Goal: Task Accomplishment & Management: Manage account settings

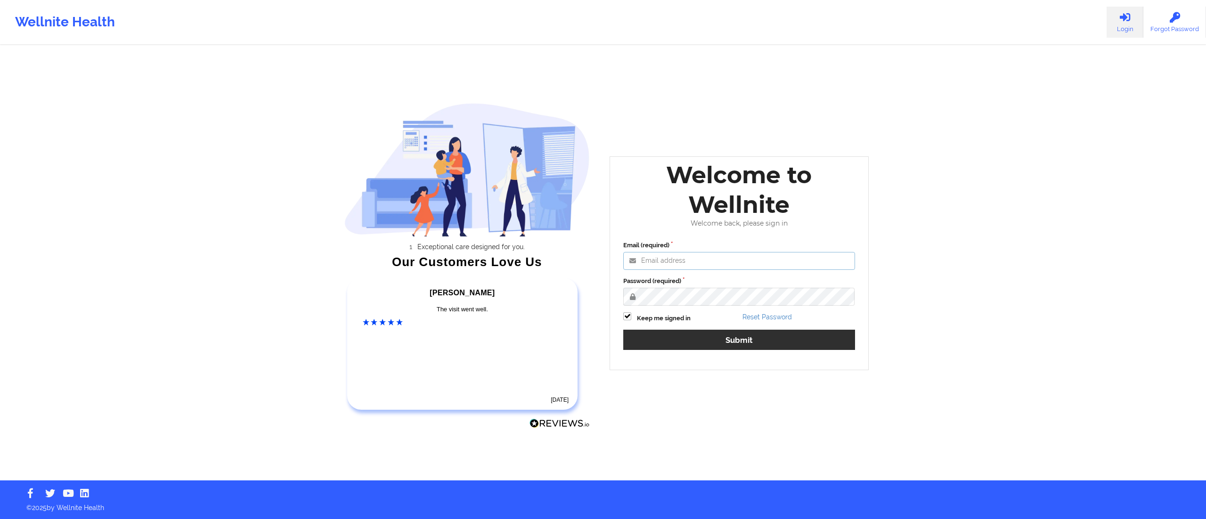
type input "[DATE][EMAIL_ADDRESS][DOMAIN_NAME]"
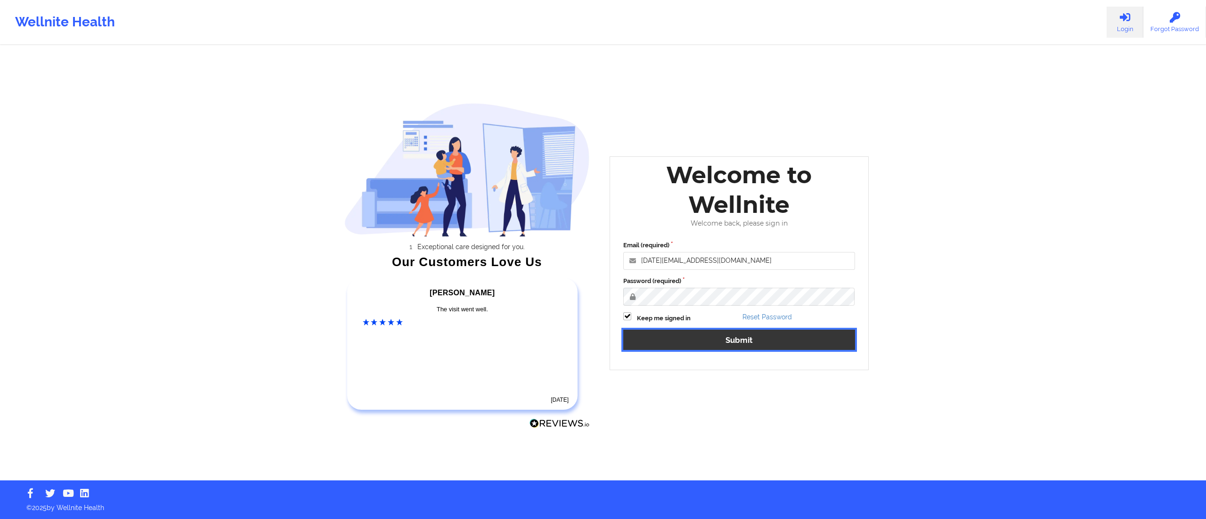
click at [683, 341] on button "Submit" at bounding box center [739, 340] width 232 height 20
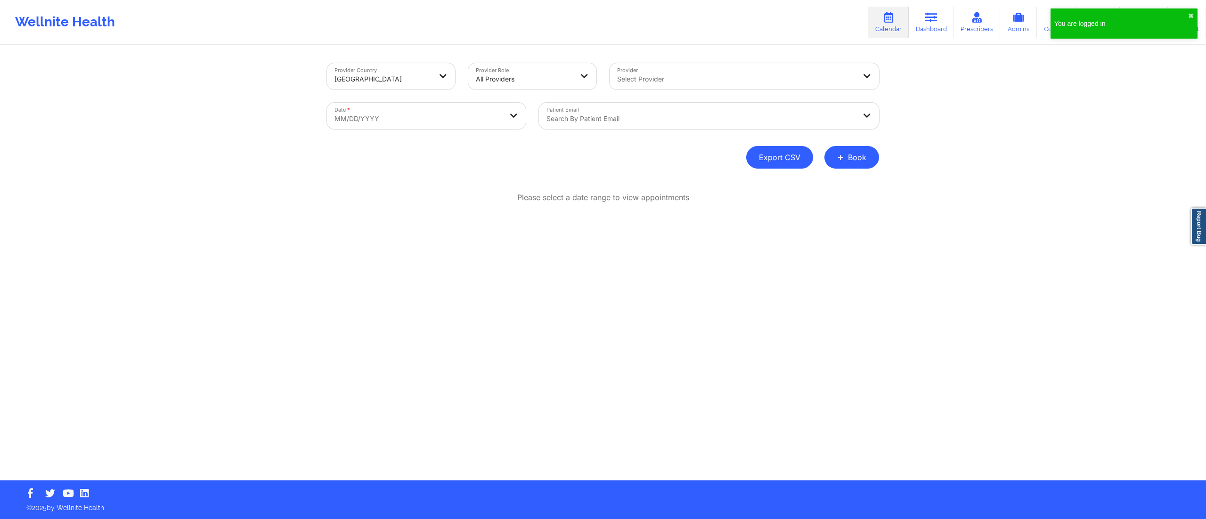
click at [773, 155] on button "Export CSV" at bounding box center [779, 157] width 67 height 23
select select "2025-8"
select select "2025-9"
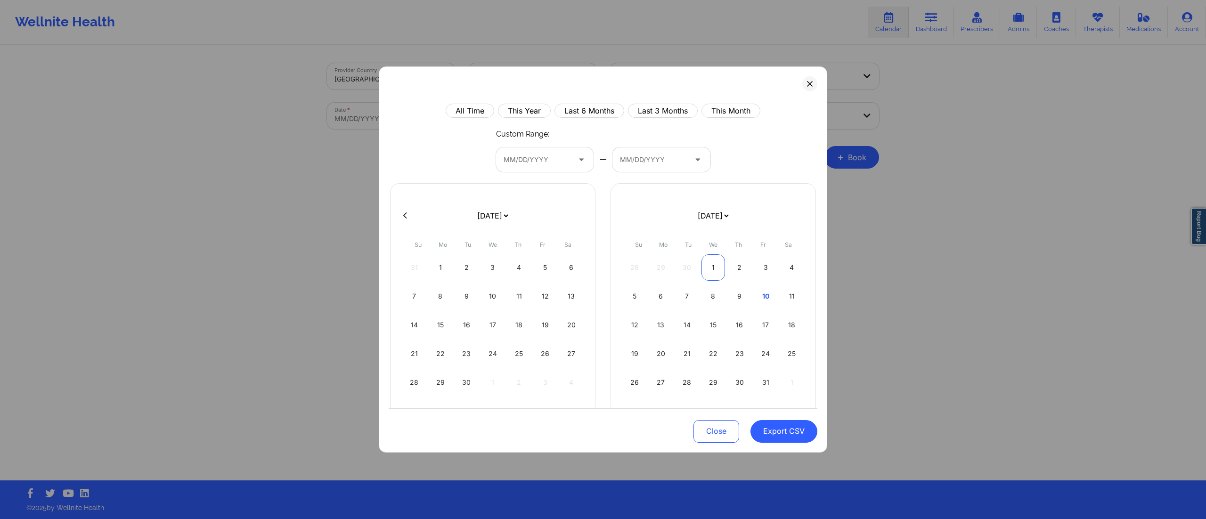
click at [708, 269] on div "1" at bounding box center [714, 267] width 24 height 26
select select "2025-8"
select select "2025-9"
select select "2025-8"
select select "2025-9"
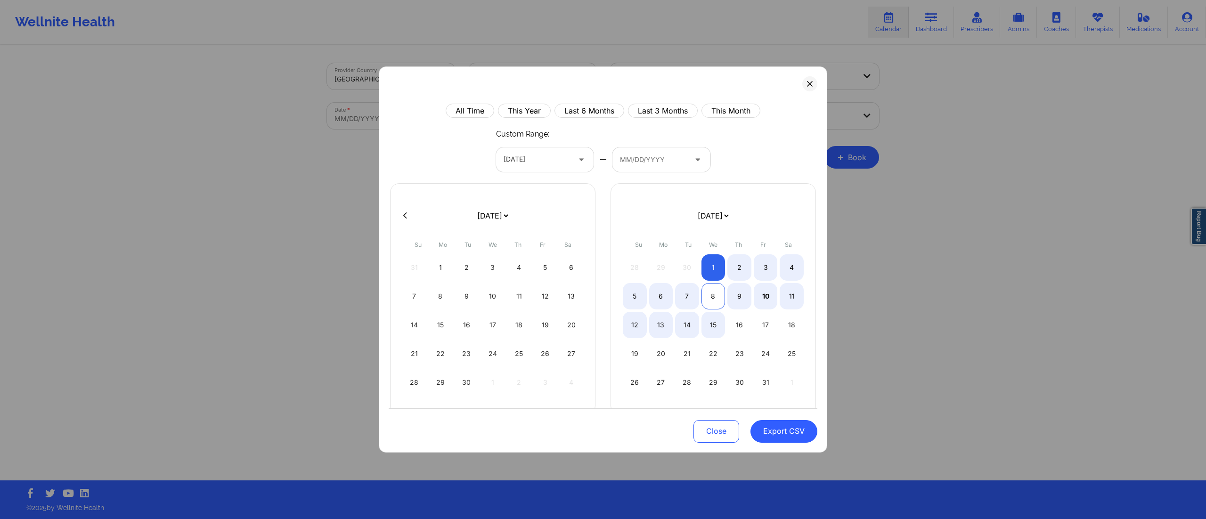
select select "2025-8"
select select "2025-9"
click at [707, 292] on div "8" at bounding box center [714, 296] width 24 height 26
select select "2025-8"
select select "2025-9"
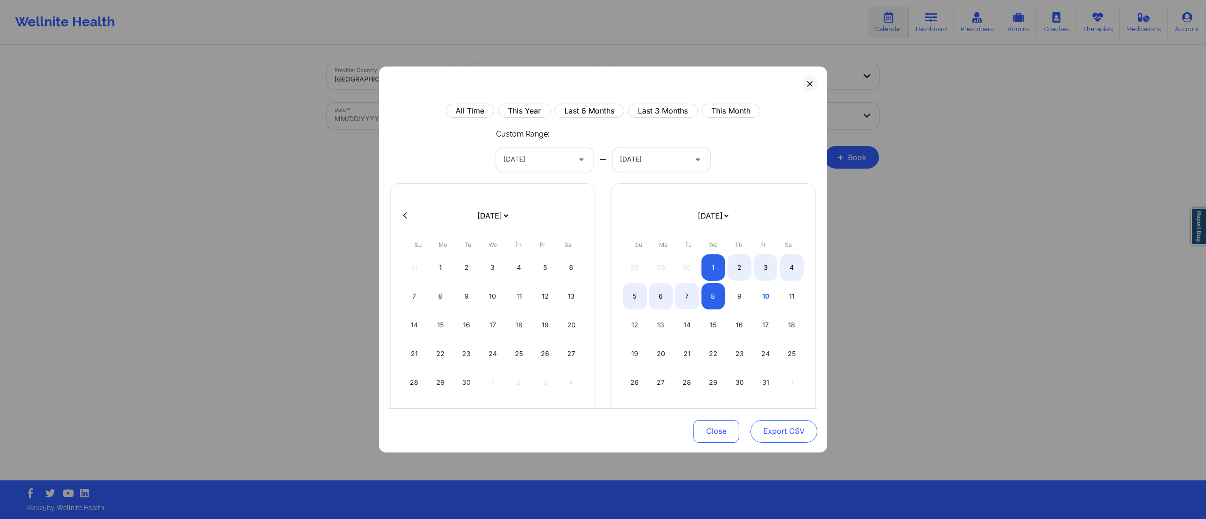
click at [762, 422] on button "Export CSV" at bounding box center [784, 431] width 67 height 23
select select "2025-8"
select select "2025-9"
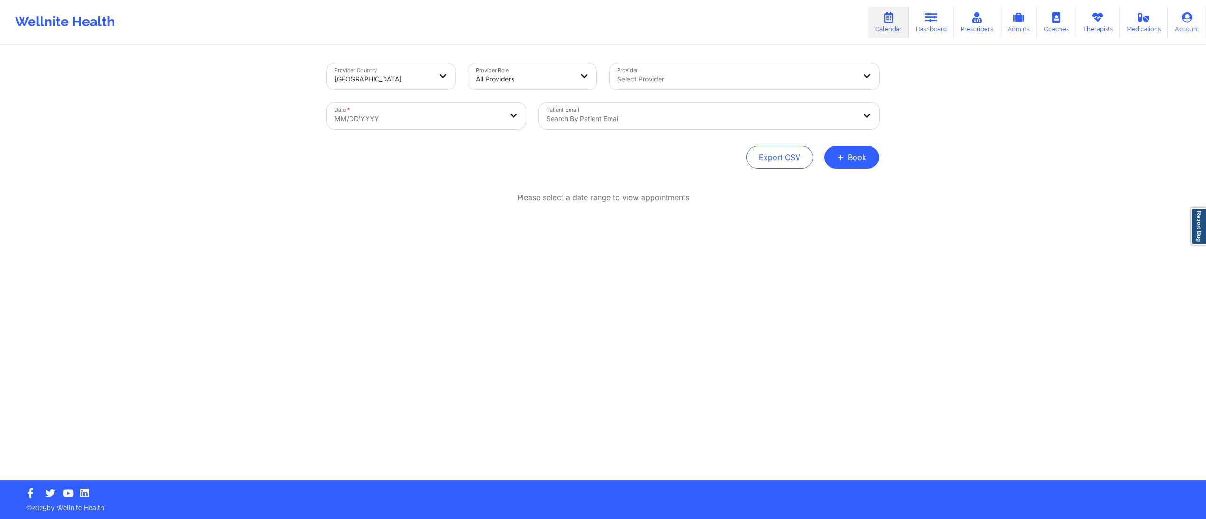
click at [436, 116] on body "Wellnite Health Calendar Dashboard Prescribers Admins Coaches Therapists Medica…" at bounding box center [603, 259] width 1206 height 519
select select "2025-8"
select select "2025-9"
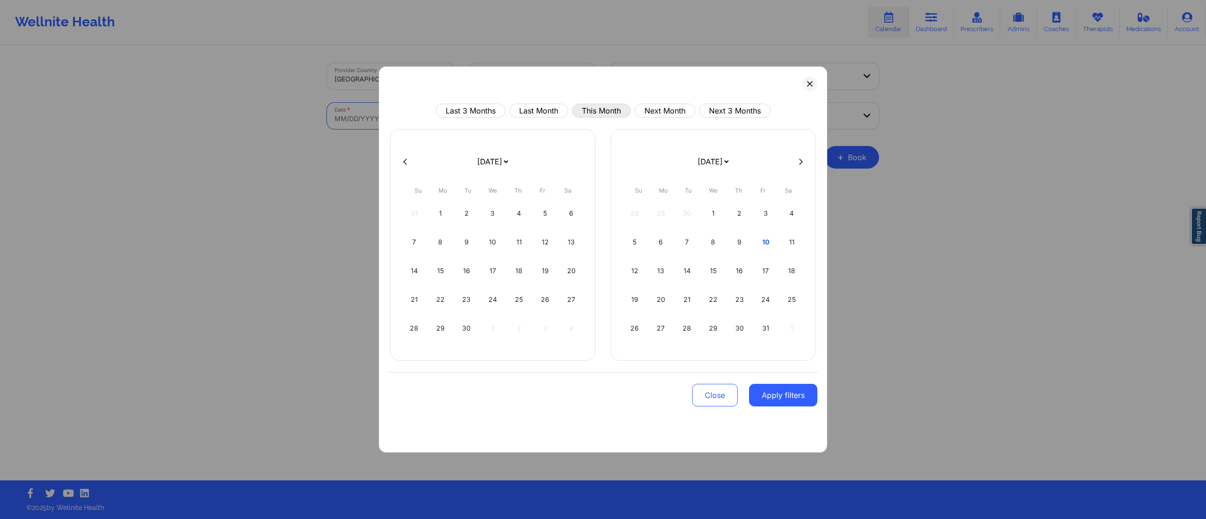
click at [592, 109] on button "This Month" at bounding box center [601, 111] width 59 height 14
select select "2025-9"
select select "2025-10"
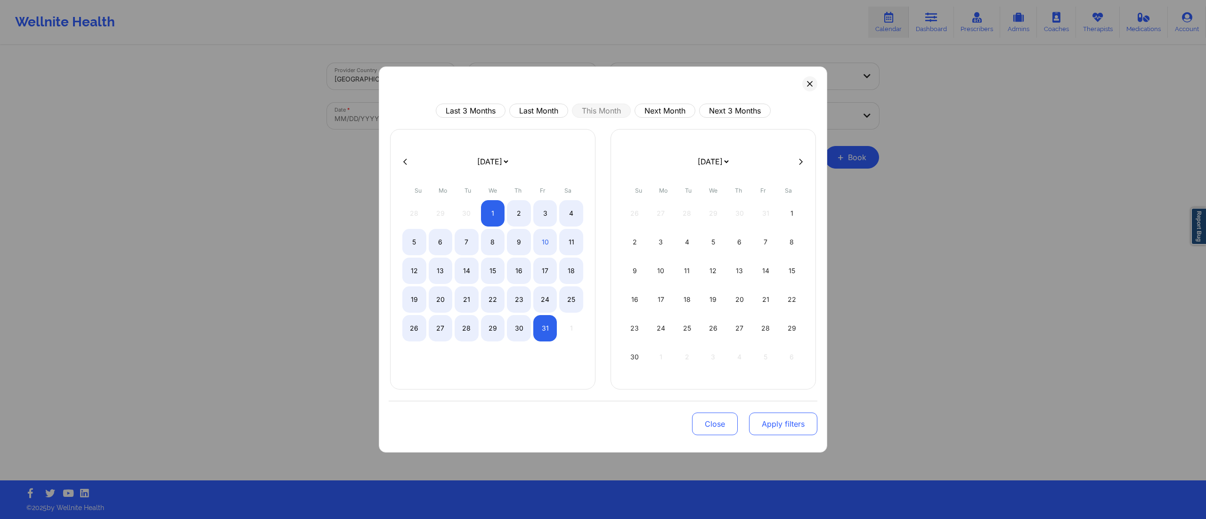
click at [774, 420] on button "Apply filters" at bounding box center [783, 424] width 68 height 23
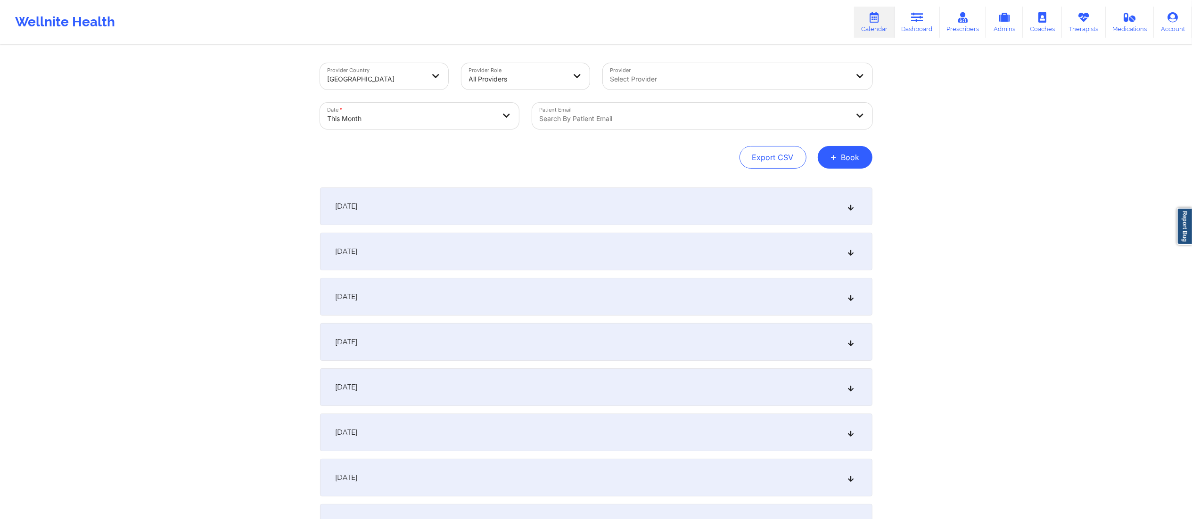
click at [598, 122] on div at bounding box center [694, 118] width 309 height 11
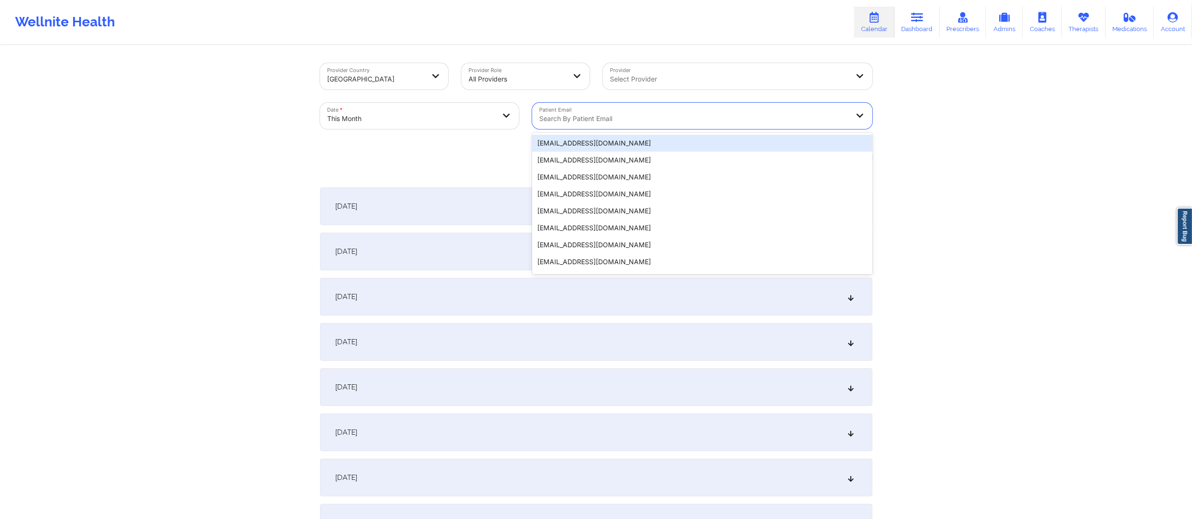
paste input "[EMAIL_ADDRESS][DOMAIN_NAME]"
type input "[EMAIL_ADDRESS][DOMAIN_NAME]"
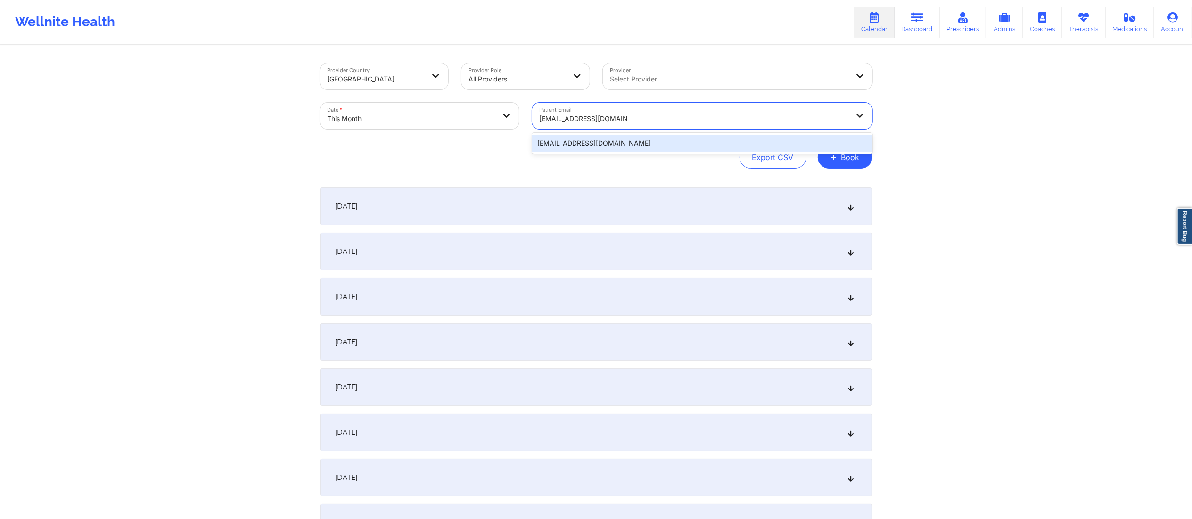
click at [707, 144] on div "[EMAIL_ADDRESS][DOMAIN_NAME]" at bounding box center [702, 143] width 340 height 17
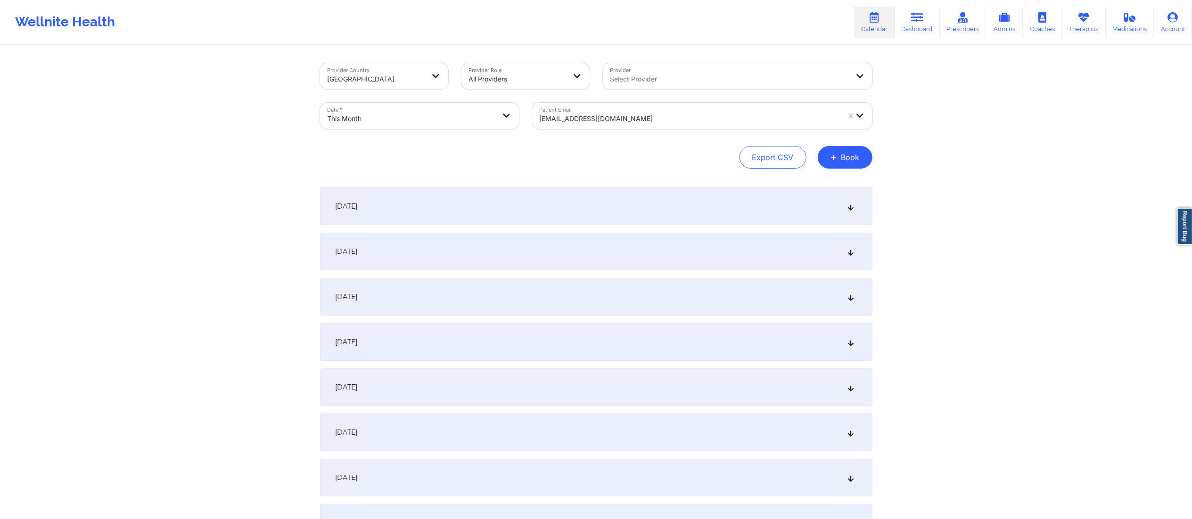
click at [464, 200] on div "October 1, 2025" at bounding box center [596, 207] width 552 height 38
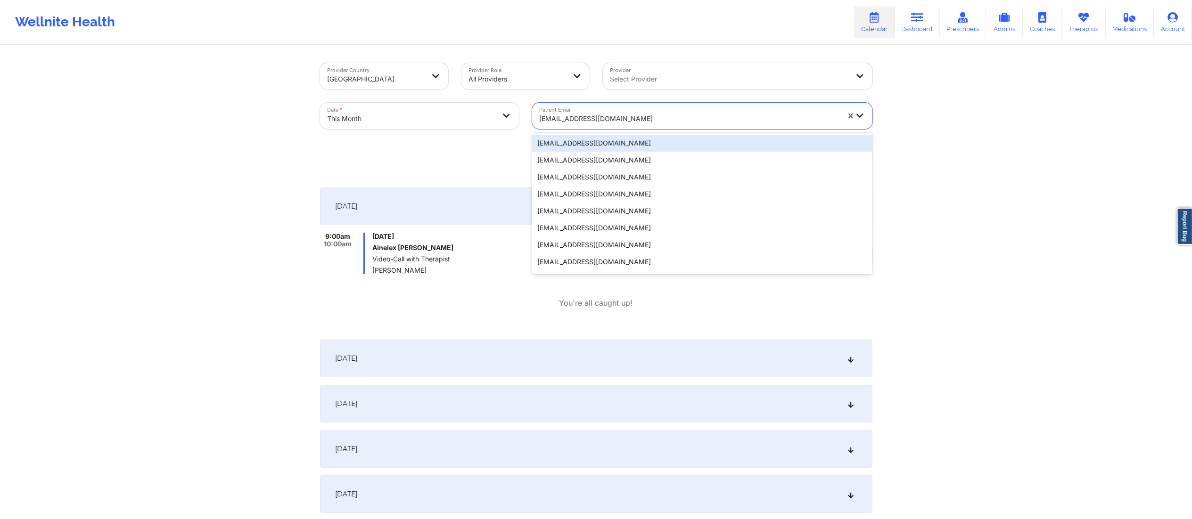
click at [652, 116] on div at bounding box center [690, 118] width 300 height 11
paste input "ktestinsca@yopmail.com"
type input "ktestinsca@yopmail.com"
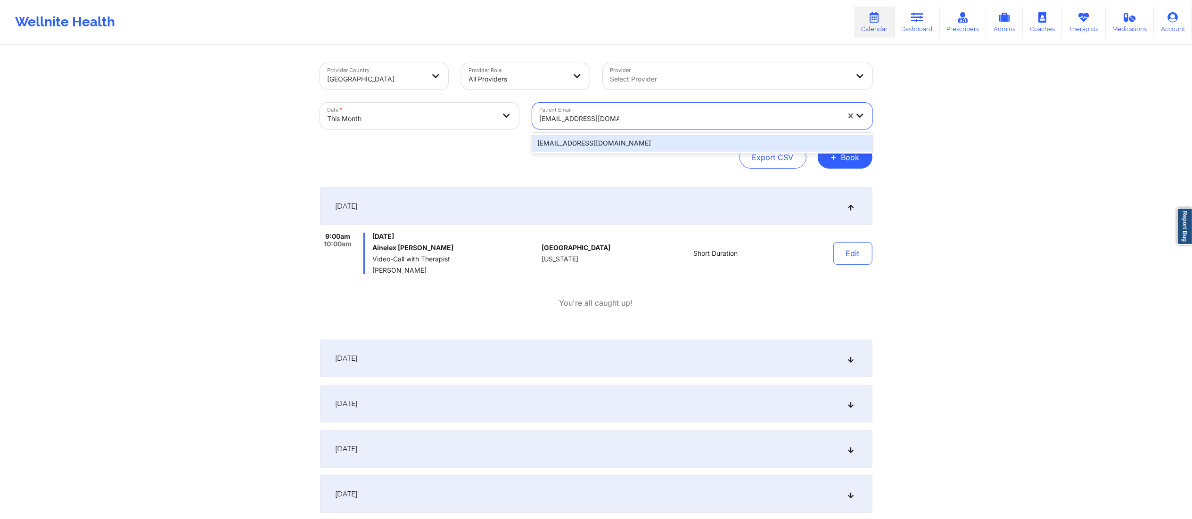
click at [635, 147] on div "ktestinsca@yopmail.com" at bounding box center [702, 143] width 340 height 17
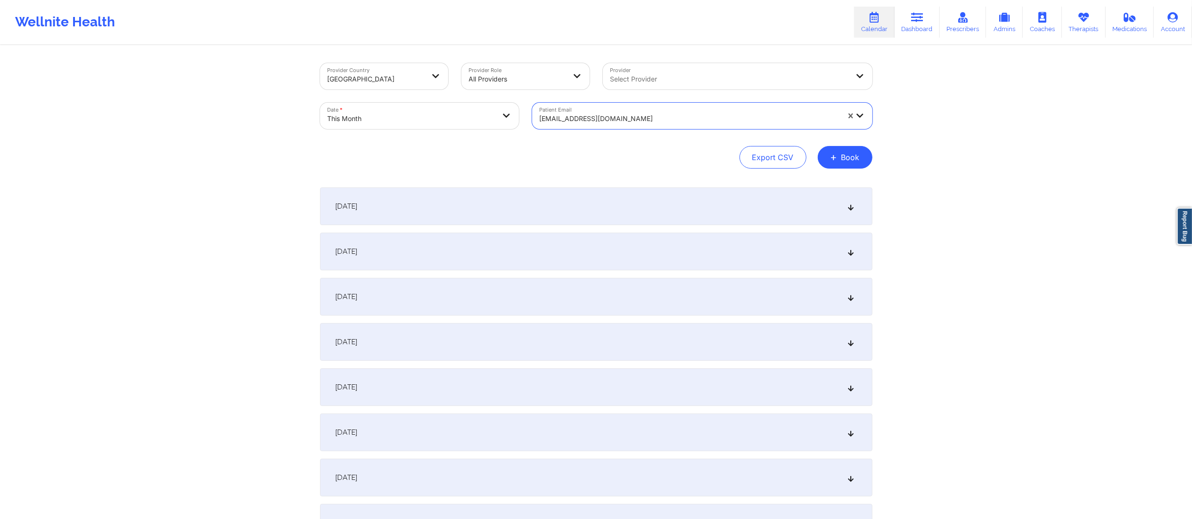
drag, startPoint x: 602, startPoint y: 207, endPoint x: 589, endPoint y: 211, distance: 13.9
click at [602, 207] on div "October 1, 2025" at bounding box center [596, 207] width 552 height 38
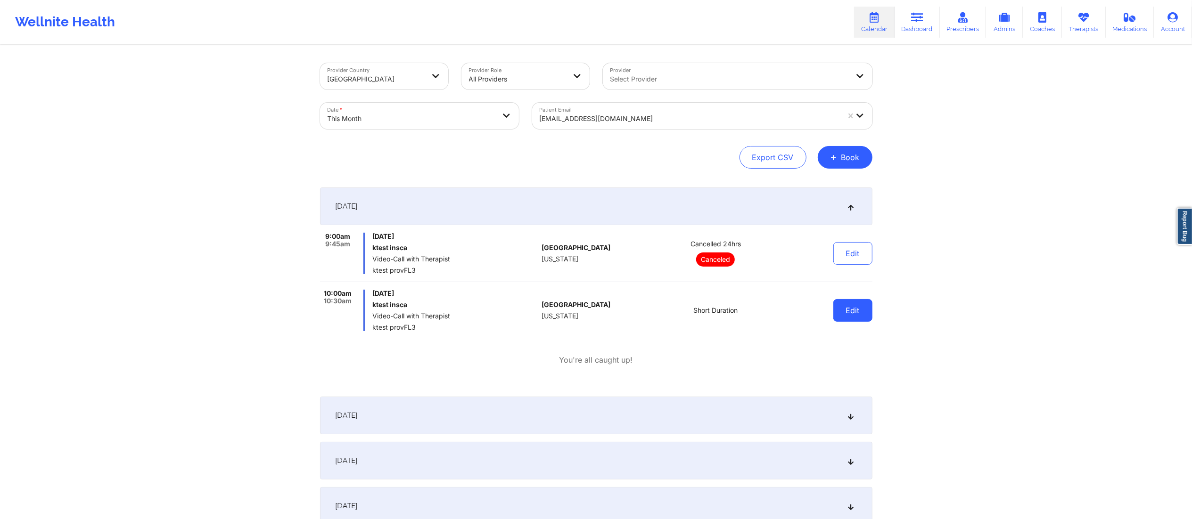
click at [843, 316] on button "Edit" at bounding box center [852, 310] width 39 height 23
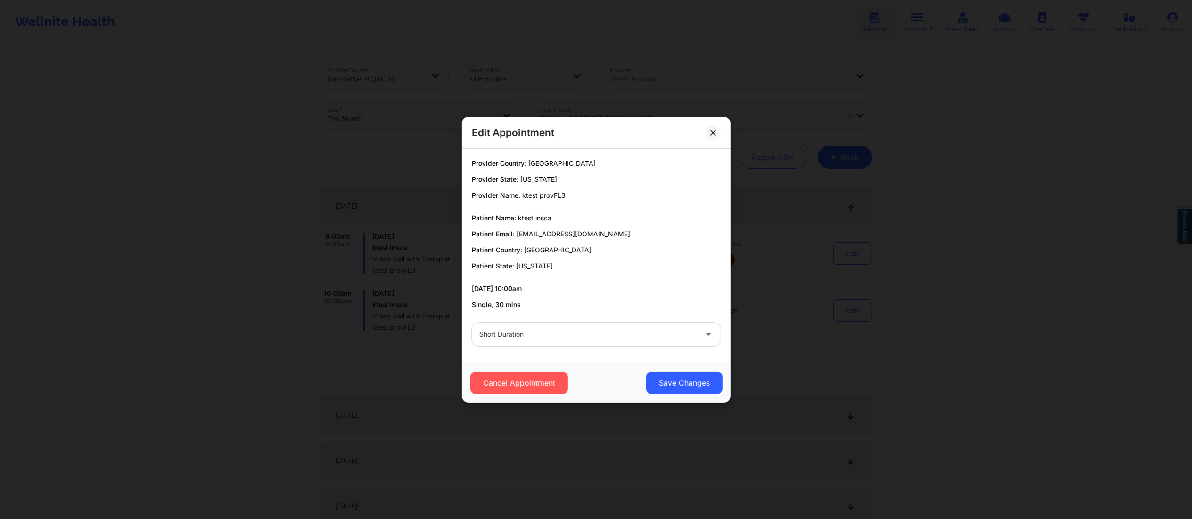
click at [565, 344] on div "Short Duration" at bounding box center [588, 335] width 218 height 24
type input "test"
click at [589, 363] on div "testAccount" at bounding box center [596, 360] width 249 height 17
click at [669, 389] on button "Save Changes" at bounding box center [684, 383] width 76 height 23
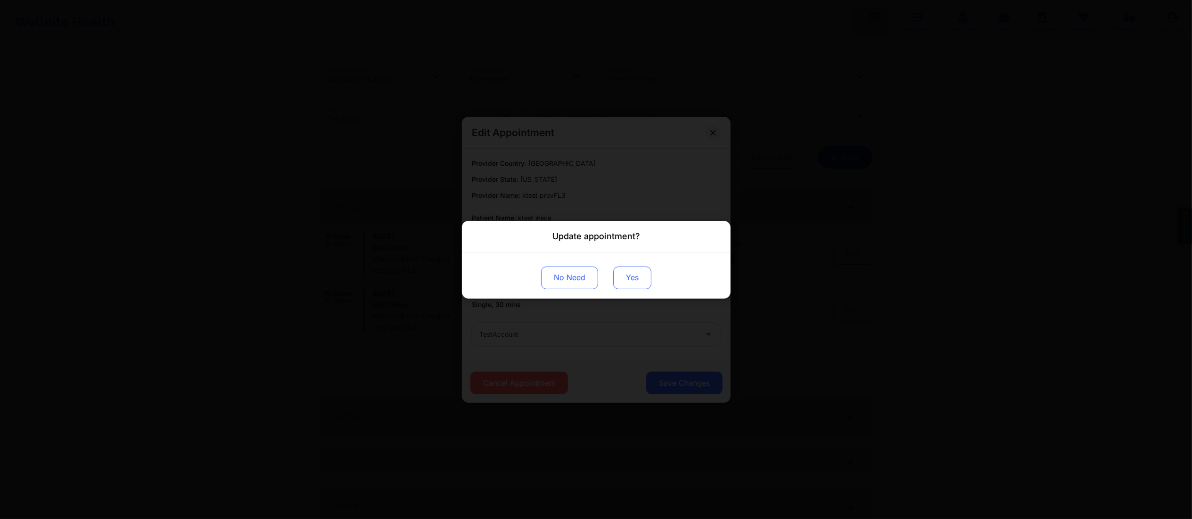
click at [626, 285] on button "Yes" at bounding box center [632, 277] width 38 height 23
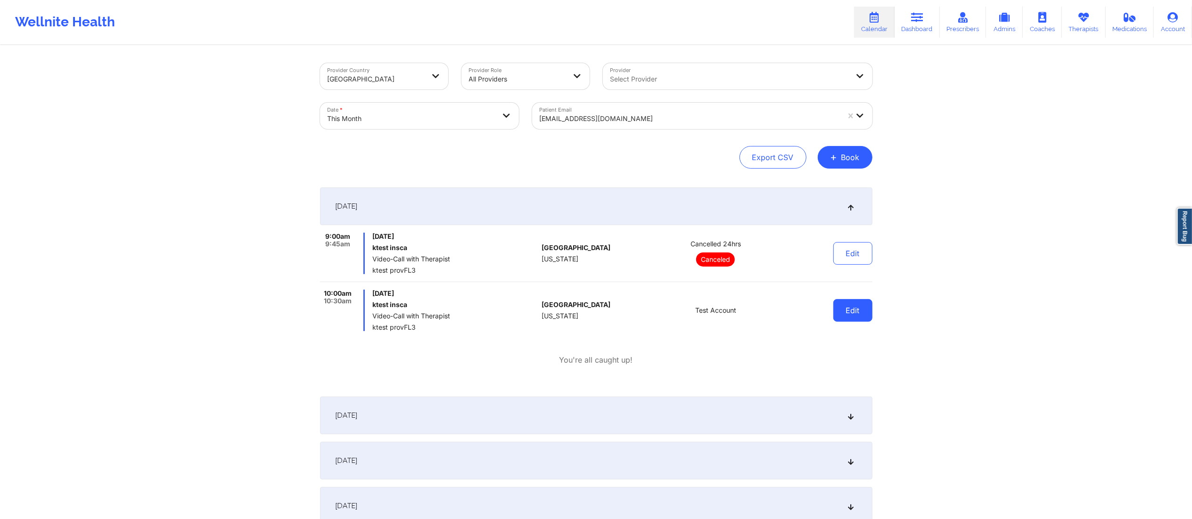
click at [846, 314] on button "Edit" at bounding box center [852, 310] width 39 height 23
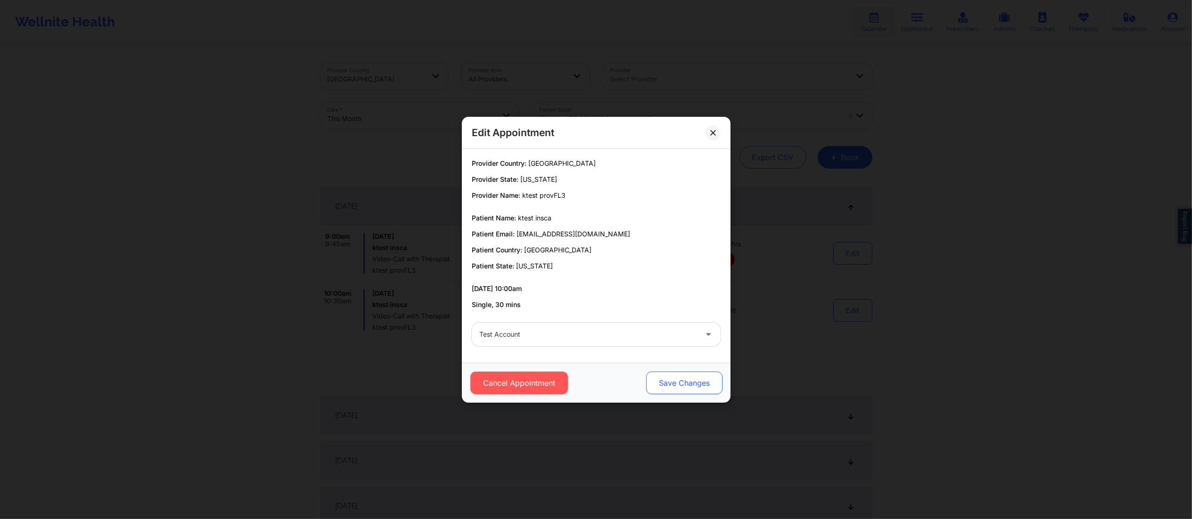
click at [668, 387] on button "Save Changes" at bounding box center [684, 383] width 76 height 23
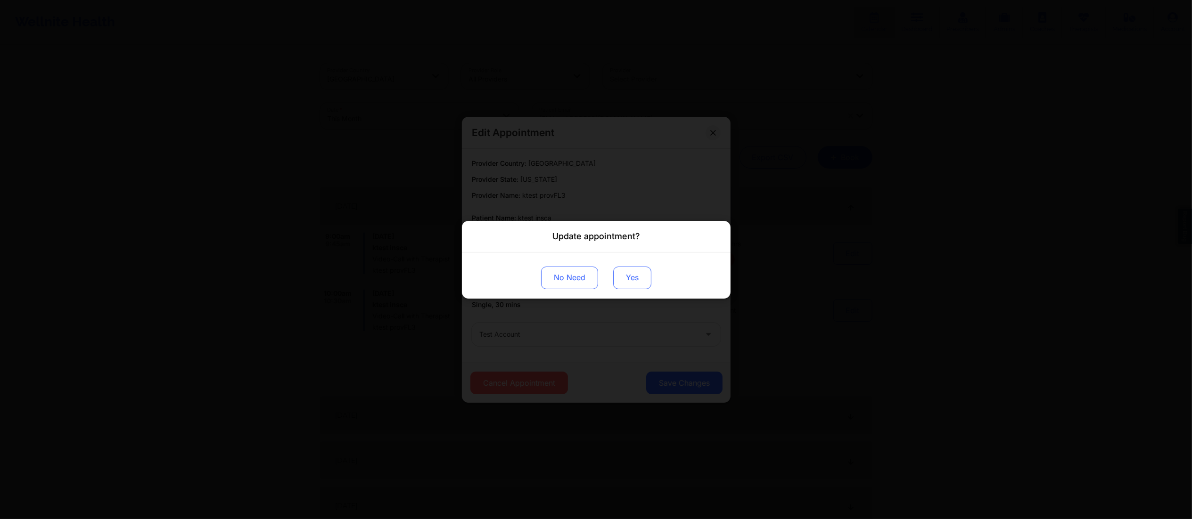
click at [630, 274] on button "Yes" at bounding box center [632, 277] width 38 height 23
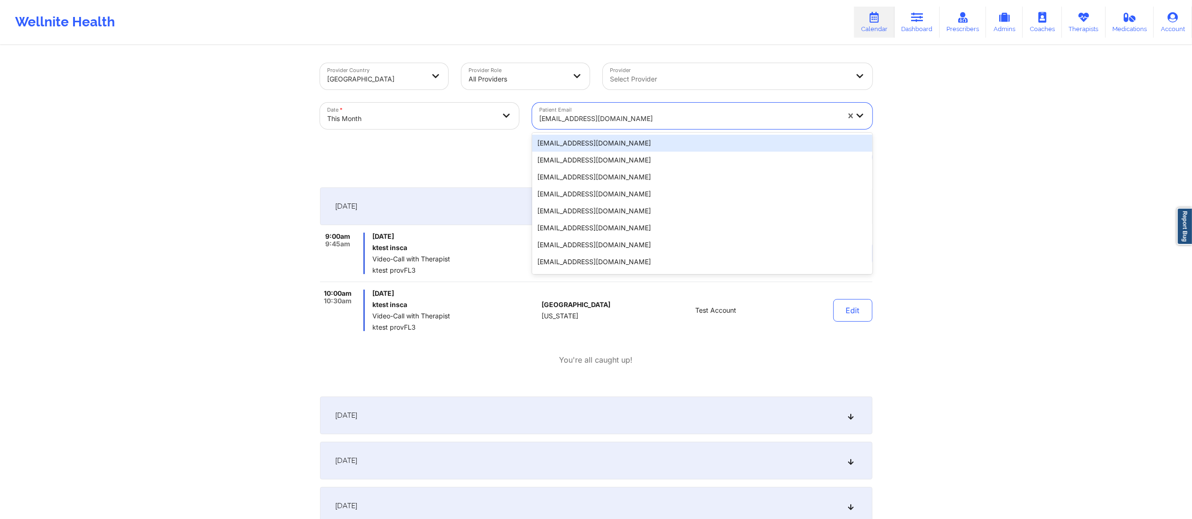
drag, startPoint x: 630, startPoint y: 116, endPoint x: 621, endPoint y: 118, distance: 9.6
click at [622, 118] on div at bounding box center [690, 118] width 300 height 11
paste input "ktestinsca@yopmail.com"
type input "ktestinsca@yopmail.com"
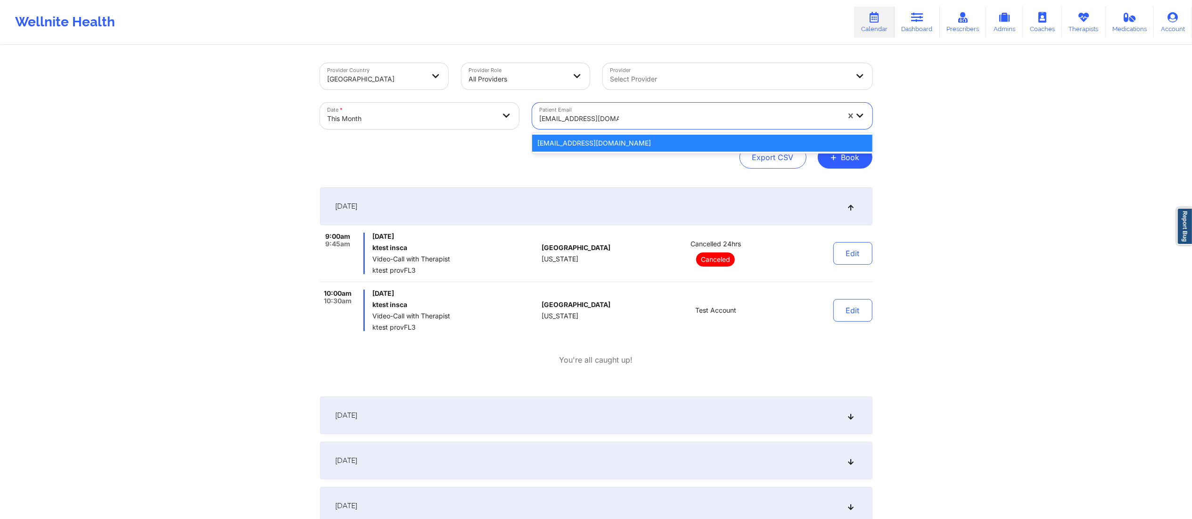
click at [679, 141] on div "ktestinsca@yopmail.com" at bounding box center [702, 143] width 340 height 17
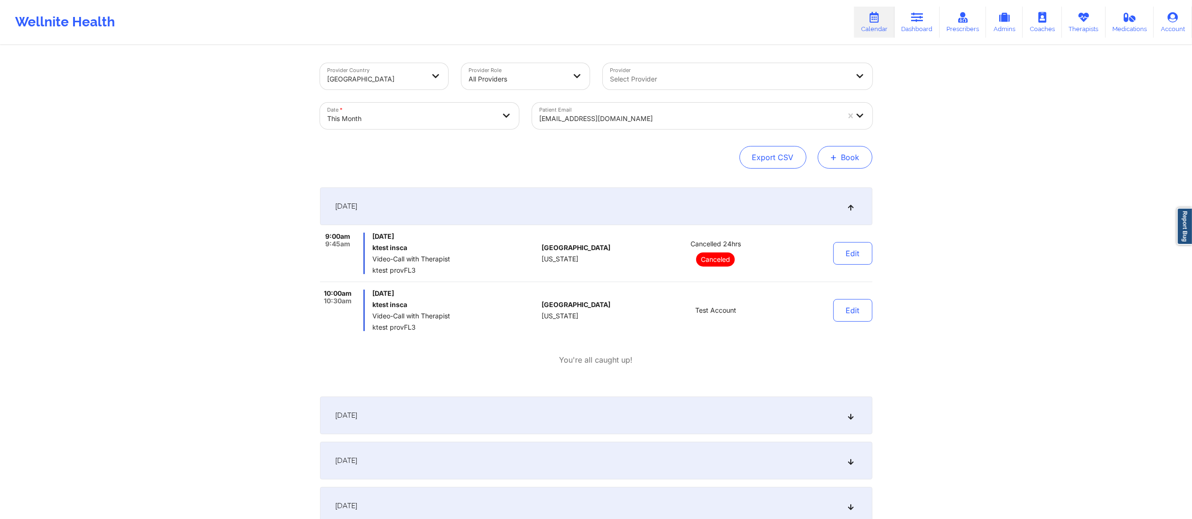
click at [843, 154] on button "+ Book" at bounding box center [845, 157] width 55 height 23
click at [632, 117] on div at bounding box center [690, 118] width 300 height 11
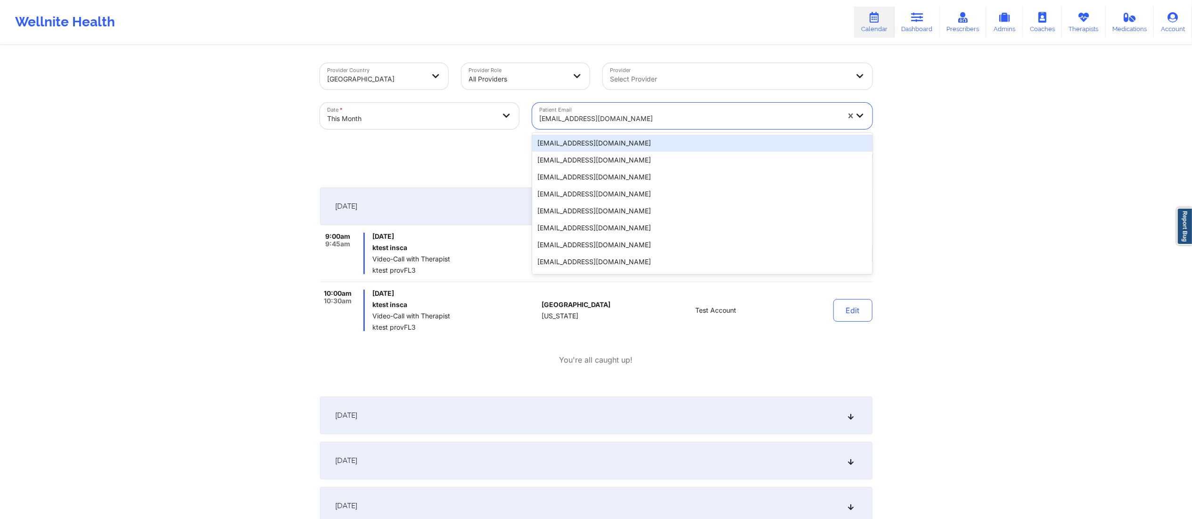
paste input "ktestinsca@yopmail.com"
type input "ktestinsca@yopmail.com"
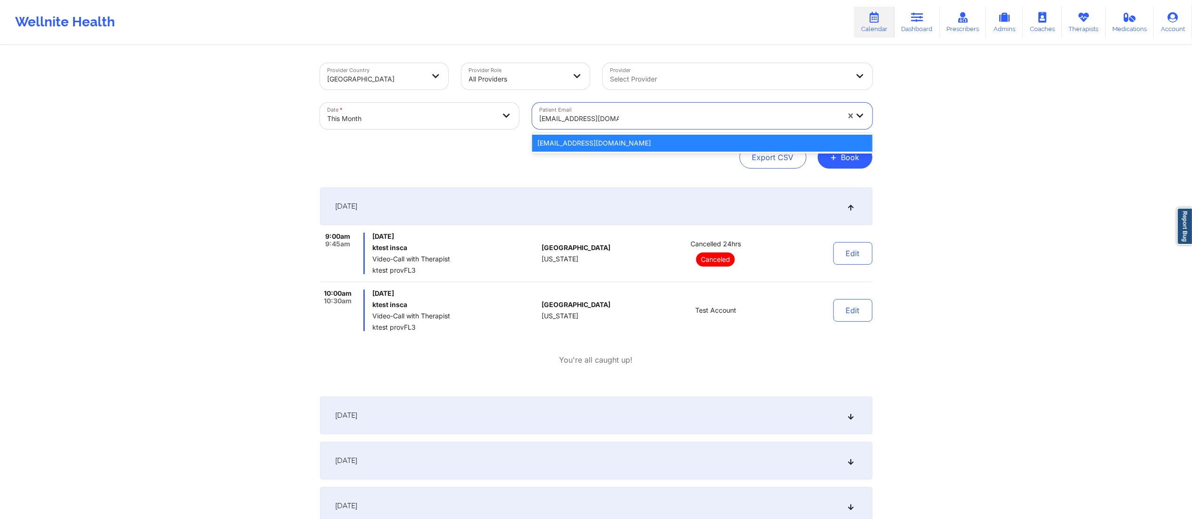
click at [623, 146] on div "ktestinsca@yopmail.com" at bounding box center [702, 143] width 340 height 17
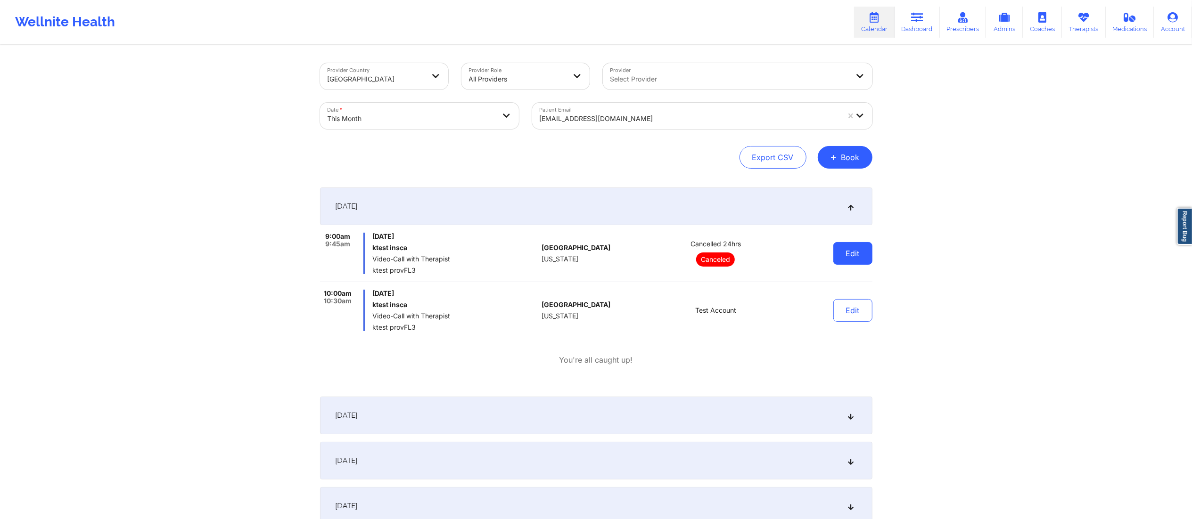
click at [847, 256] on button "Edit" at bounding box center [852, 253] width 39 height 23
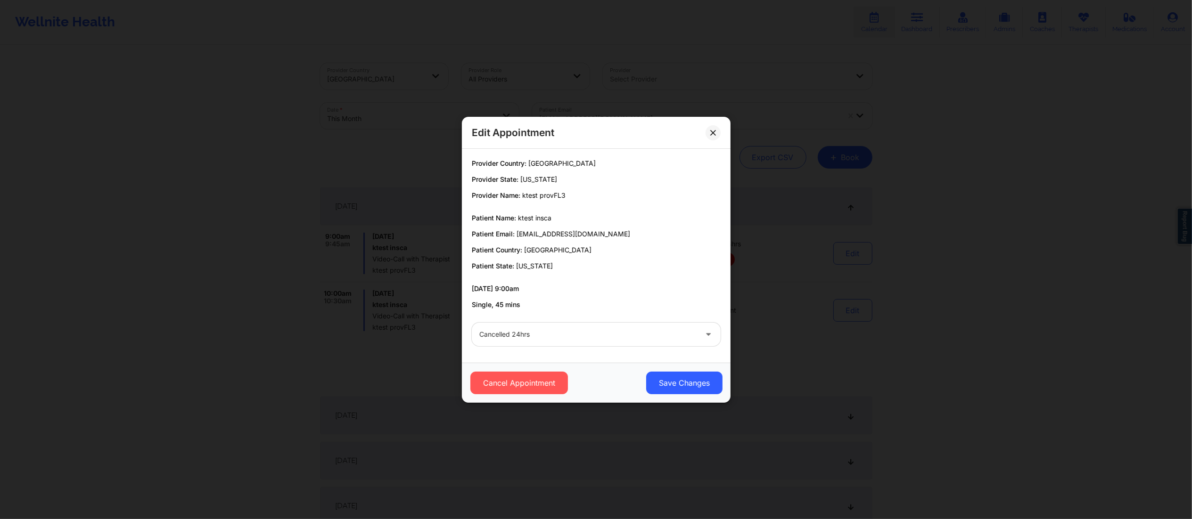
click at [581, 334] on div at bounding box center [588, 334] width 218 height 11
type input "resched"
click at [600, 361] on div "rescheduled" at bounding box center [596, 360] width 249 height 17
click at [655, 392] on button "Save Changes" at bounding box center [684, 383] width 76 height 23
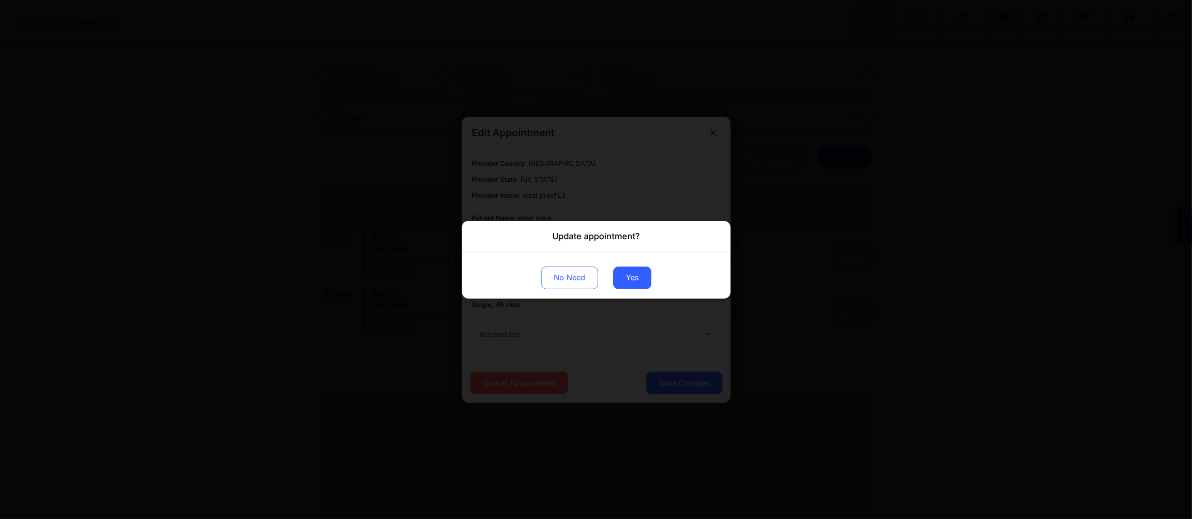
click at [626, 292] on div "No Need Yes" at bounding box center [596, 275] width 269 height 46
click at [626, 285] on button "Yes" at bounding box center [632, 277] width 38 height 23
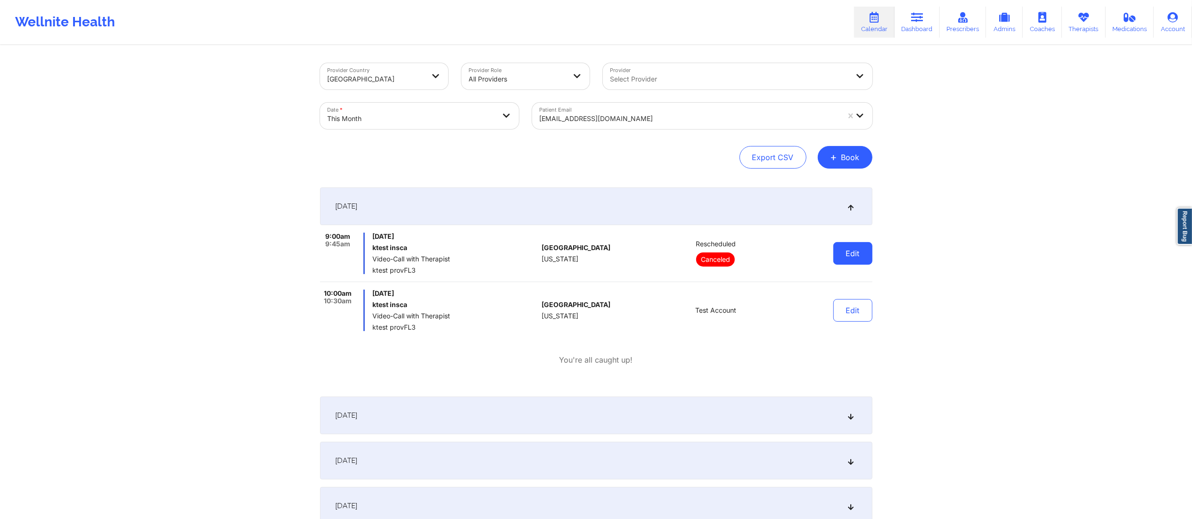
click at [849, 262] on button "Edit" at bounding box center [852, 253] width 39 height 23
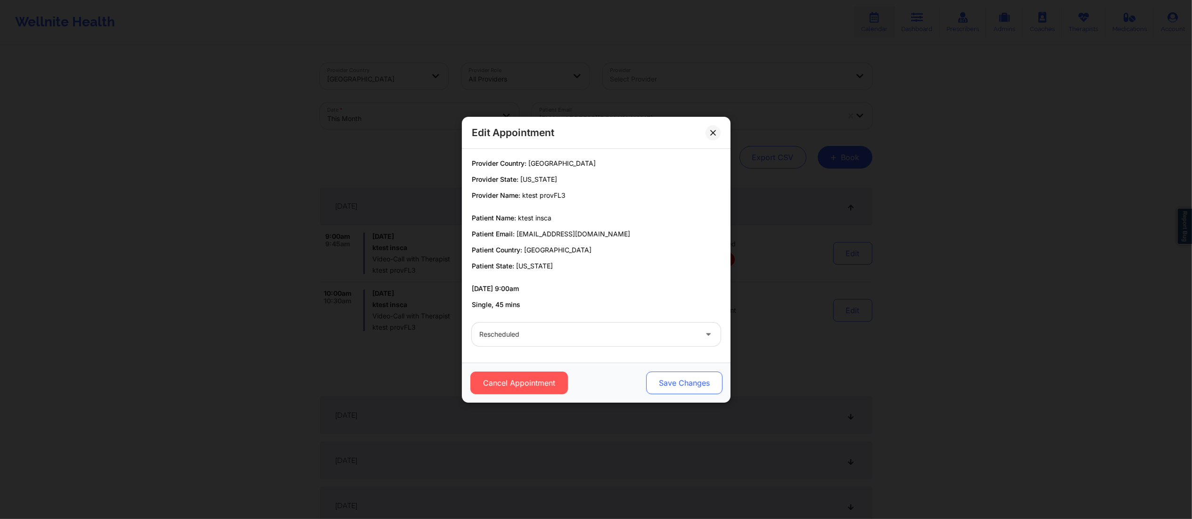
click at [658, 384] on button "Save Changes" at bounding box center [684, 383] width 76 height 23
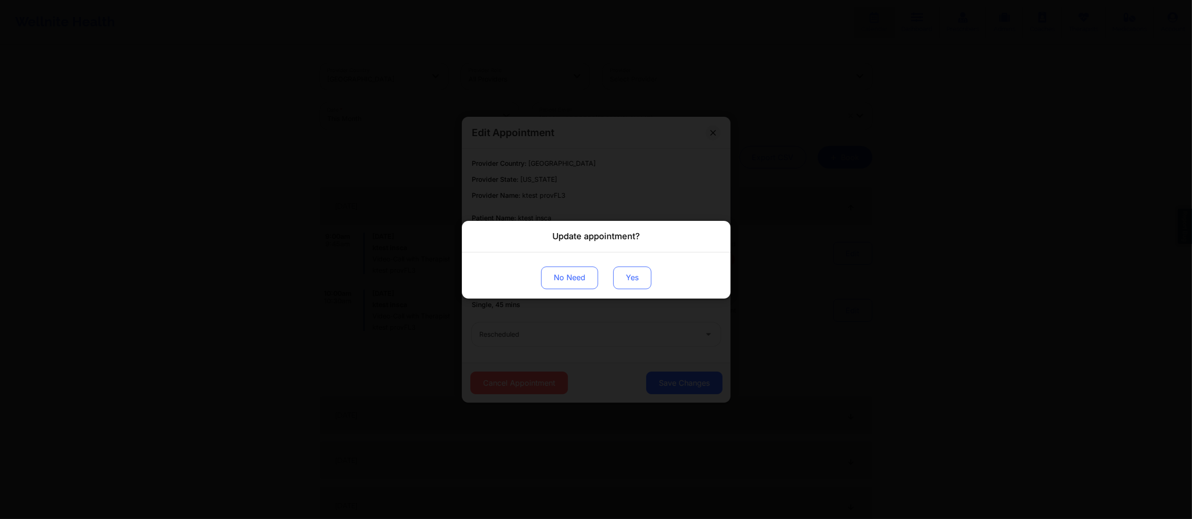
click at [622, 280] on button "Yes" at bounding box center [632, 277] width 38 height 23
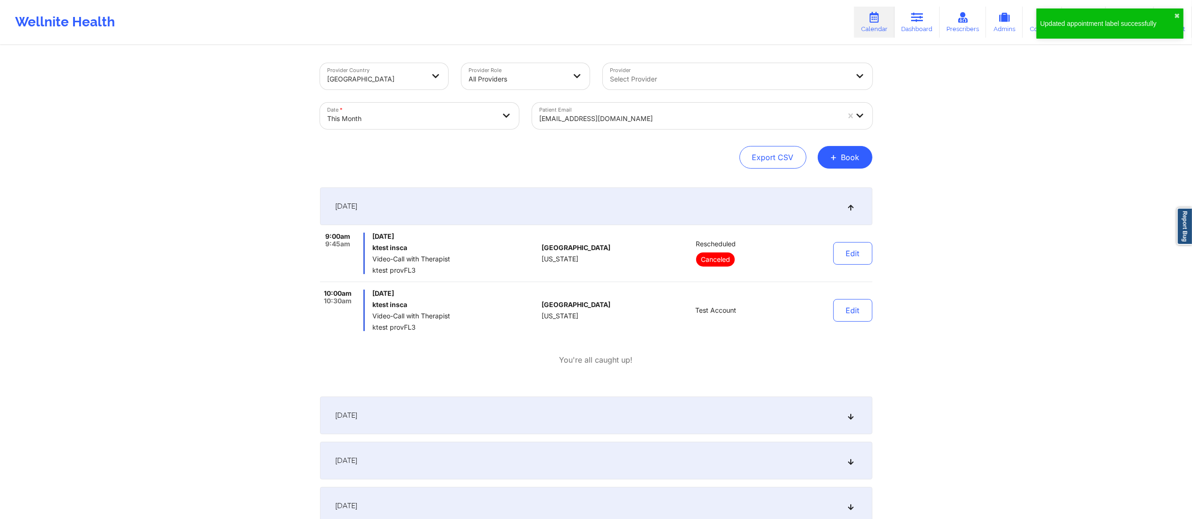
click at [832, 262] on div "Edit" at bounding box center [828, 253] width 87 height 41
click at [852, 255] on button "Edit" at bounding box center [852, 253] width 39 height 23
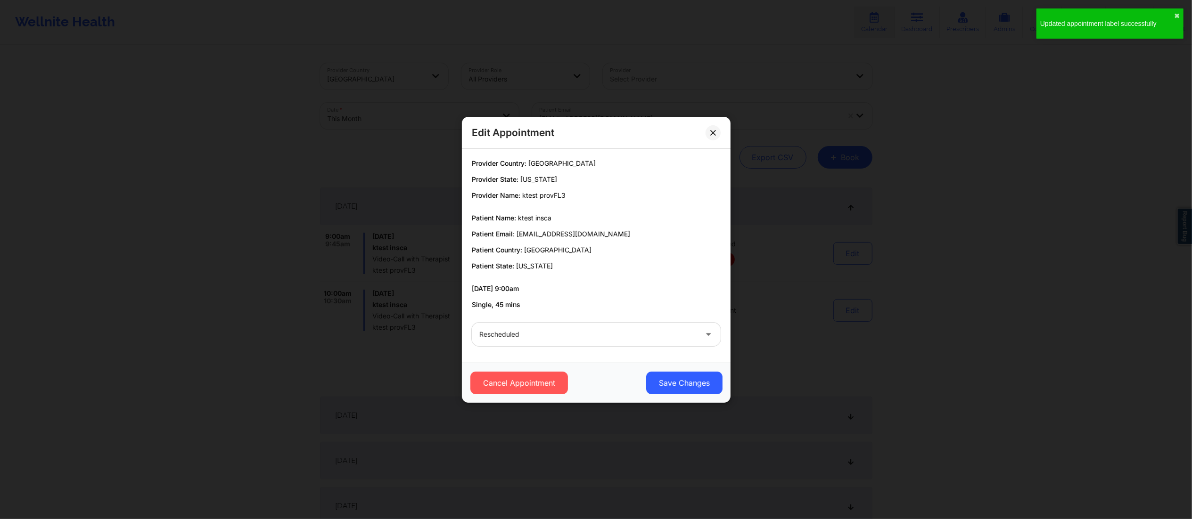
click at [561, 336] on div at bounding box center [588, 334] width 218 height 11
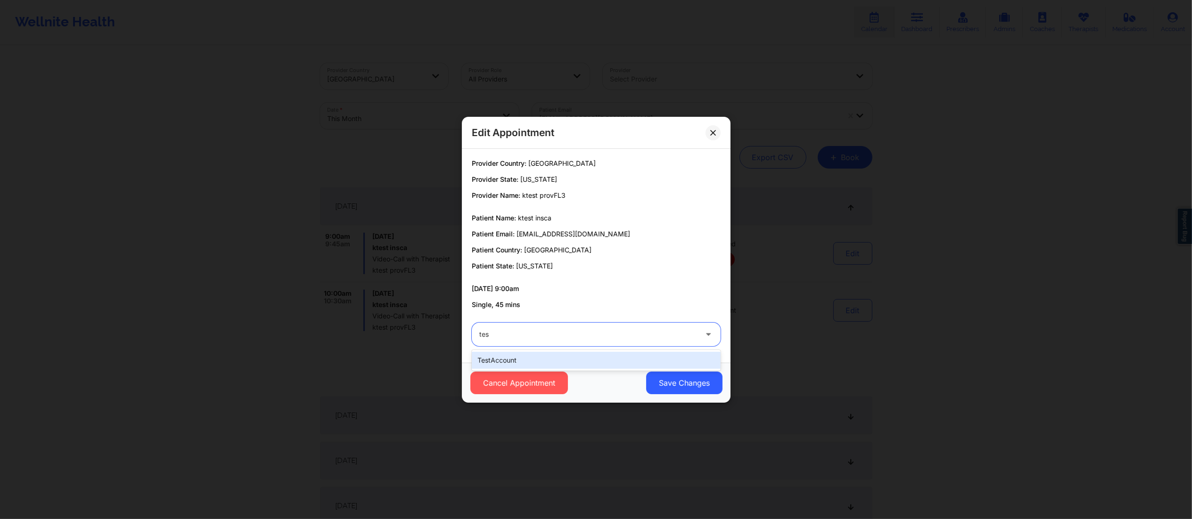
type input "test"
click at [681, 395] on div "Cancel Appointment Save Changes" at bounding box center [596, 383] width 269 height 40
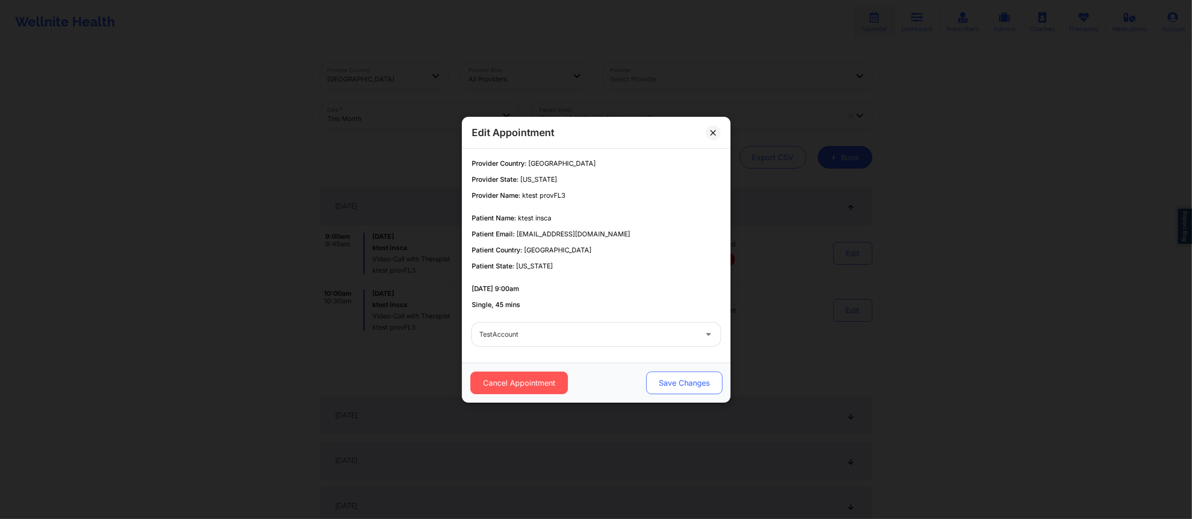
click at [677, 386] on button "Save Changes" at bounding box center [684, 383] width 76 height 23
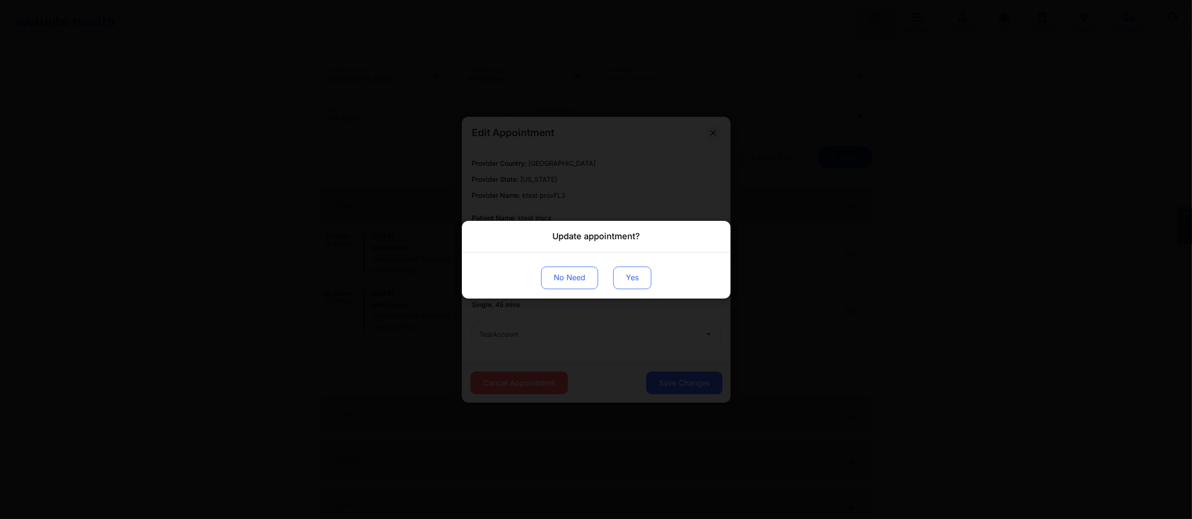
click at [629, 281] on button "Yes" at bounding box center [632, 277] width 38 height 23
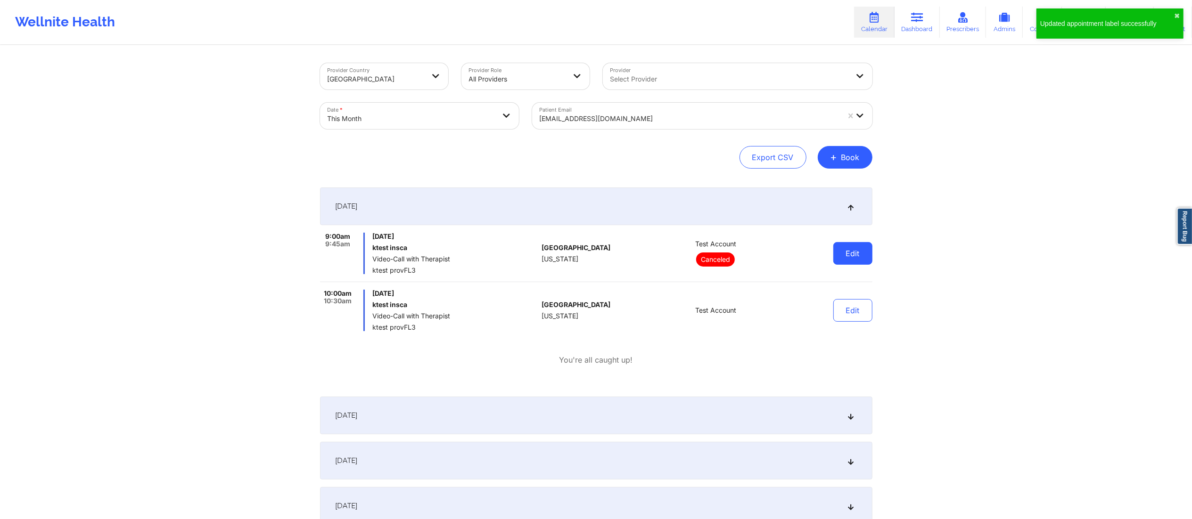
click at [856, 248] on button "Edit" at bounding box center [852, 253] width 39 height 23
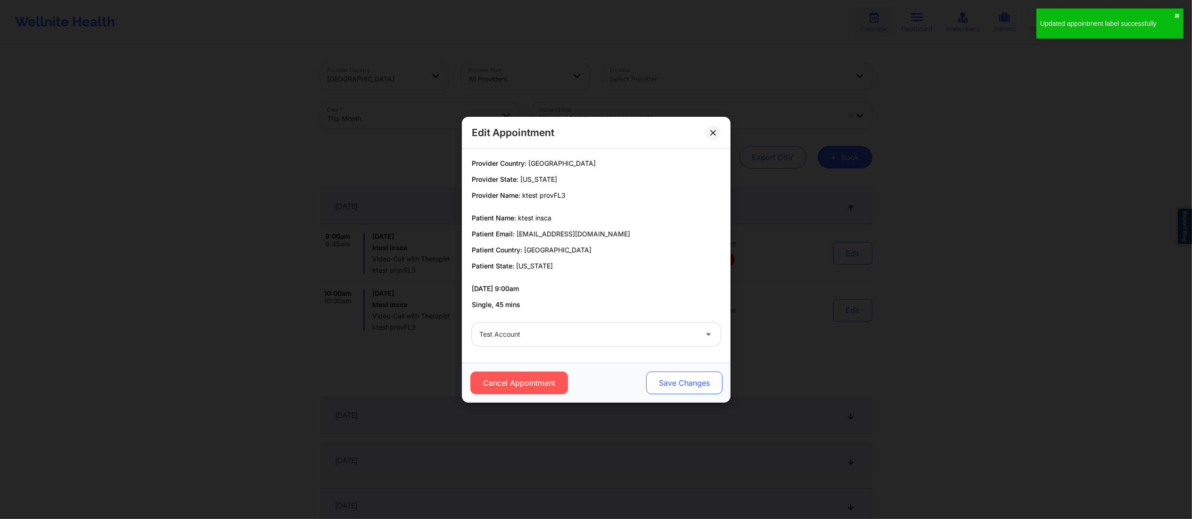
click at [690, 384] on button "Save Changes" at bounding box center [684, 383] width 76 height 23
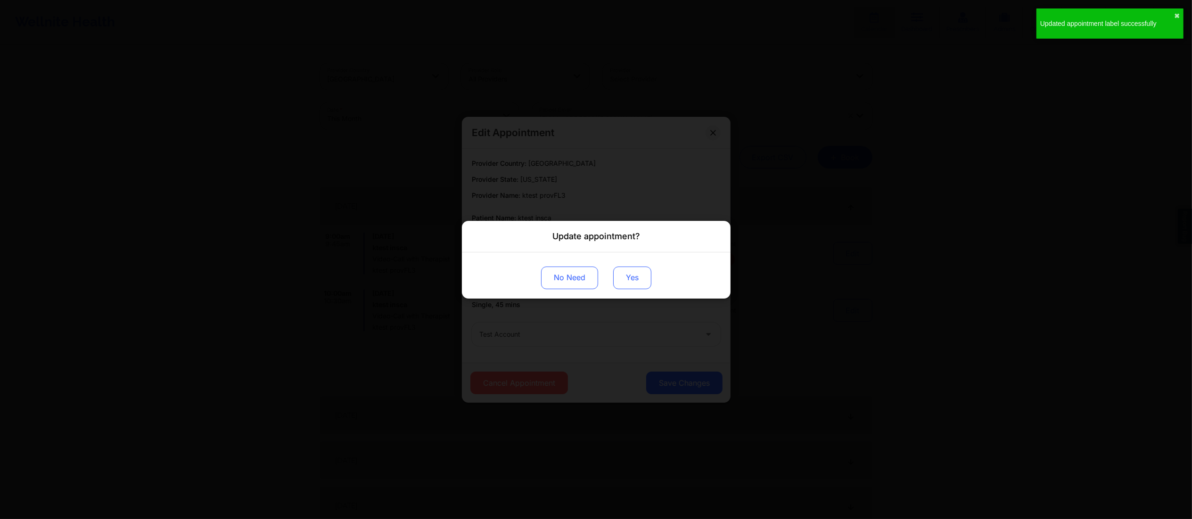
click at [643, 279] on button "Yes" at bounding box center [632, 277] width 38 height 23
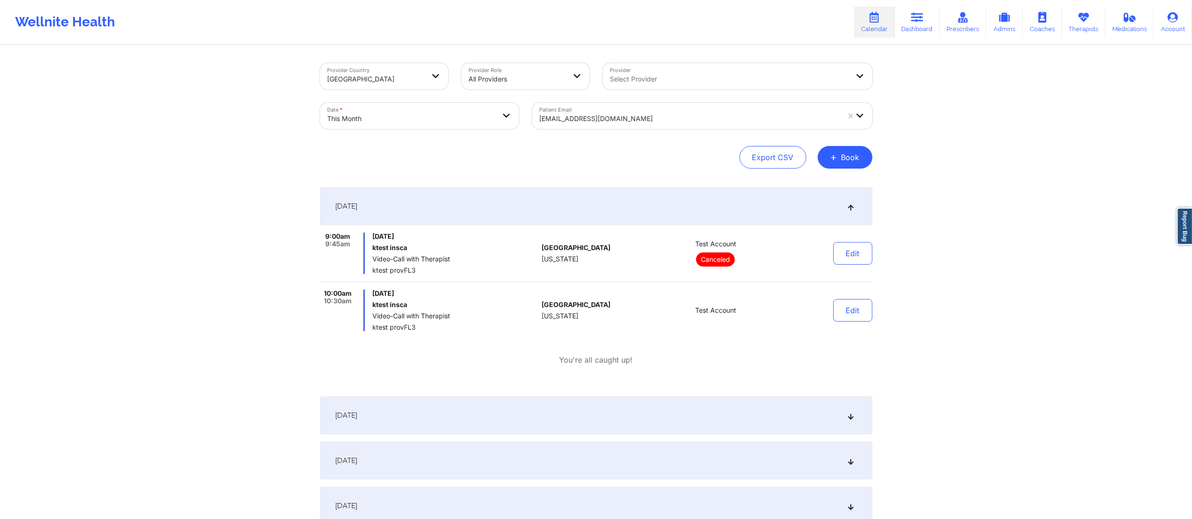
click at [664, 107] on div "ktestinsca@yopmail.com" at bounding box center [686, 116] width 308 height 26
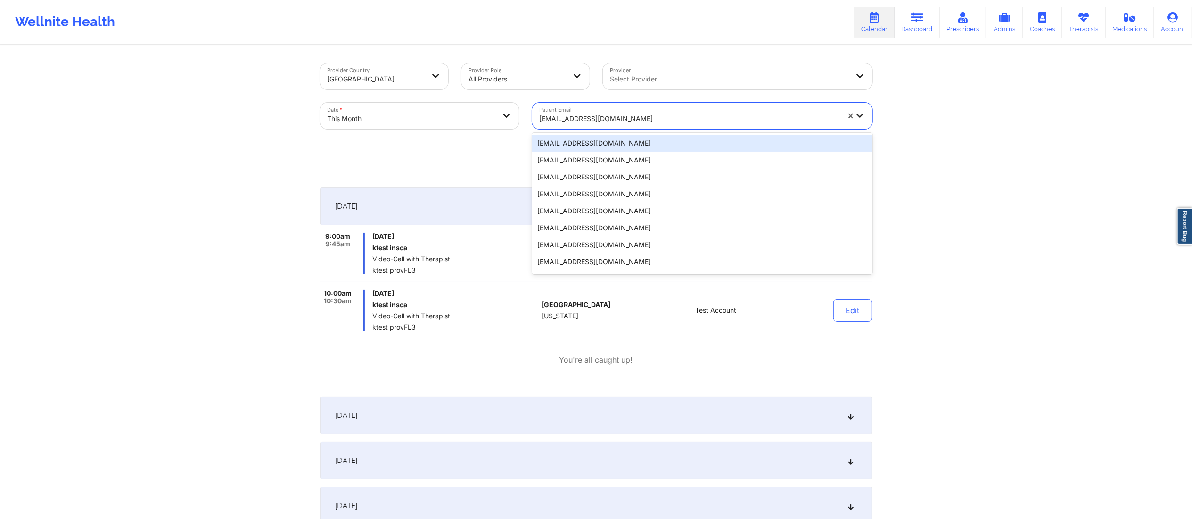
paste input "ktestinsca@yopmail.com"
type input "ktestinsca@yopmail.com"
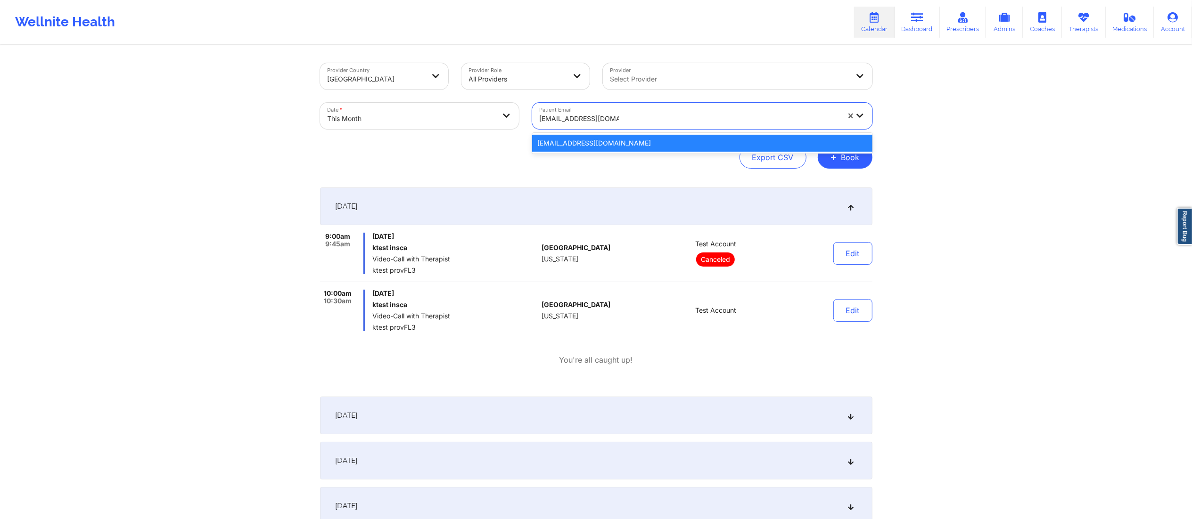
click at [625, 141] on div "ktestinsca@yopmail.com" at bounding box center [702, 143] width 340 height 17
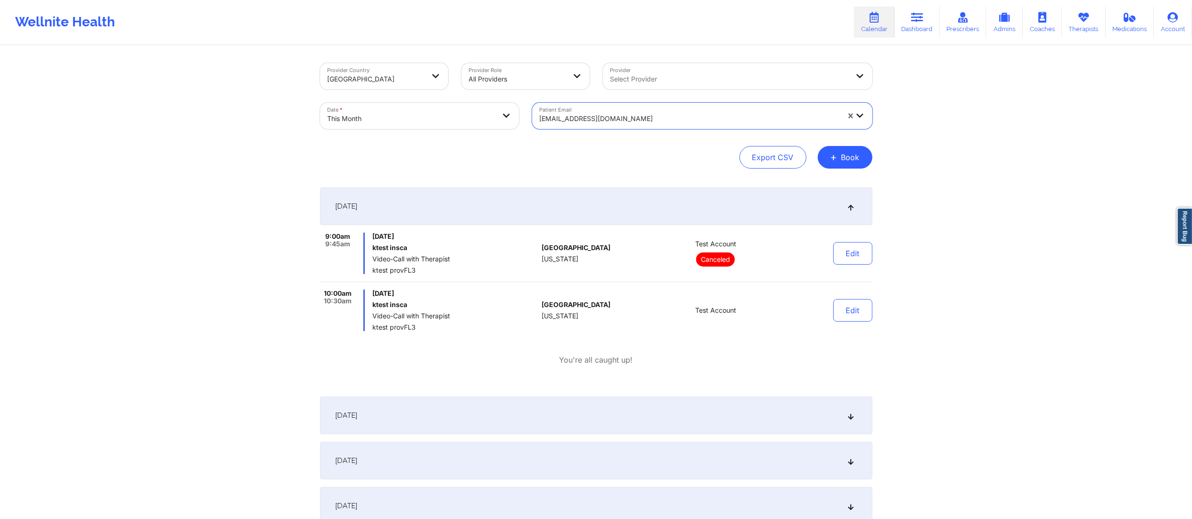
click at [645, 206] on div "October 1, 2025" at bounding box center [596, 207] width 552 height 38
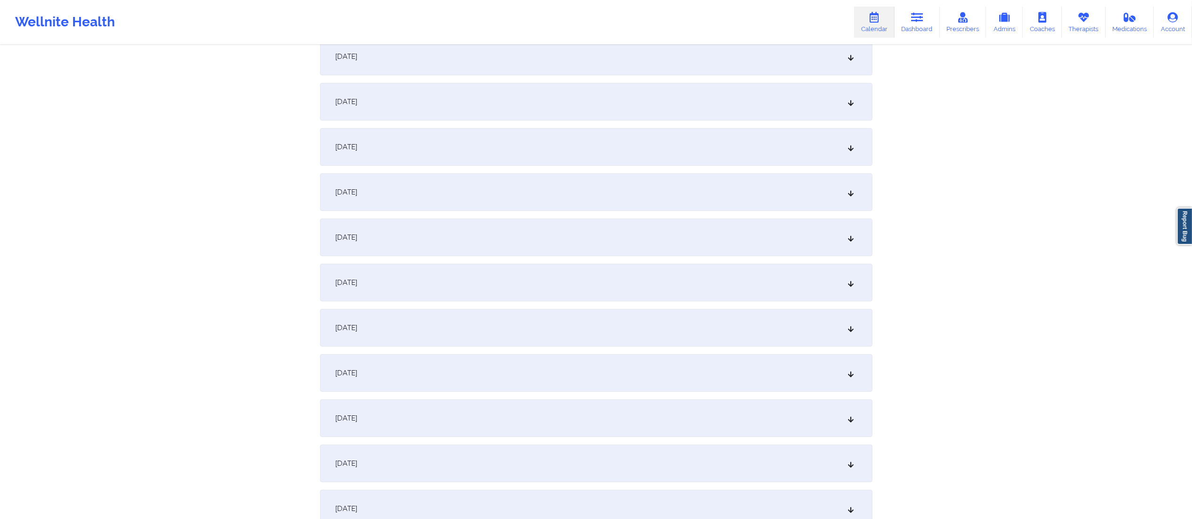
scroll to position [196, 0]
click at [426, 325] on div "October 8, 2025" at bounding box center [596, 327] width 552 height 38
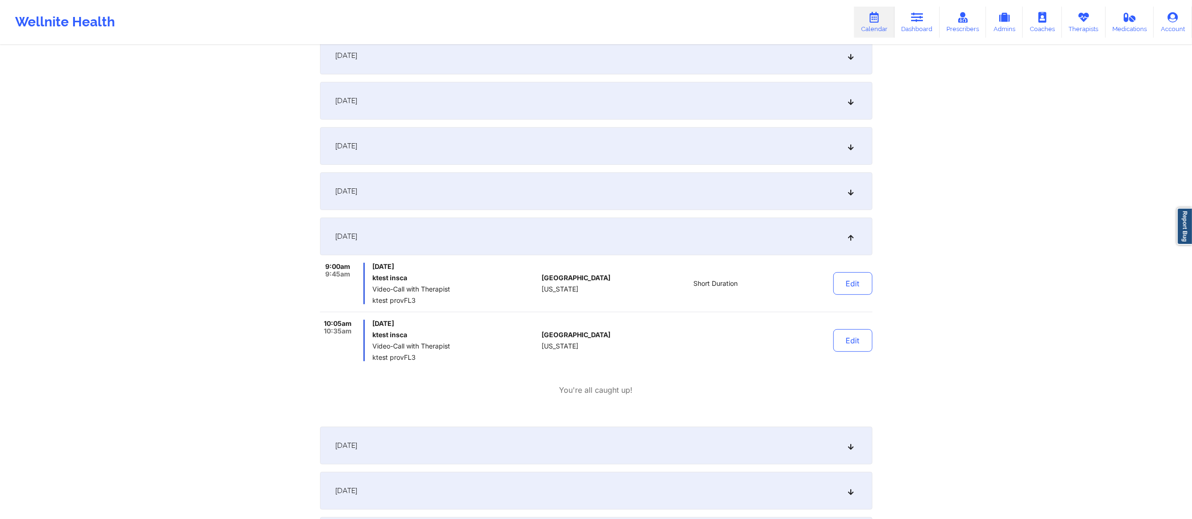
scroll to position [287, 0]
click at [856, 280] on button "Edit" at bounding box center [852, 282] width 39 height 23
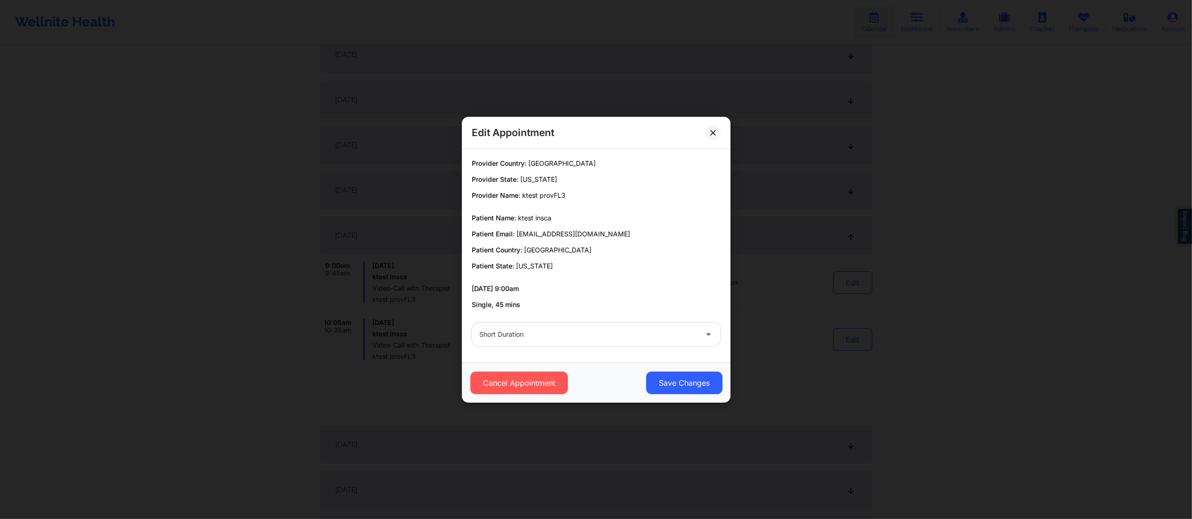
click at [575, 329] on div at bounding box center [588, 334] width 218 height 11
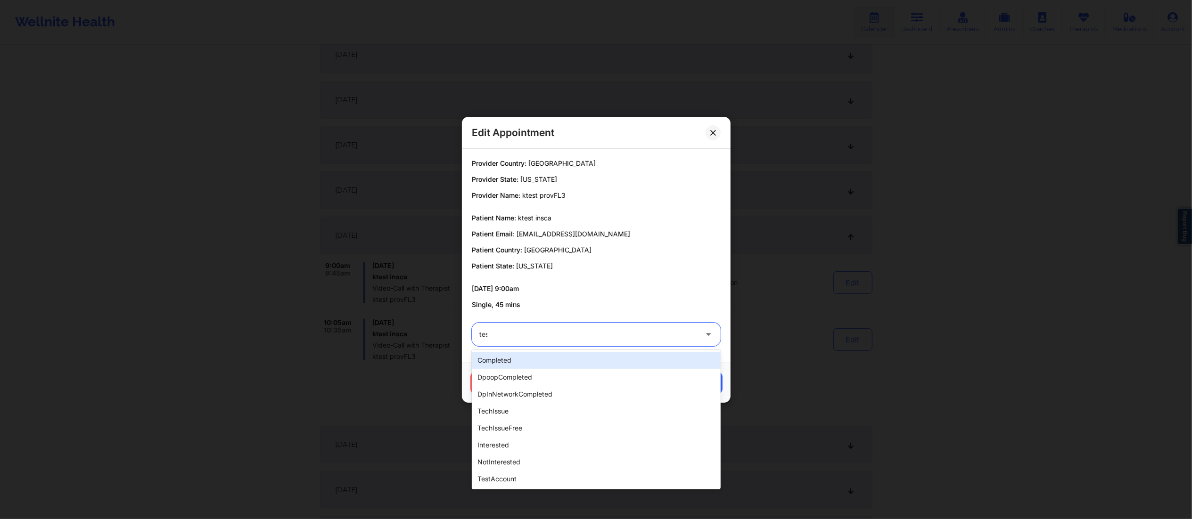
type input "test"
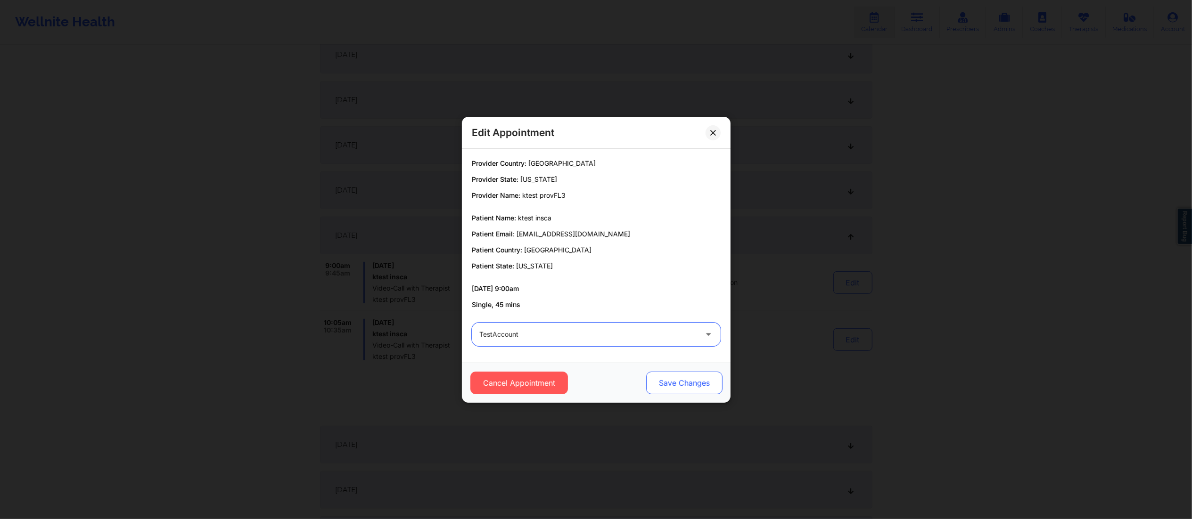
click at [676, 386] on button "Save Changes" at bounding box center [684, 383] width 76 height 23
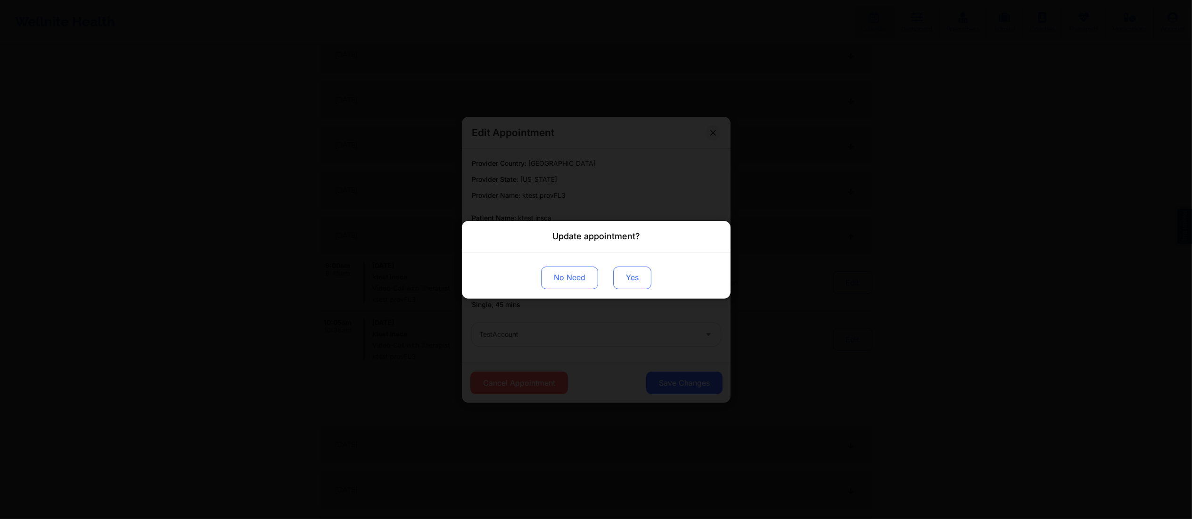
click at [625, 278] on button "Yes" at bounding box center [632, 277] width 38 height 23
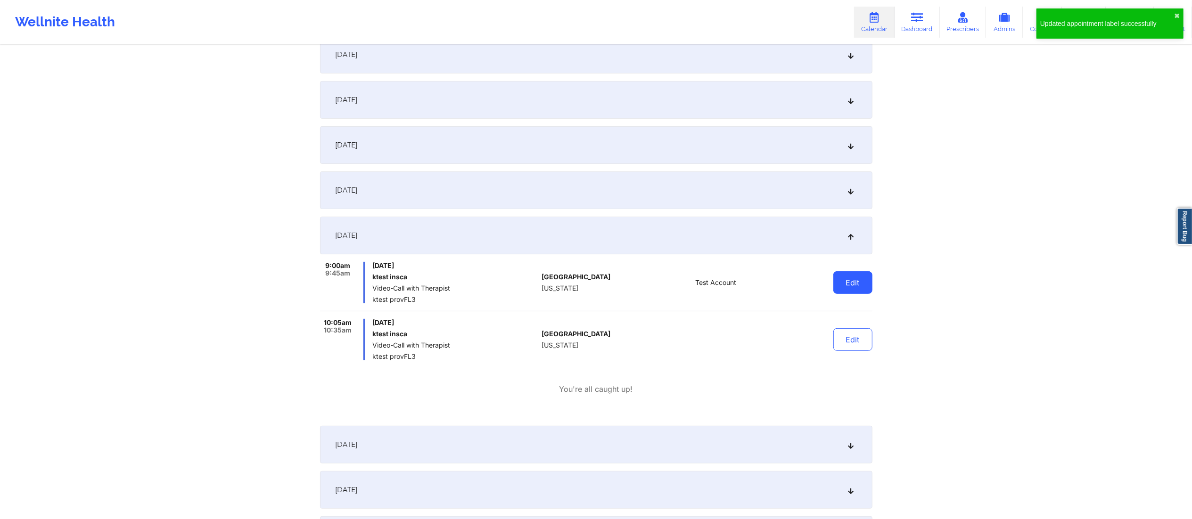
click at [847, 288] on button "Edit" at bounding box center [852, 282] width 39 height 23
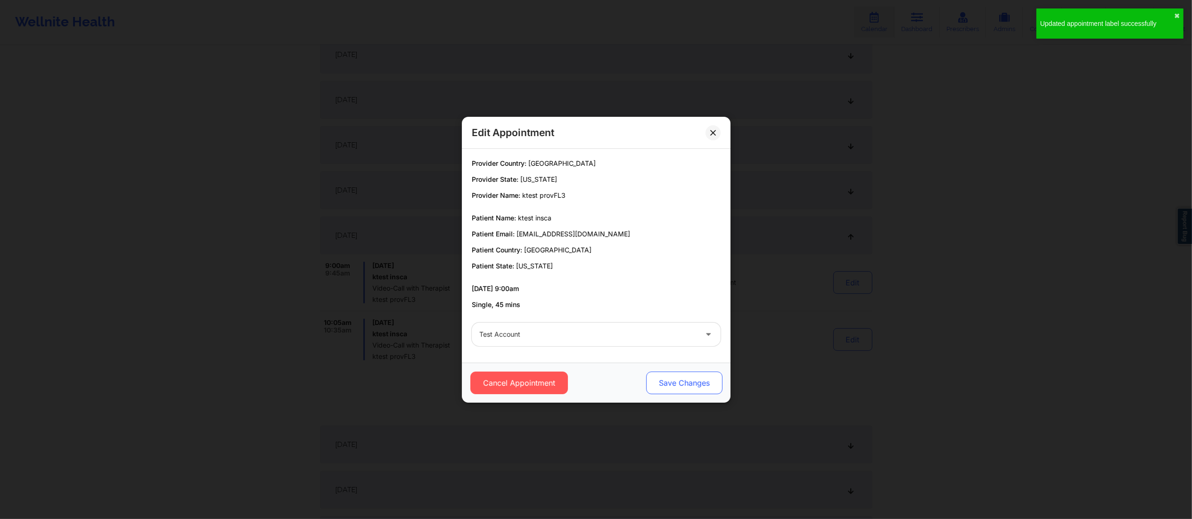
click at [699, 371] on div "Cancel Appointment Save Changes" at bounding box center [596, 383] width 269 height 40
click at [670, 384] on button "Save Changes" at bounding box center [684, 383] width 76 height 23
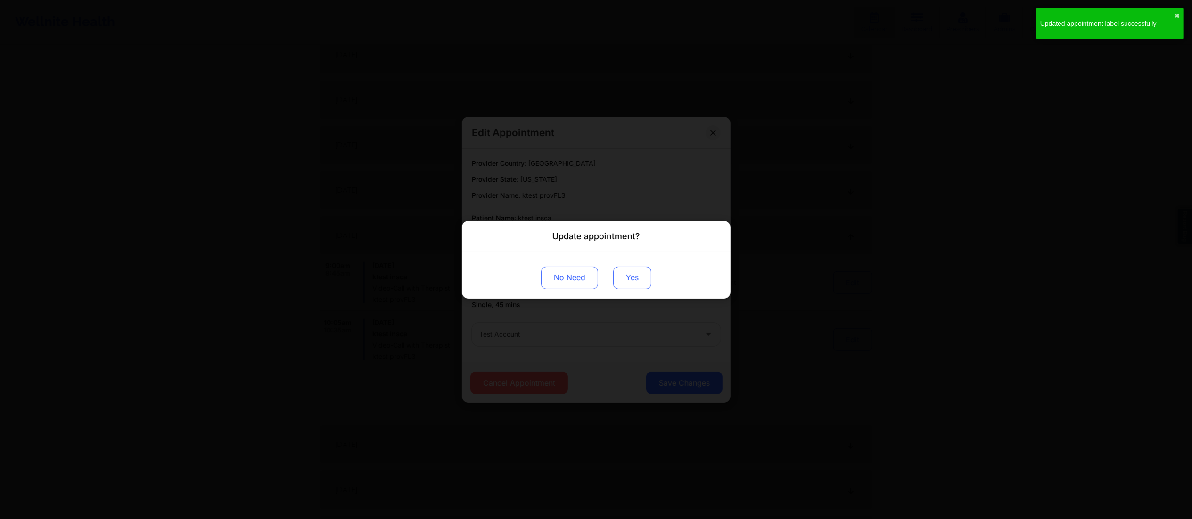
click at [636, 284] on button "Yes" at bounding box center [632, 277] width 38 height 23
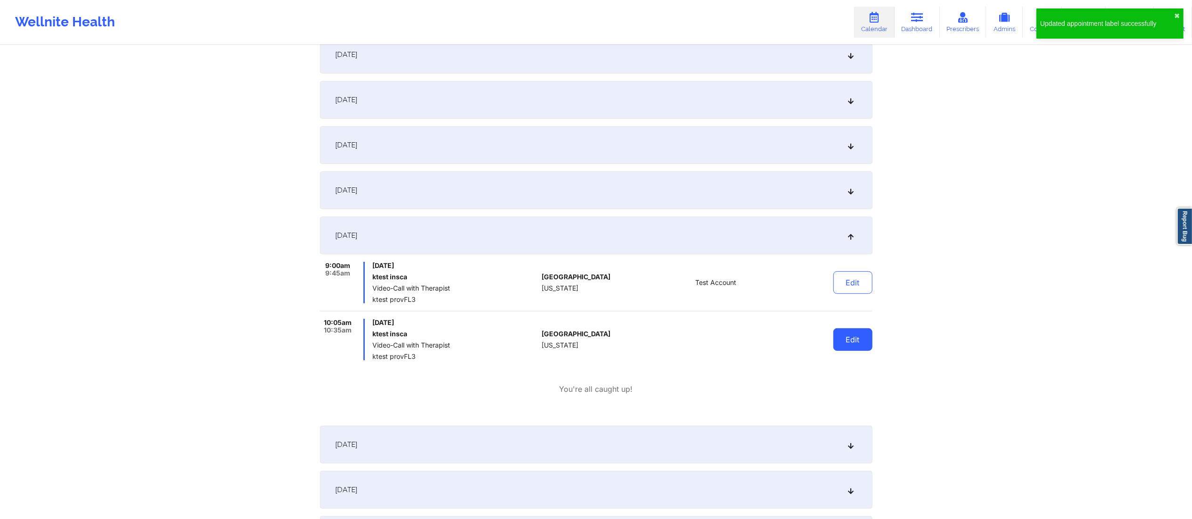
click at [845, 334] on button "Edit" at bounding box center [852, 339] width 39 height 23
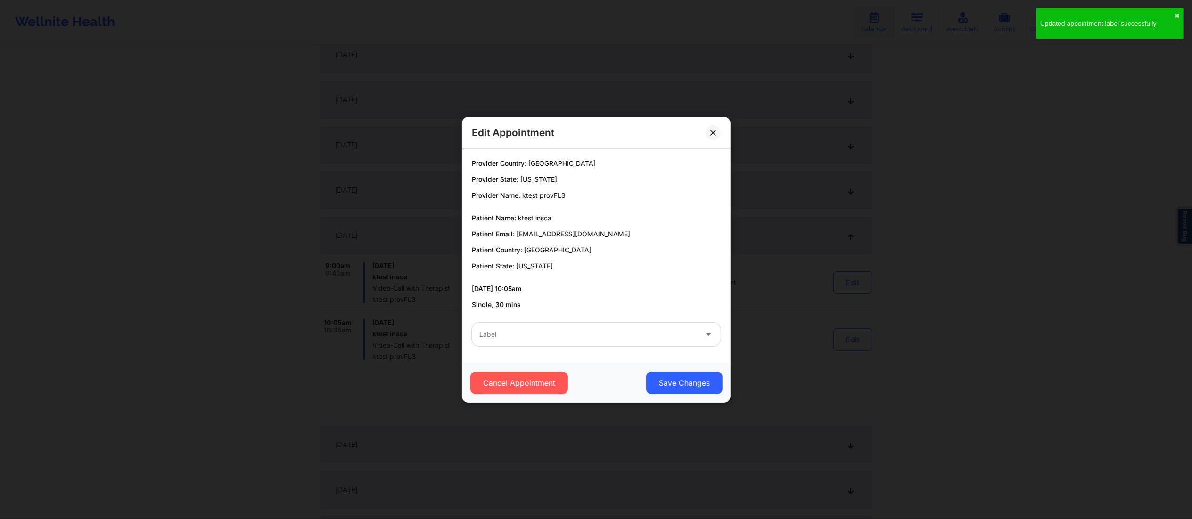
click at [670, 342] on div "Label" at bounding box center [585, 335] width 226 height 24
type input "test"
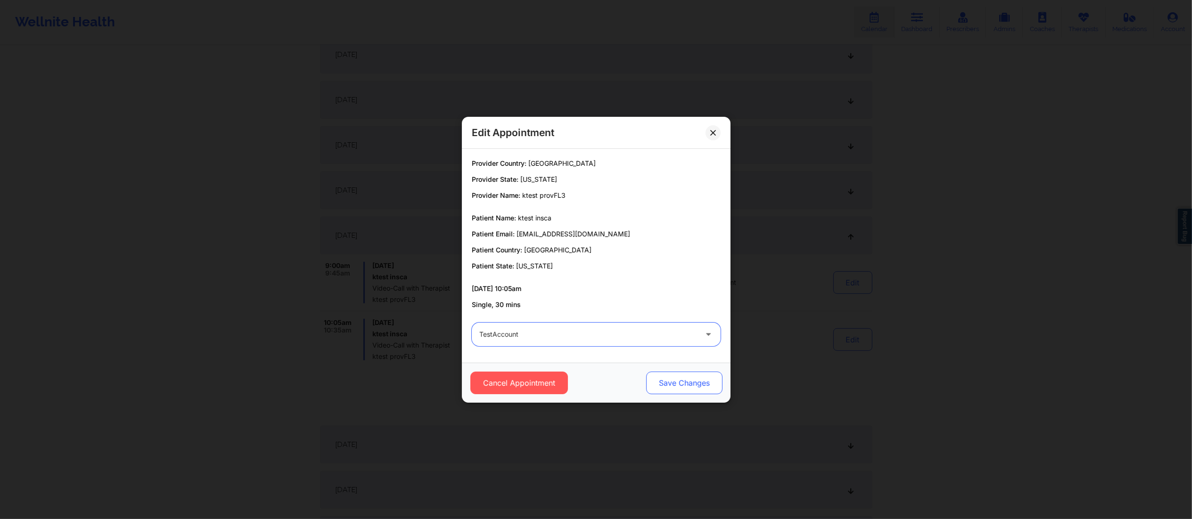
click at [676, 373] on button "Save Changes" at bounding box center [684, 383] width 76 height 23
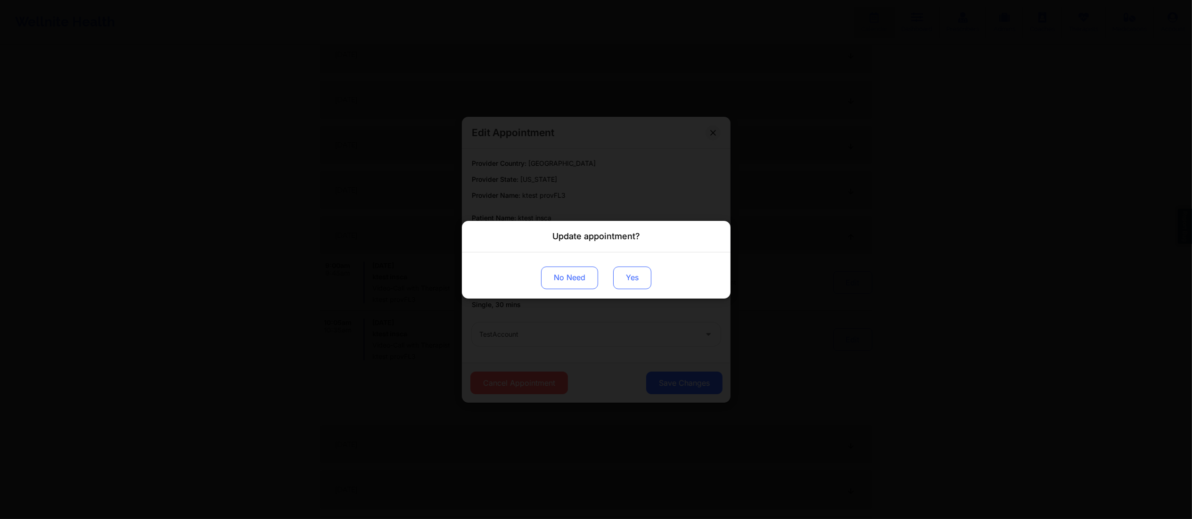
click at [629, 282] on button "Yes" at bounding box center [632, 277] width 38 height 23
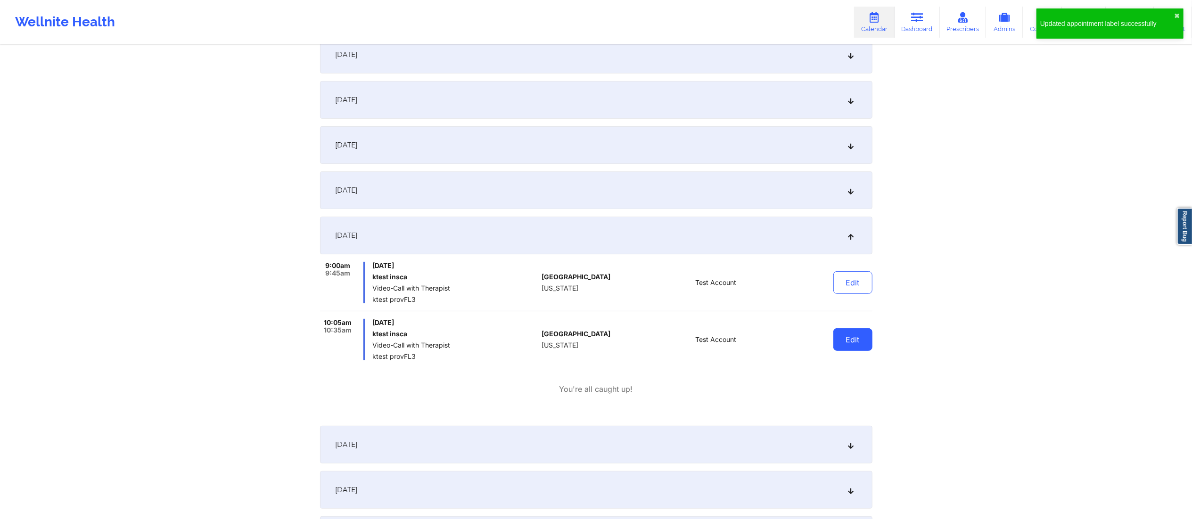
click at [854, 339] on button "Edit" at bounding box center [852, 339] width 39 height 23
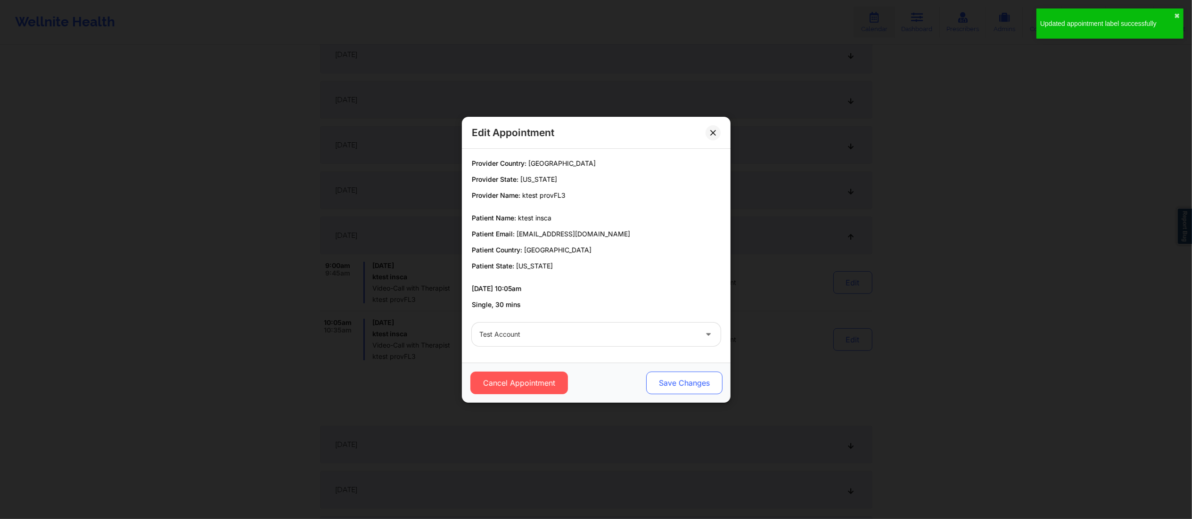
click at [664, 378] on button "Save Changes" at bounding box center [684, 383] width 76 height 23
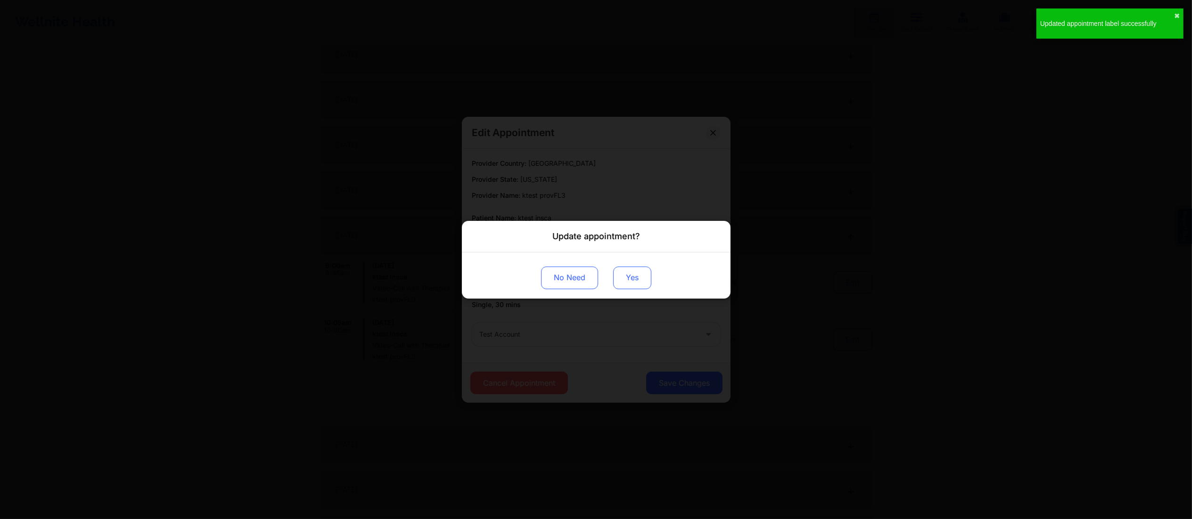
click at [624, 282] on button "Yes" at bounding box center [632, 277] width 38 height 23
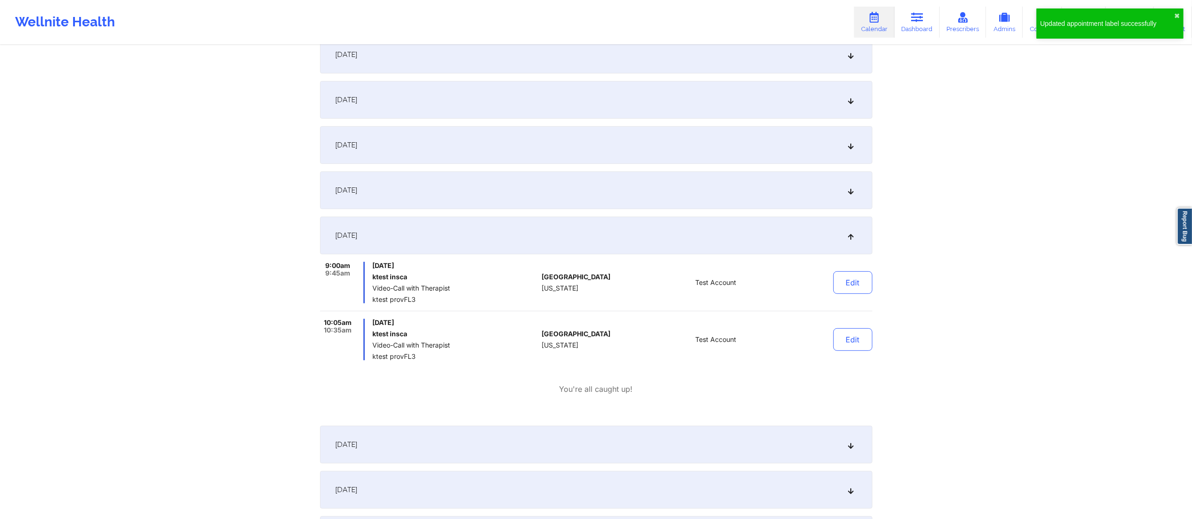
click at [757, 233] on div "October 8, 2025" at bounding box center [596, 236] width 552 height 38
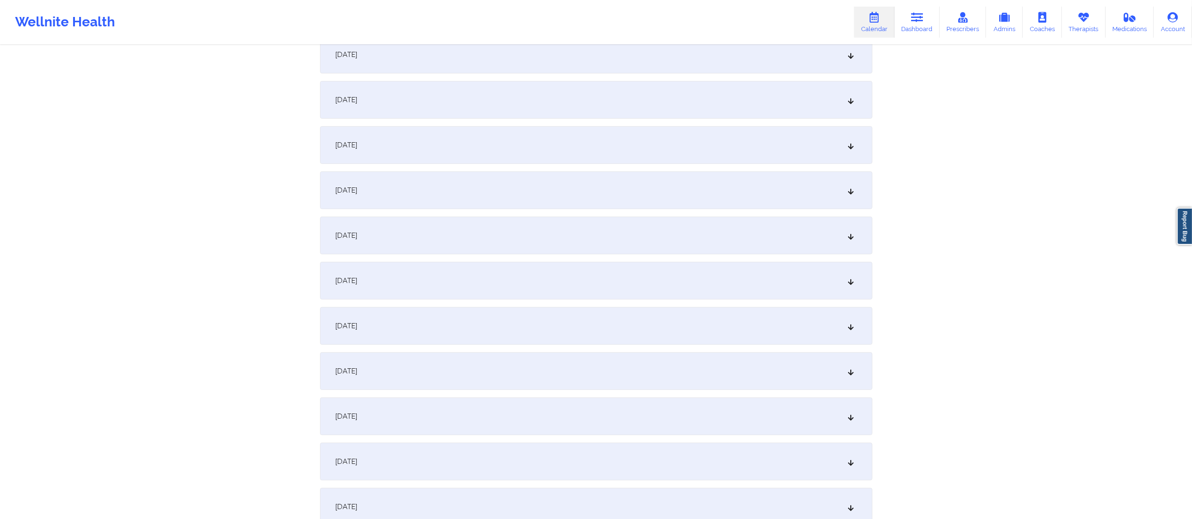
scroll to position [0, 0]
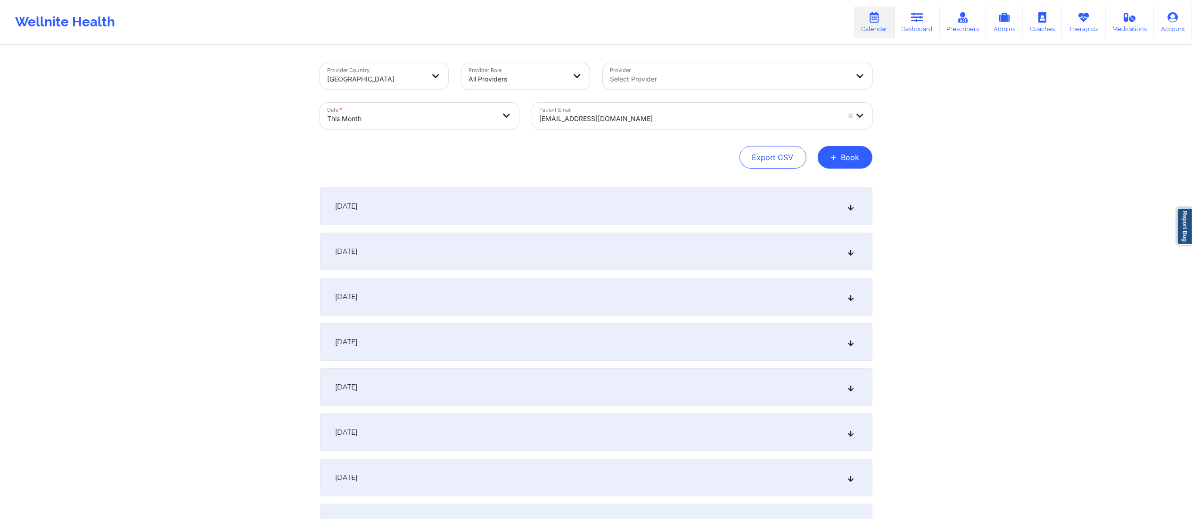
click at [697, 115] on div at bounding box center [690, 118] width 300 height 11
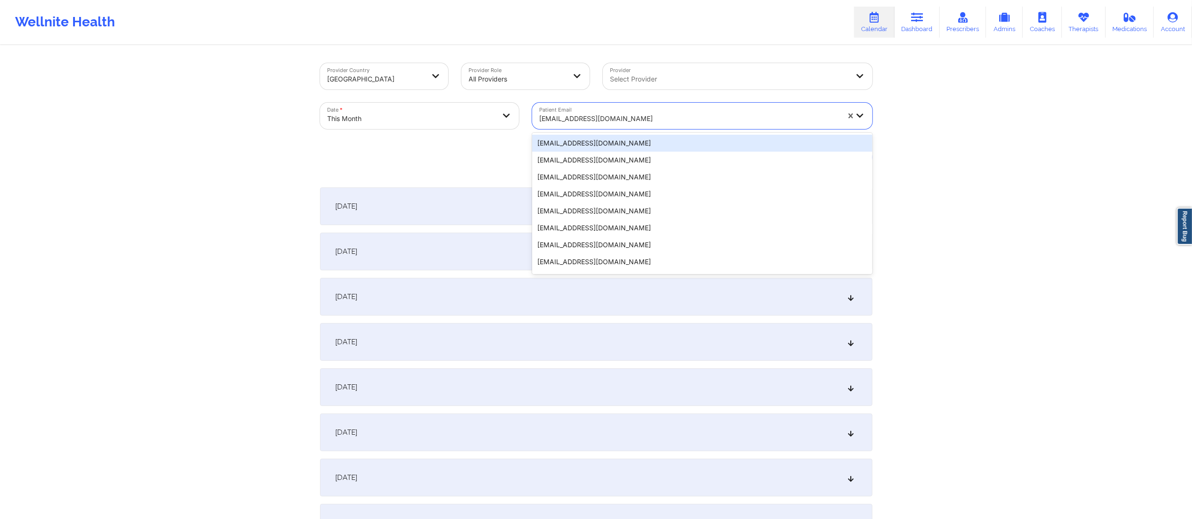
paste input "[EMAIL_ADDRESS][DOMAIN_NAME]"
type input "[EMAIL_ADDRESS][DOMAIN_NAME]"
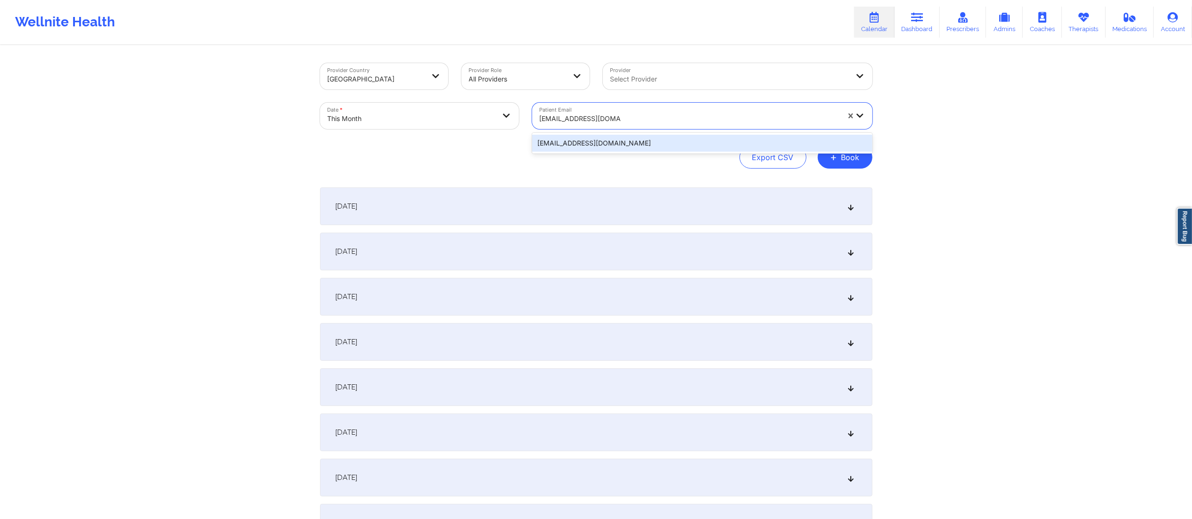
click at [647, 143] on div "[EMAIL_ADDRESS][DOMAIN_NAME]" at bounding box center [702, 143] width 340 height 17
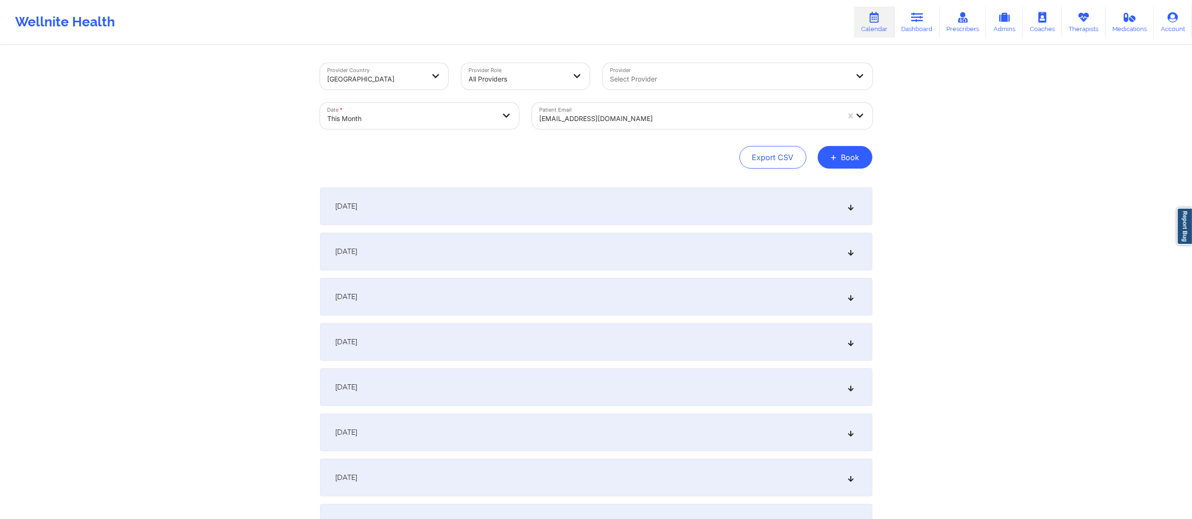
click at [544, 210] on div "October 1, 2025" at bounding box center [596, 207] width 552 height 38
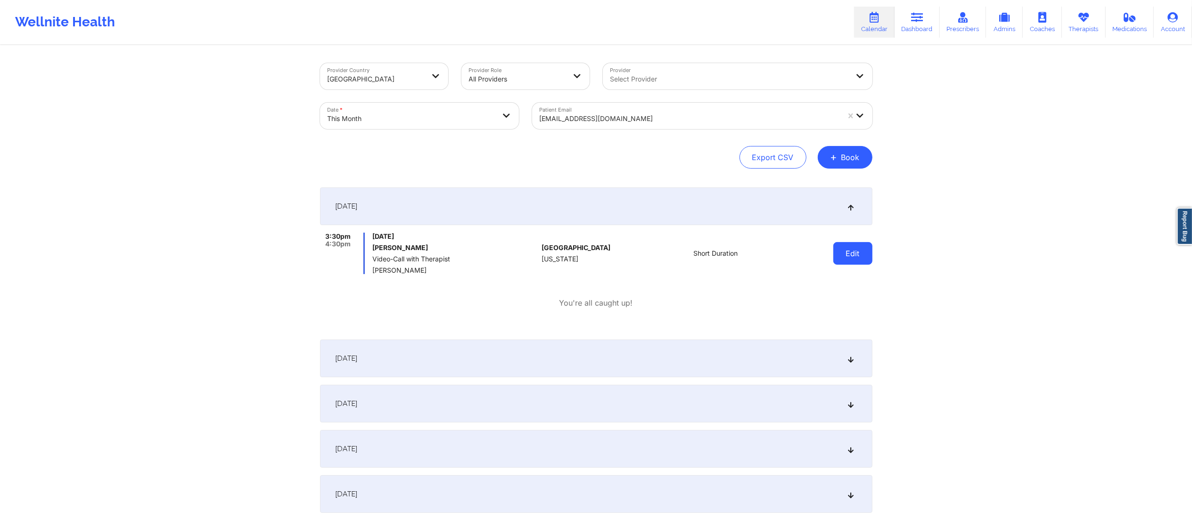
click at [841, 256] on button "Edit" at bounding box center [852, 253] width 39 height 23
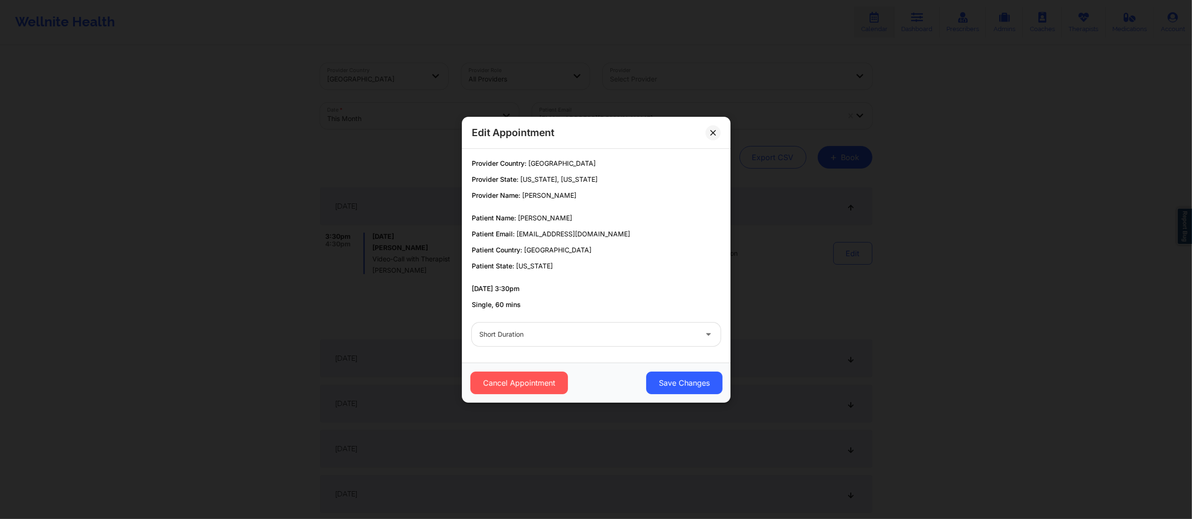
click at [555, 331] on div at bounding box center [588, 334] width 218 height 11
type input "reschedu"
click at [582, 358] on div "rescheduled" at bounding box center [596, 360] width 249 height 17
click at [661, 386] on button "Save Changes" at bounding box center [684, 383] width 76 height 23
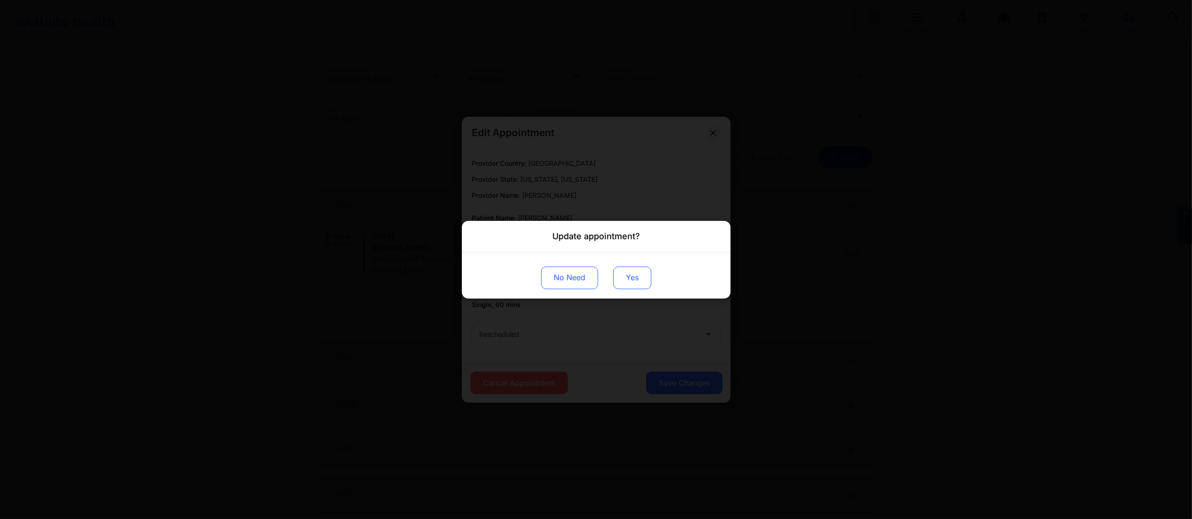
click at [630, 275] on button "Yes" at bounding box center [632, 277] width 38 height 23
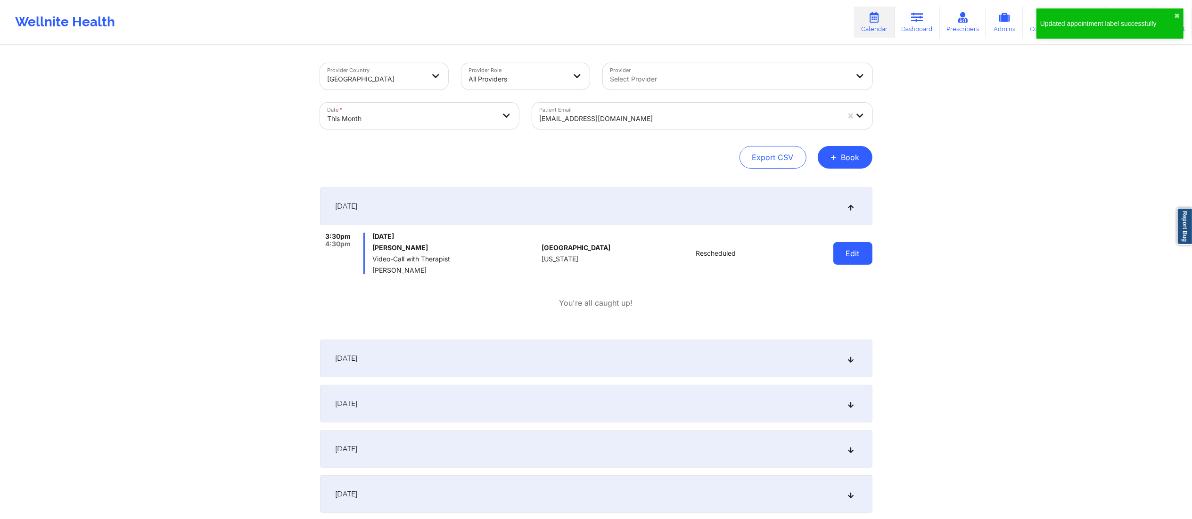
click at [849, 253] on button "Edit" at bounding box center [852, 253] width 39 height 23
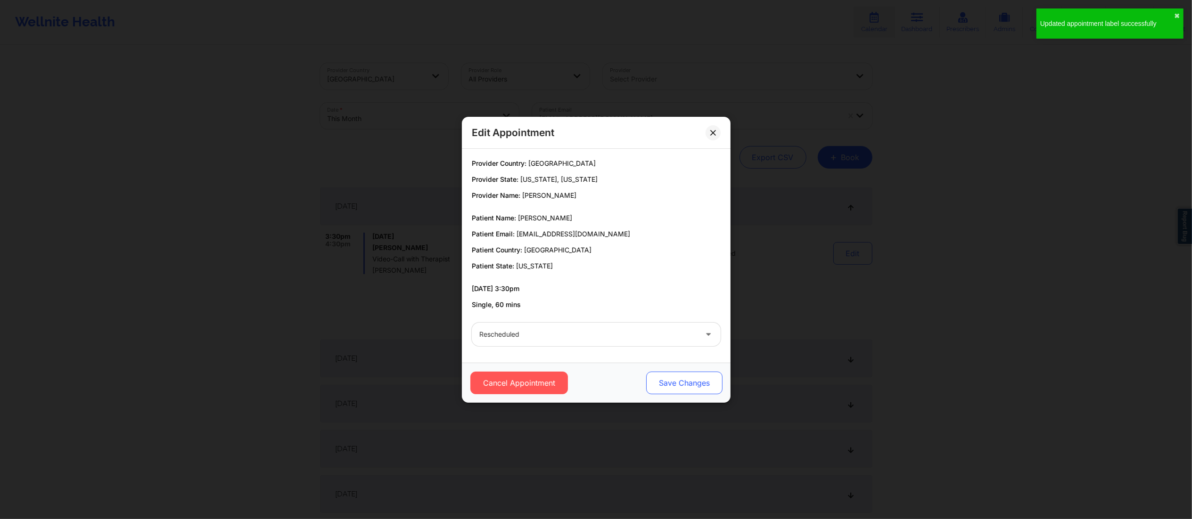
click at [682, 378] on button "Save Changes" at bounding box center [684, 383] width 76 height 23
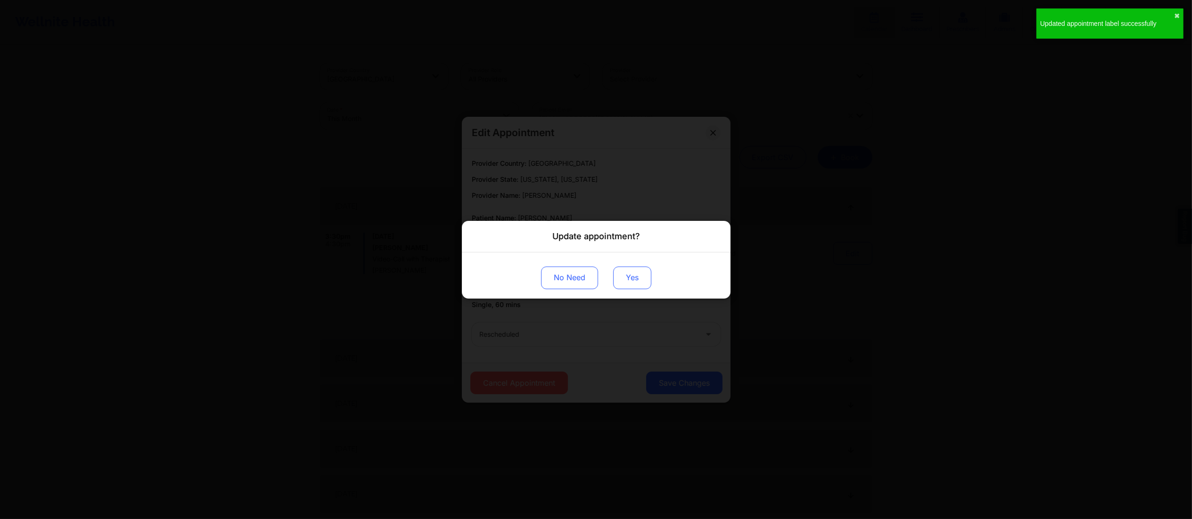
click at [630, 280] on button "Yes" at bounding box center [632, 277] width 38 height 23
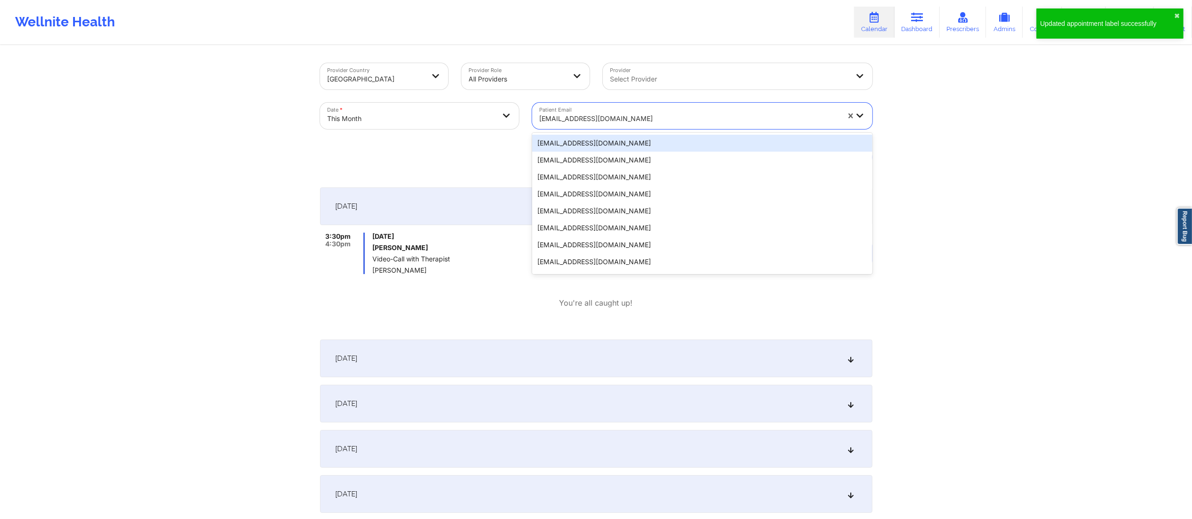
drag, startPoint x: 642, startPoint y: 116, endPoint x: 507, endPoint y: 130, distance: 135.5
click at [507, 130] on div "Provider Country United States Provider Role All Providers Provider Select Prov…" at bounding box center [595, 96] width 565 height 79
paste input "[EMAIL_ADDRESS][DOMAIN_NAME]"
type input "[EMAIL_ADDRESS][DOMAIN_NAME]"
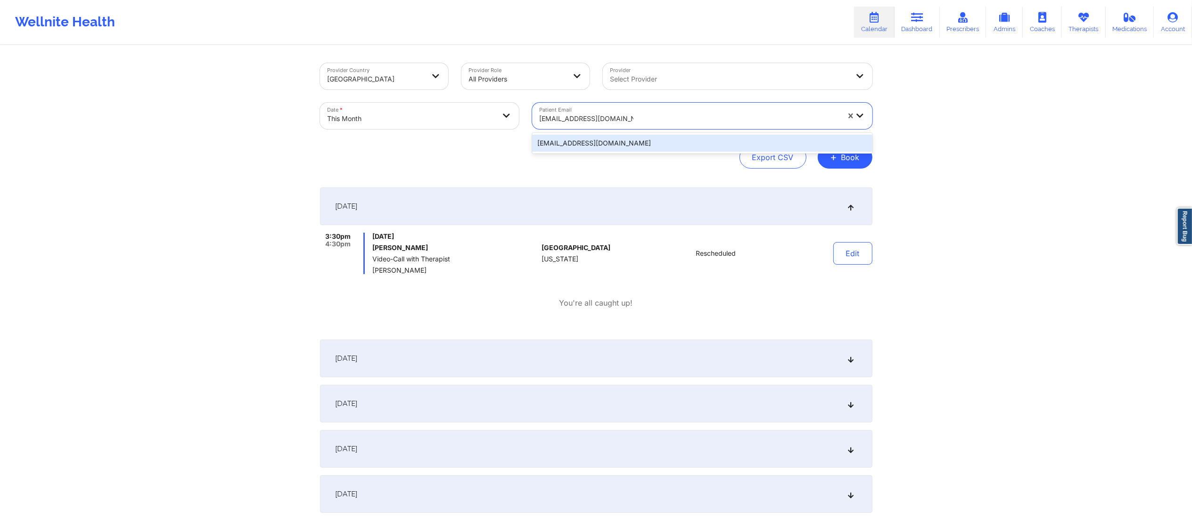
drag, startPoint x: 654, startPoint y: 137, endPoint x: 671, endPoint y: 141, distance: 17.9
click at [671, 141] on div "[EMAIL_ADDRESS][DOMAIN_NAME]" at bounding box center [702, 143] width 340 height 17
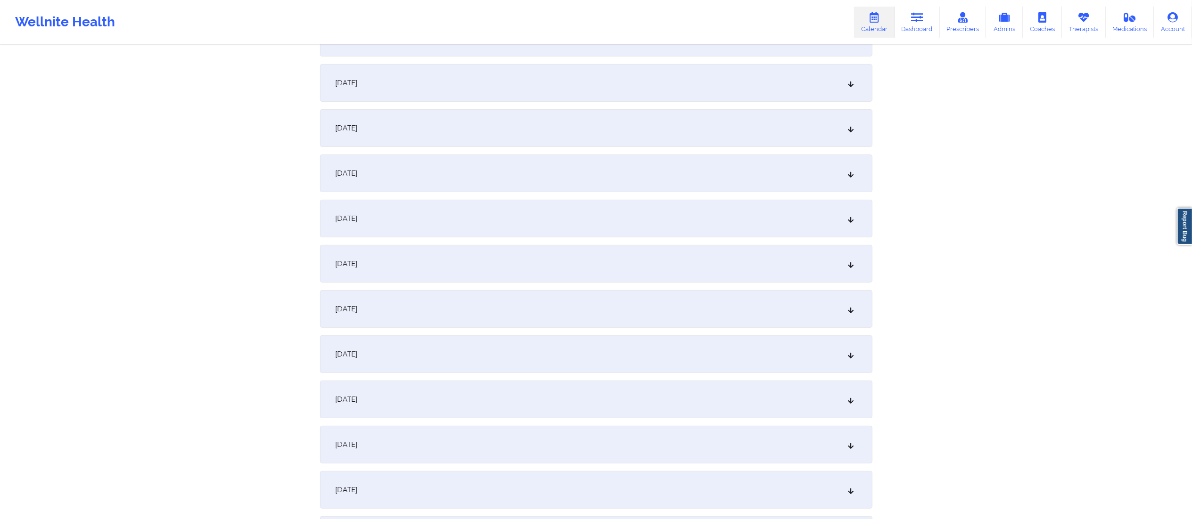
scroll to position [260, 0]
click at [431, 219] on div "October 7, 2025" at bounding box center [596, 218] width 552 height 38
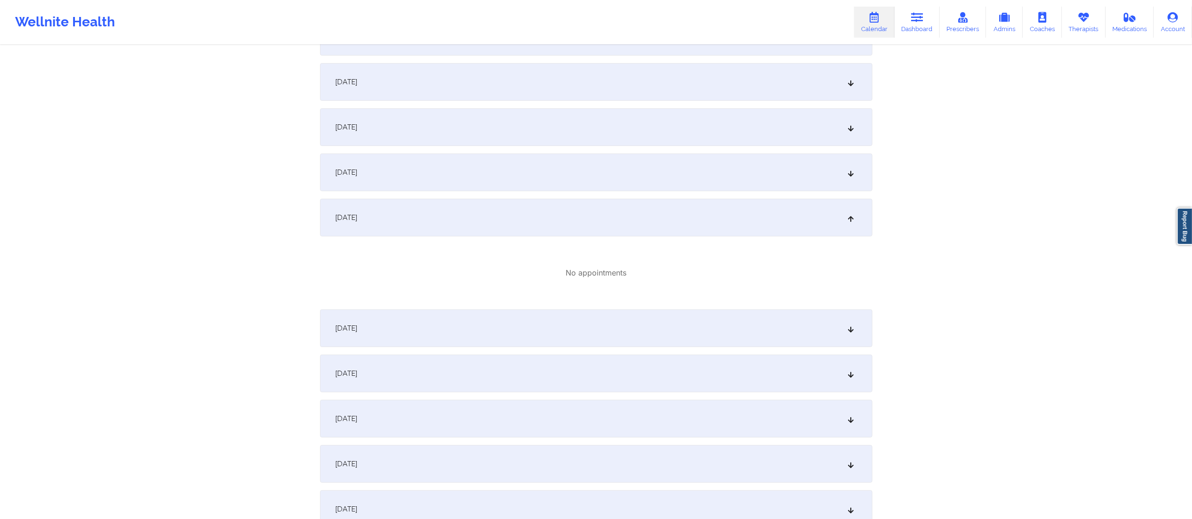
click at [466, 327] on div "October 8, 2025" at bounding box center [596, 329] width 552 height 38
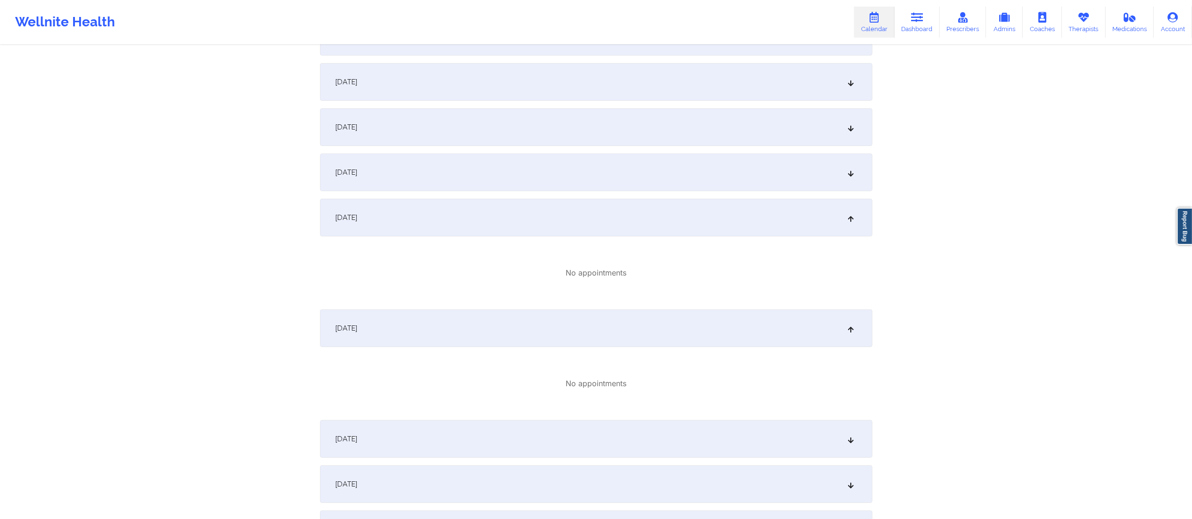
click at [466, 324] on div "October 8, 2025" at bounding box center [596, 329] width 552 height 38
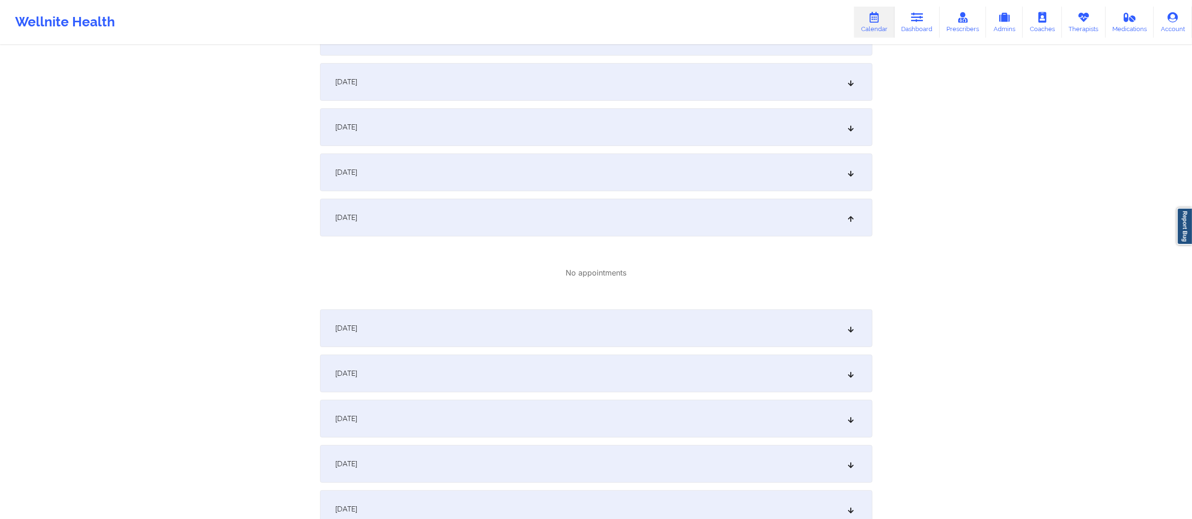
click at [467, 201] on div "October 7, 2025" at bounding box center [596, 218] width 552 height 38
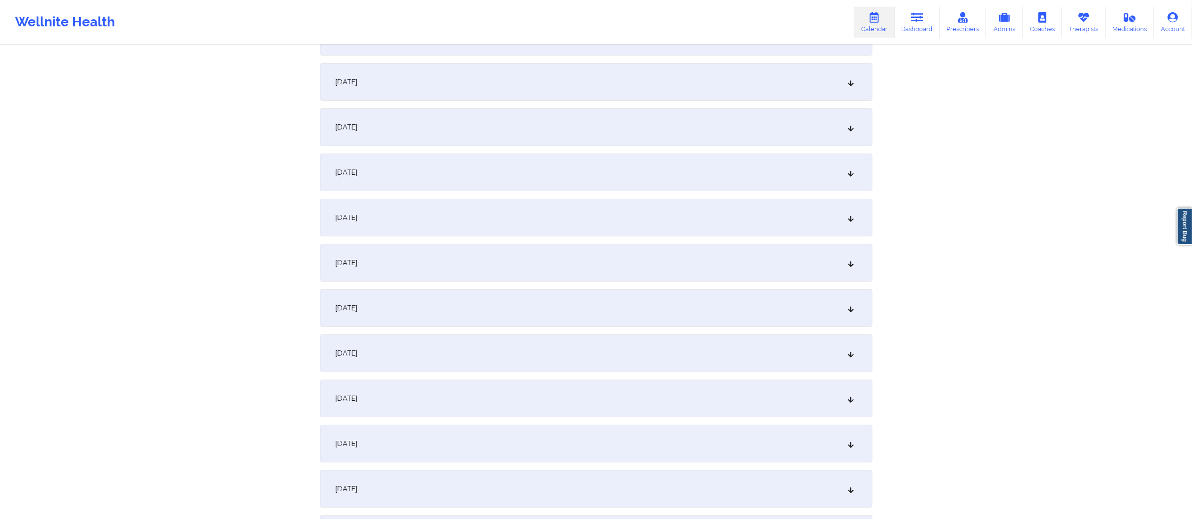
click at [457, 167] on div "October 6, 2025" at bounding box center [596, 173] width 552 height 38
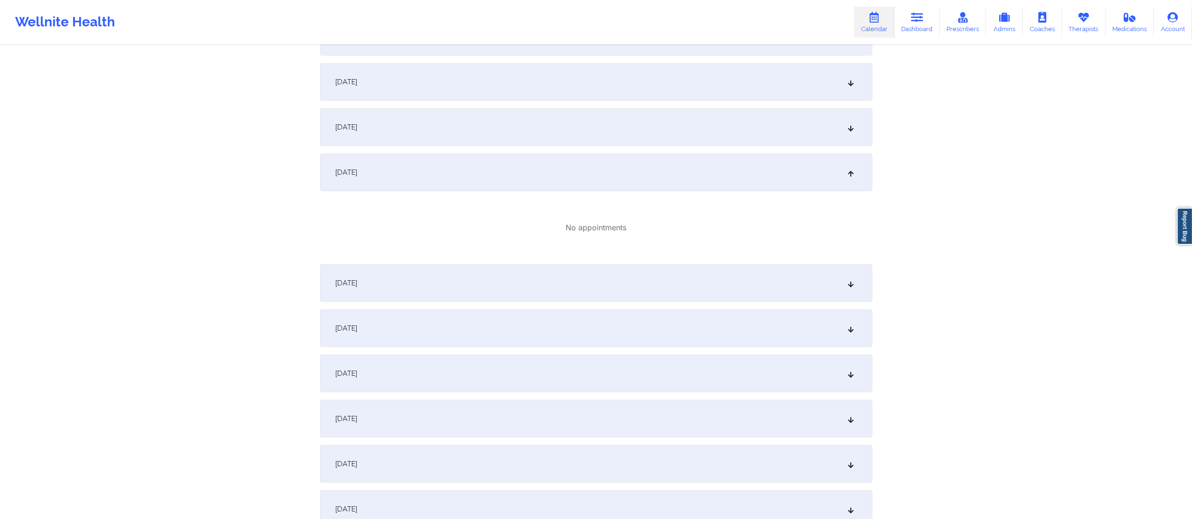
click at [457, 167] on div "October 6, 2025" at bounding box center [596, 173] width 552 height 38
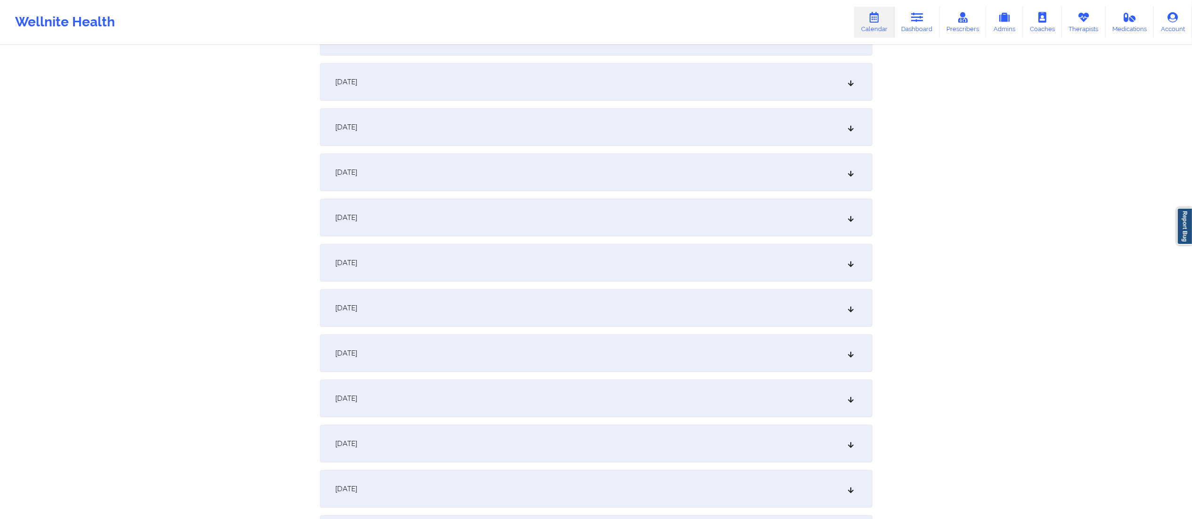
scroll to position [0, 0]
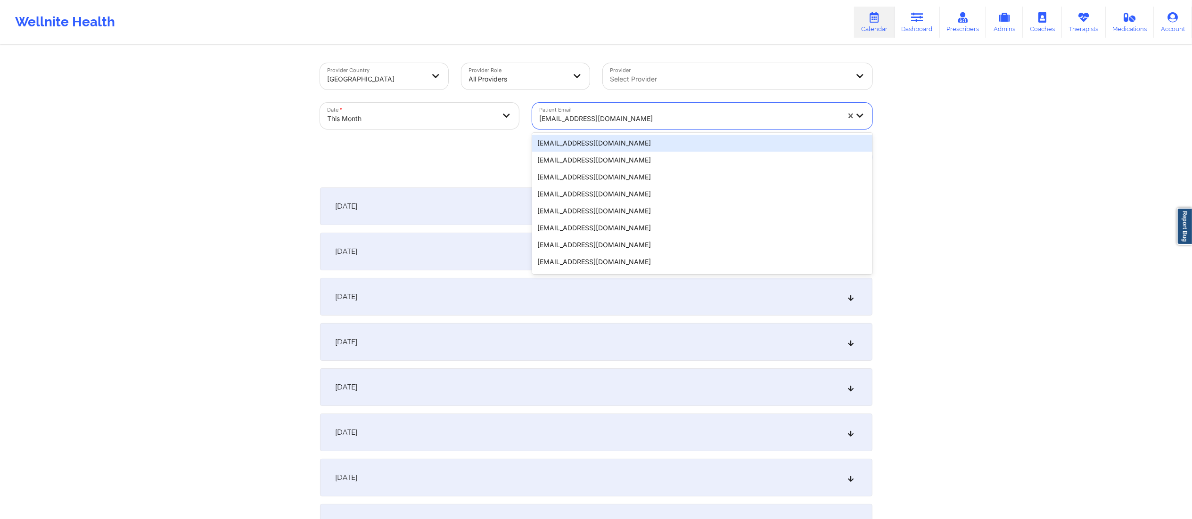
click at [658, 116] on div at bounding box center [690, 118] width 300 height 11
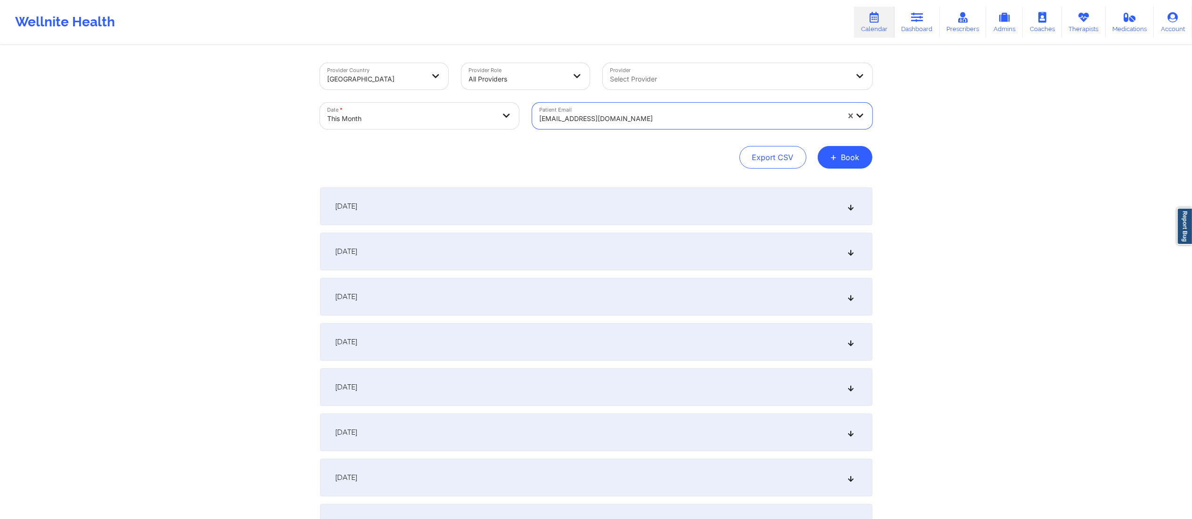
paste input "[EMAIL_ADDRESS][DOMAIN_NAME]"
type input "[EMAIL_ADDRESS][DOMAIN_NAME]"
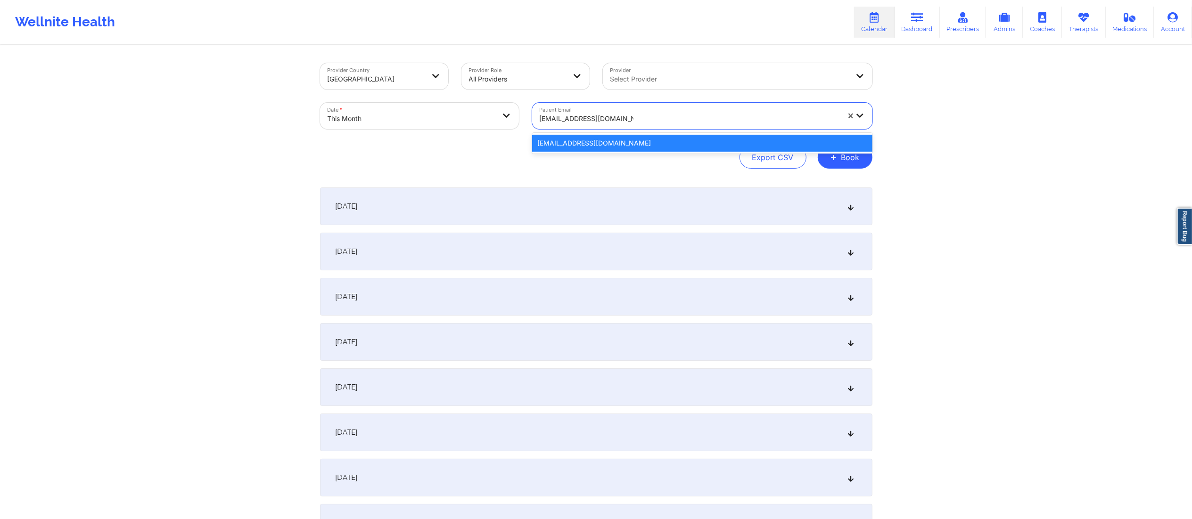
click at [630, 138] on div "[EMAIL_ADDRESS][DOMAIN_NAME]" at bounding box center [702, 143] width 340 height 17
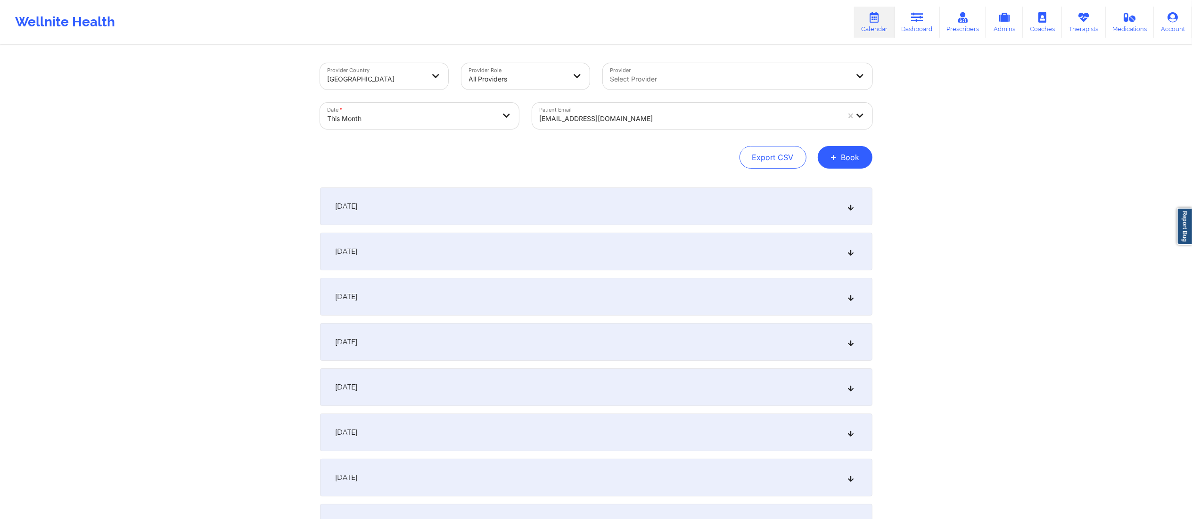
click at [559, 220] on div "October 1, 2025" at bounding box center [596, 207] width 552 height 38
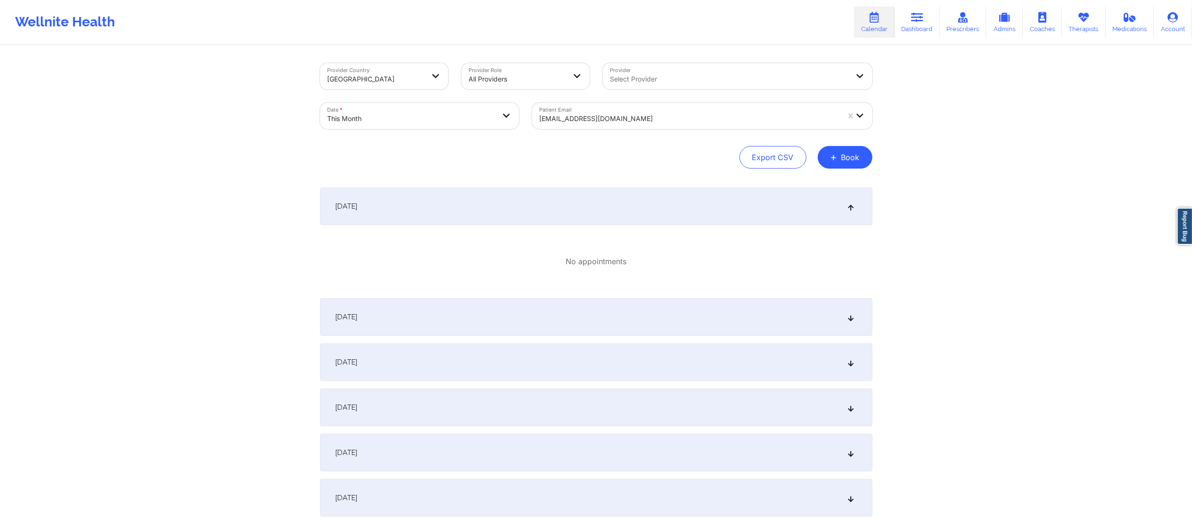
click at [536, 208] on div "October 1, 2025" at bounding box center [596, 207] width 552 height 38
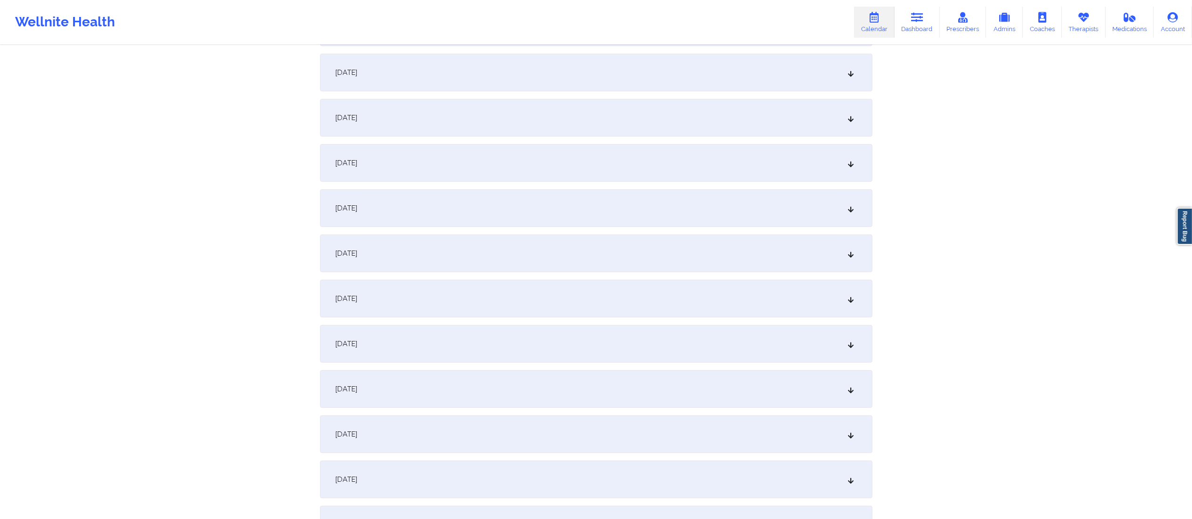
scroll to position [316, 0]
click at [449, 160] on div "October 7, 2025" at bounding box center [596, 162] width 552 height 38
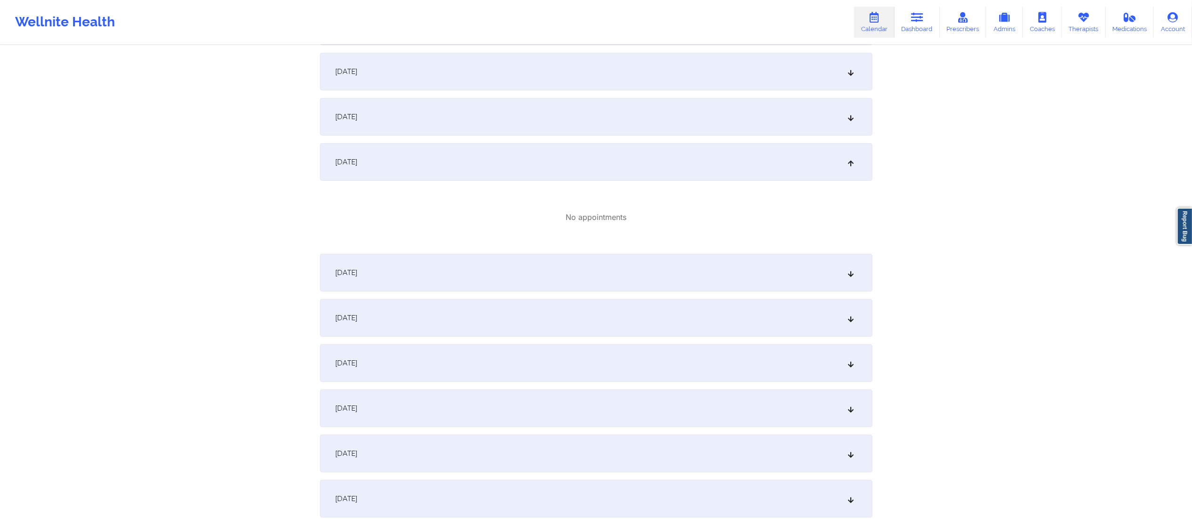
click at [464, 163] on div "October 7, 2025" at bounding box center [596, 162] width 552 height 38
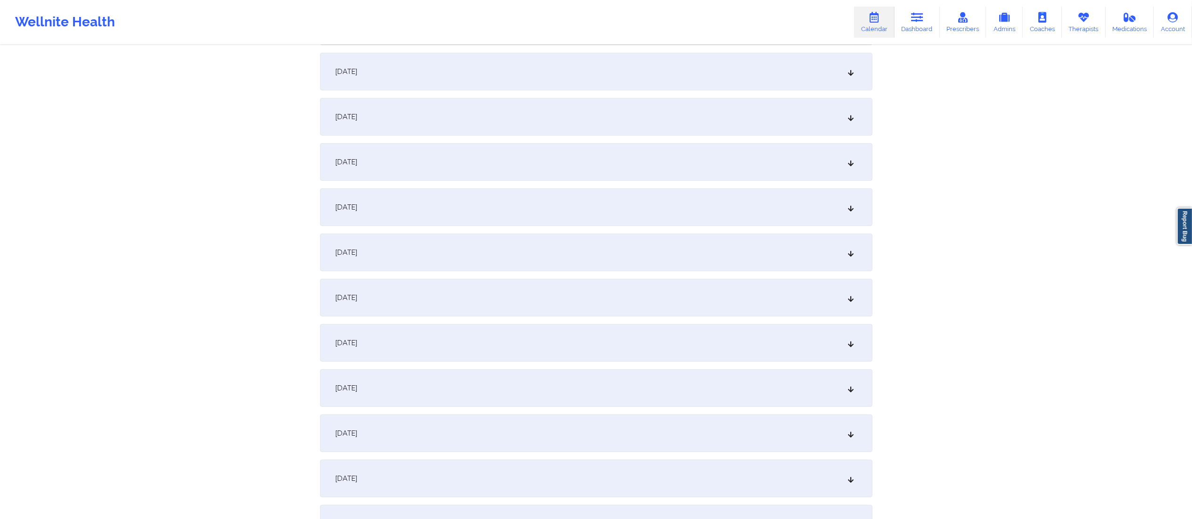
click at [438, 199] on div "October 8, 2025" at bounding box center [596, 207] width 552 height 38
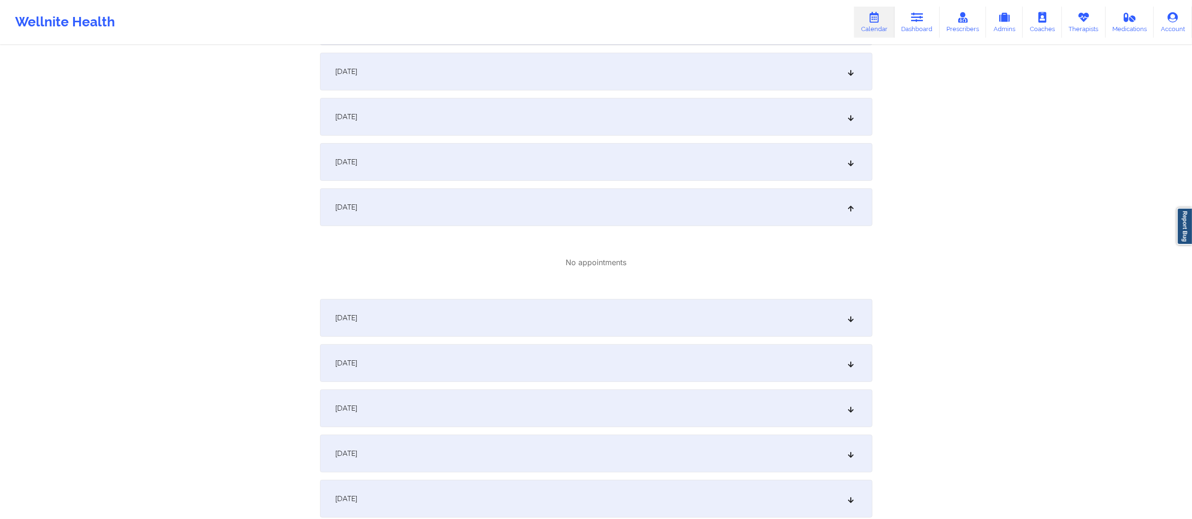
click at [431, 215] on div "October 8, 2025" at bounding box center [596, 207] width 552 height 38
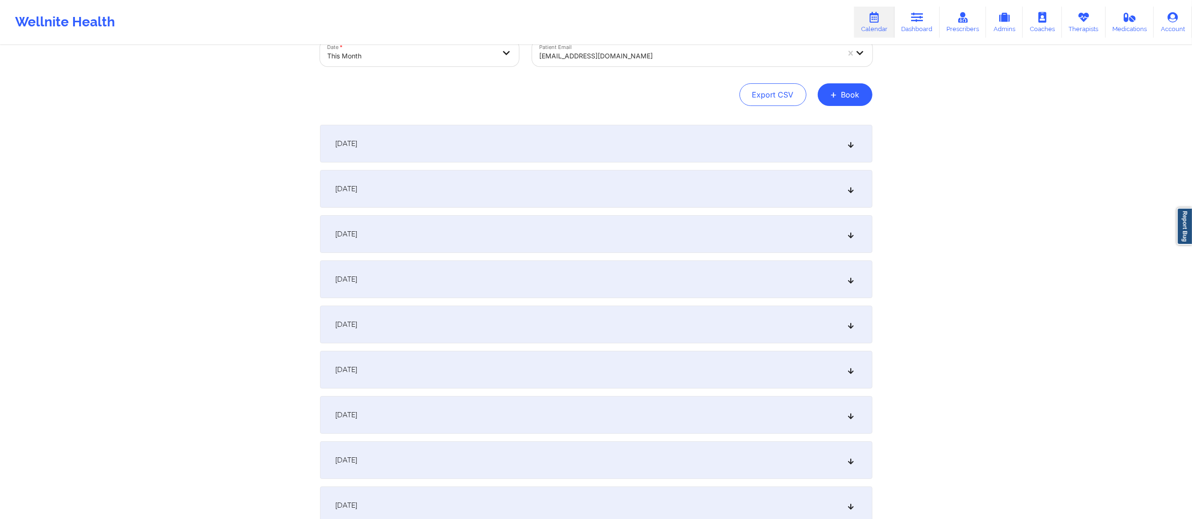
scroll to position [0, 0]
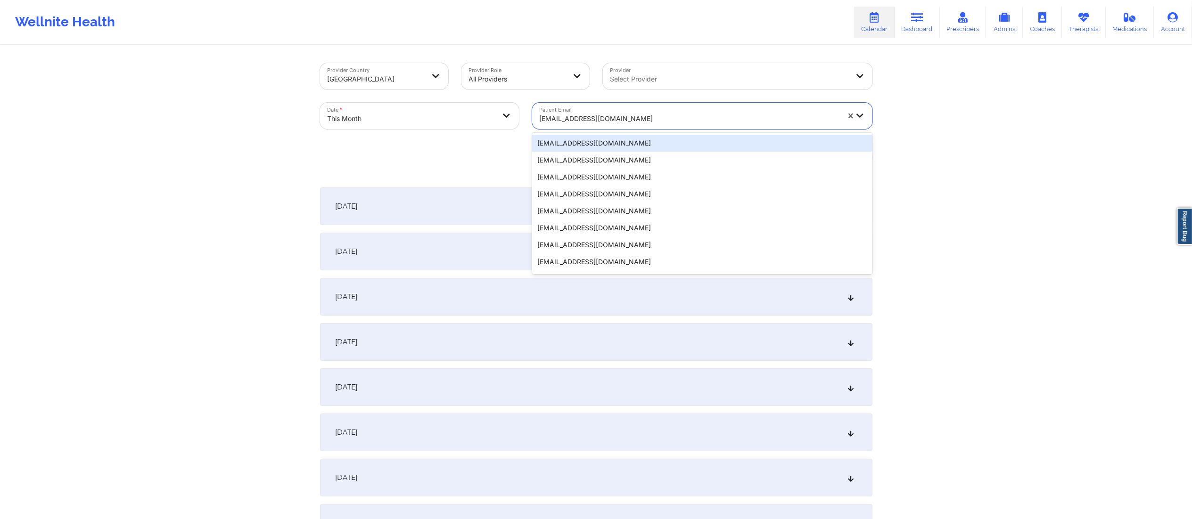
click at [639, 122] on div at bounding box center [690, 118] width 300 height 11
paste input "[EMAIL_ADDRESS][DOMAIN_NAME]"
type input "[EMAIL_ADDRESS][DOMAIN_NAME]"
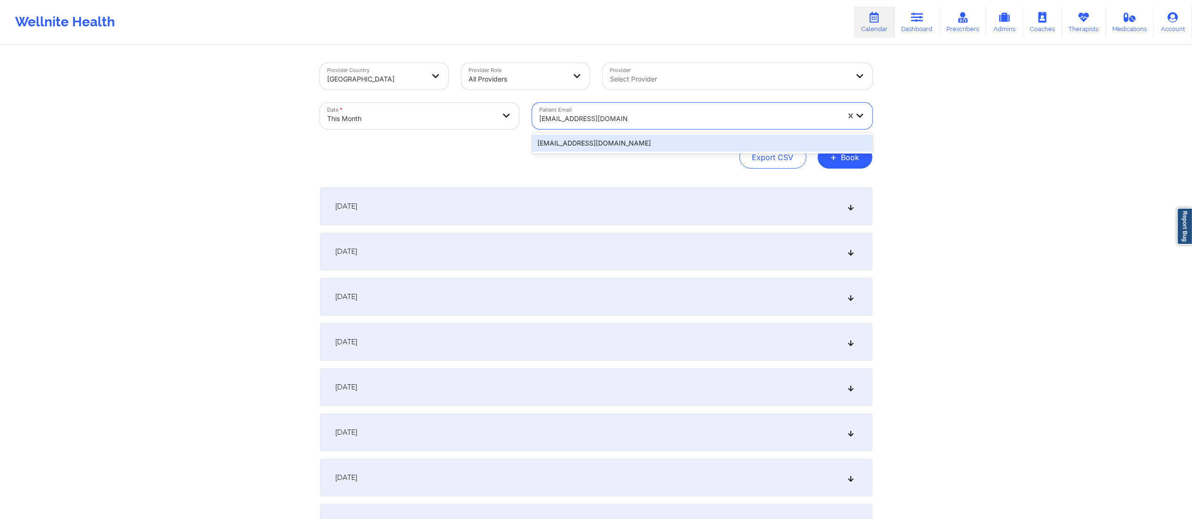
click at [617, 145] on div "[EMAIL_ADDRESS][DOMAIN_NAME]" at bounding box center [702, 143] width 340 height 17
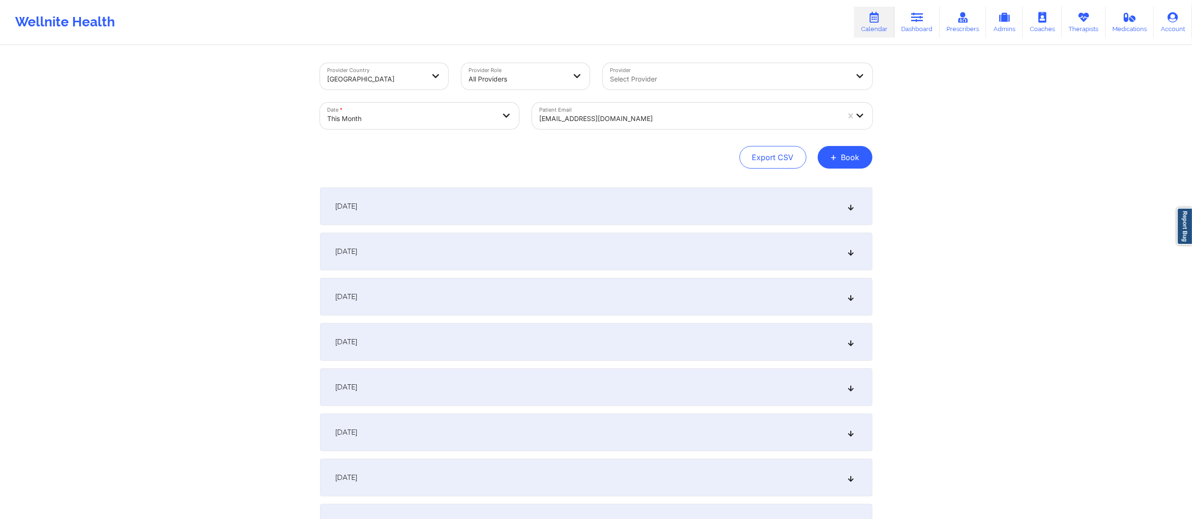
click at [559, 206] on div "October 1, 2025" at bounding box center [596, 207] width 552 height 38
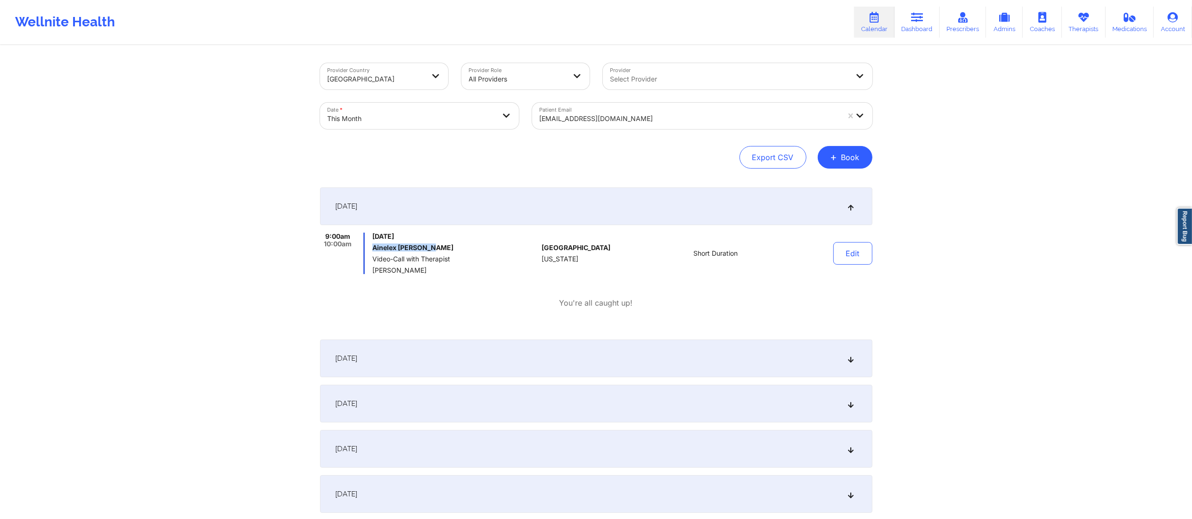
drag, startPoint x: 434, startPoint y: 246, endPoint x: 372, endPoint y: 250, distance: 62.3
click at [372, 250] on h6 "Ainelex [PERSON_NAME]" at bounding box center [454, 248] width 165 height 8
copy h6 "Ainelex [PERSON_NAME]"
click at [501, 202] on div "October 1, 2025" at bounding box center [596, 207] width 552 height 38
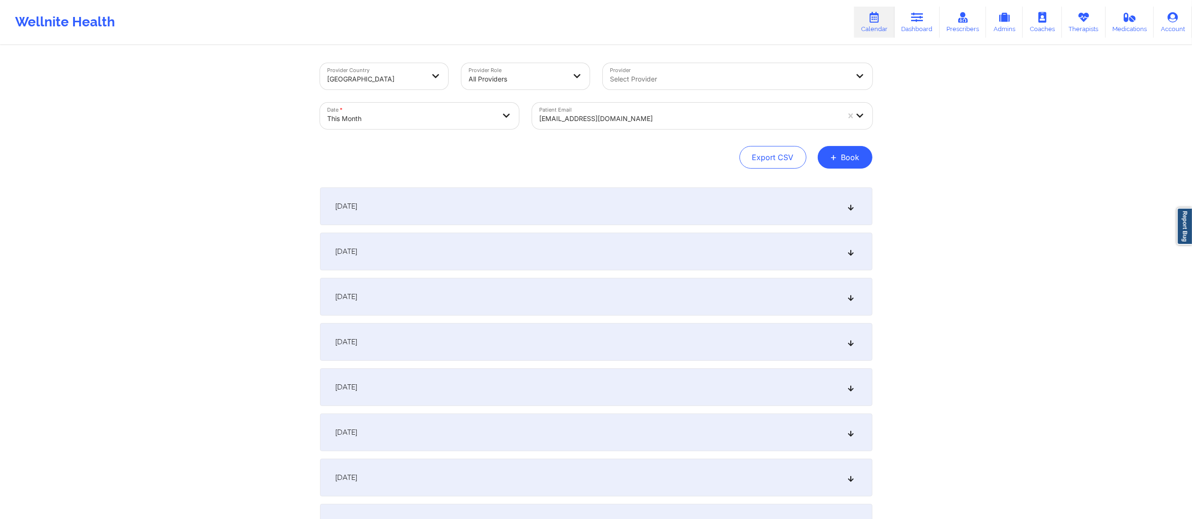
click at [632, 118] on div at bounding box center [690, 118] width 300 height 11
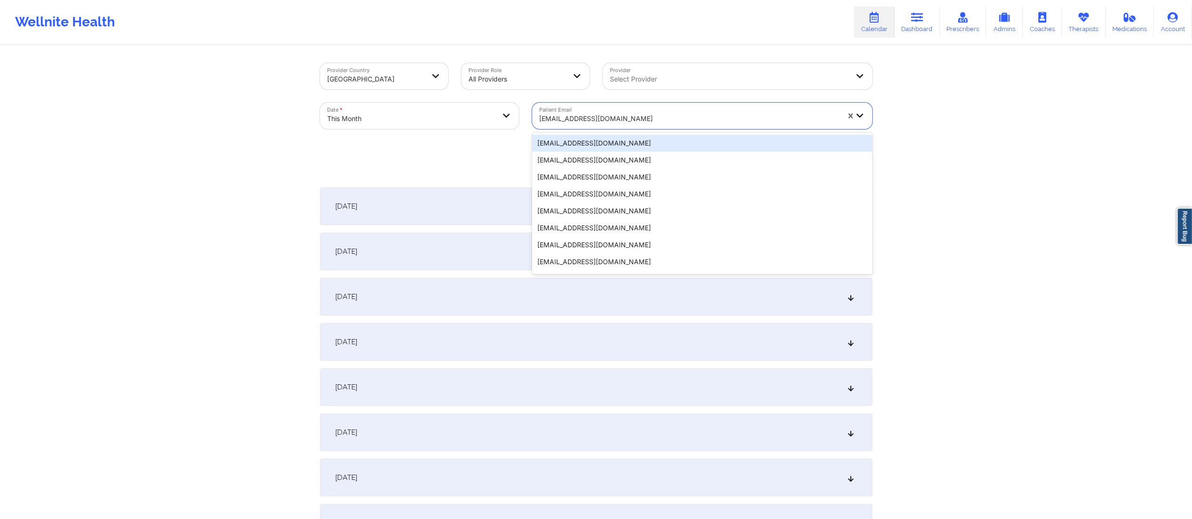
paste input "fsevilla2020@gmail.com"
type input "fsevilla2020@gmail.com"
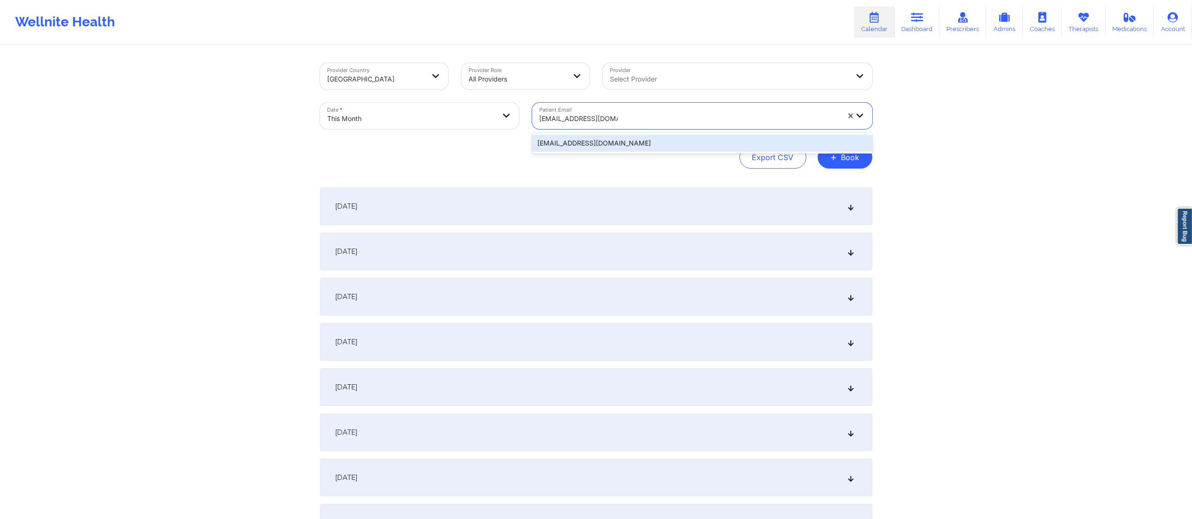
click at [630, 141] on div "fsevilla2020@gmail.com" at bounding box center [702, 143] width 340 height 17
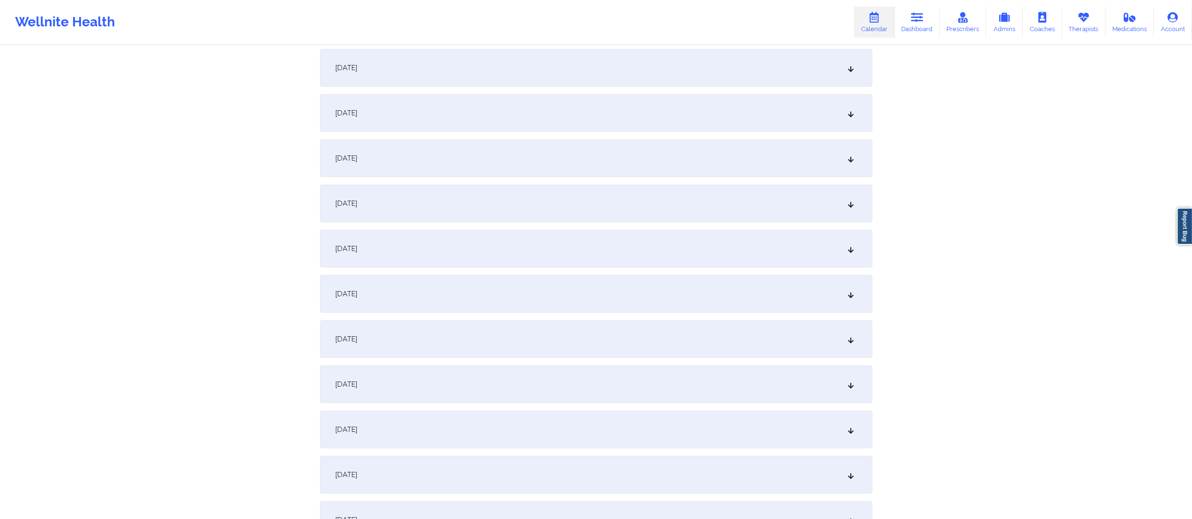
scroll to position [138, 0]
click at [408, 293] on div "October 6, 2025" at bounding box center [596, 295] width 552 height 38
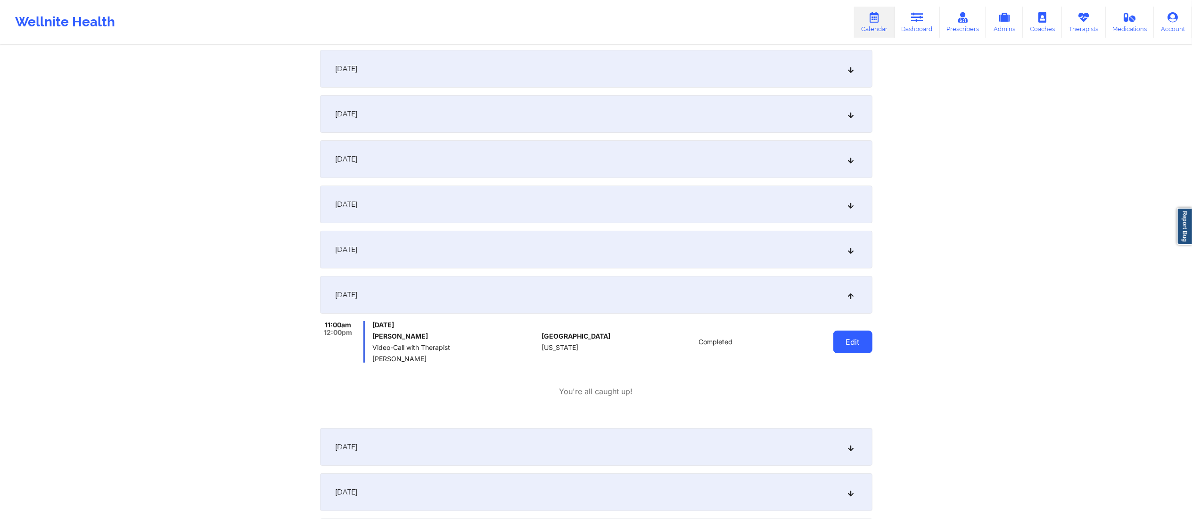
click at [853, 343] on button "Edit" at bounding box center [852, 342] width 39 height 23
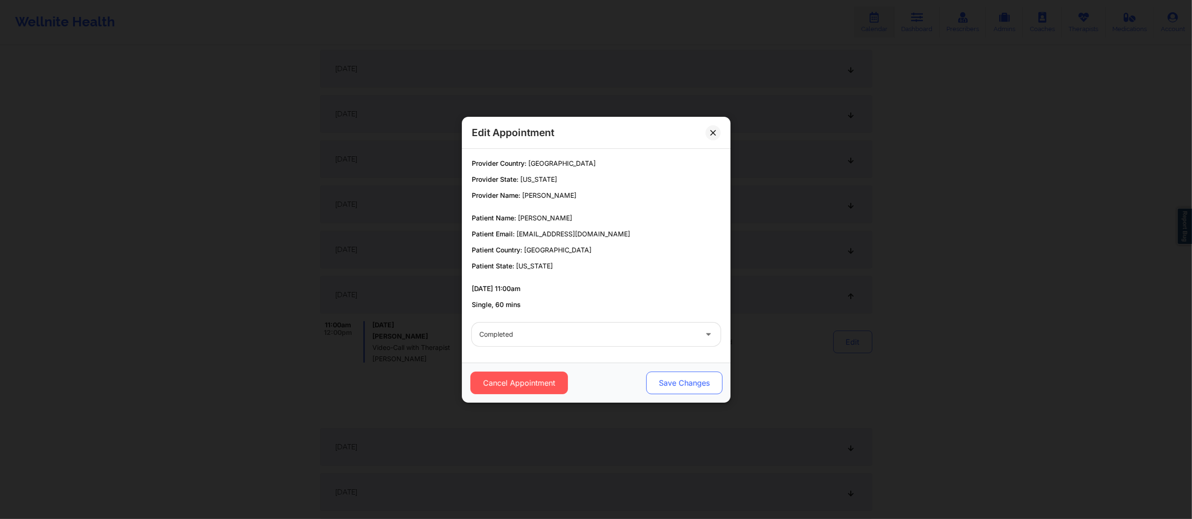
click at [662, 380] on button "Save Changes" at bounding box center [684, 383] width 76 height 23
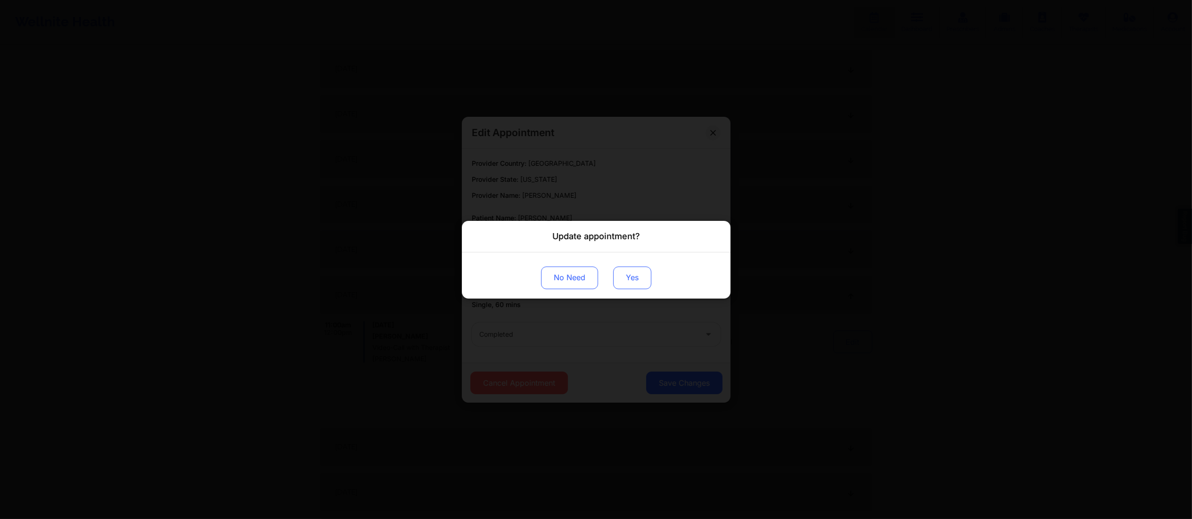
click at [632, 276] on button "Yes" at bounding box center [632, 277] width 38 height 23
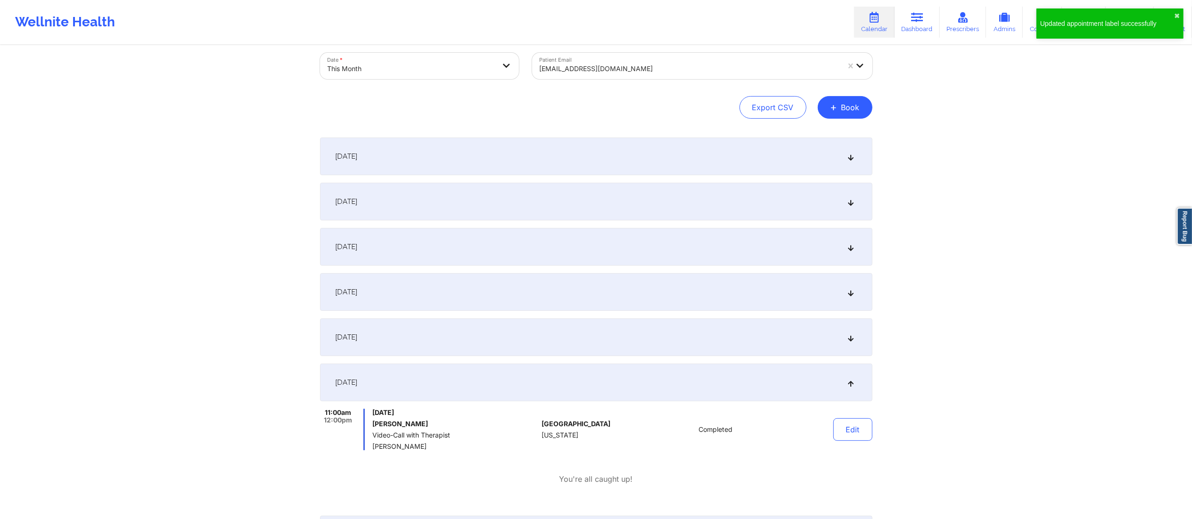
scroll to position [0, 0]
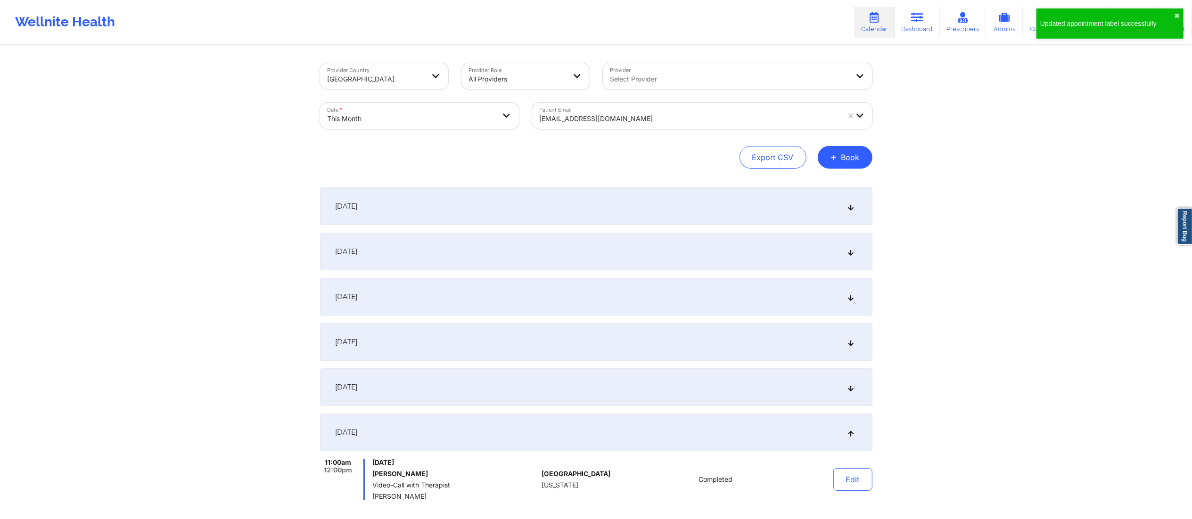
click at [690, 113] on div "fsevilla2020@gmail.com" at bounding box center [686, 116] width 308 height 26
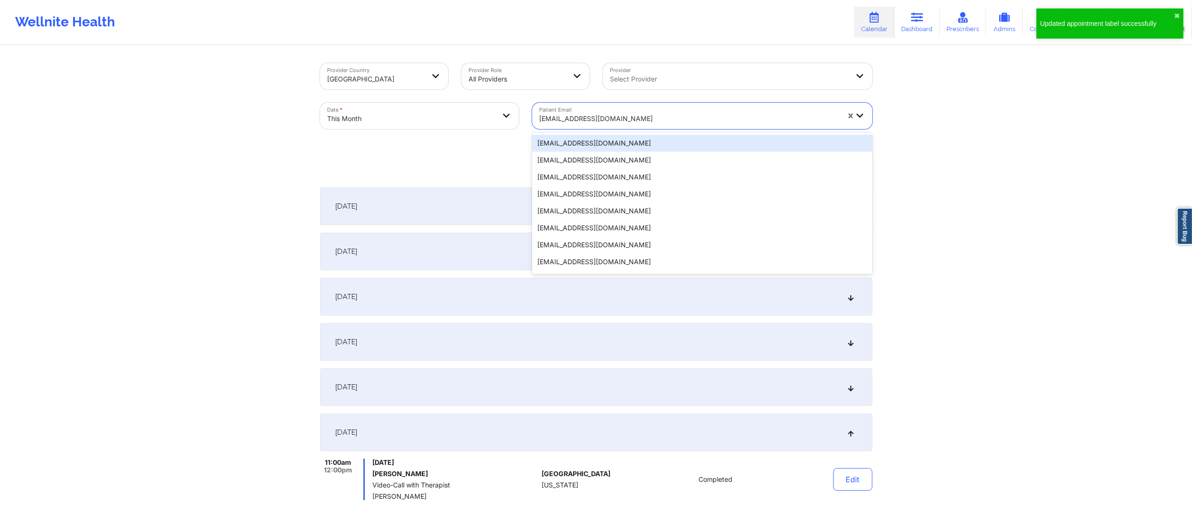
paste input "bryantbryant6669@gmail.com"
type input "bryantbryant6669@gmail.com"
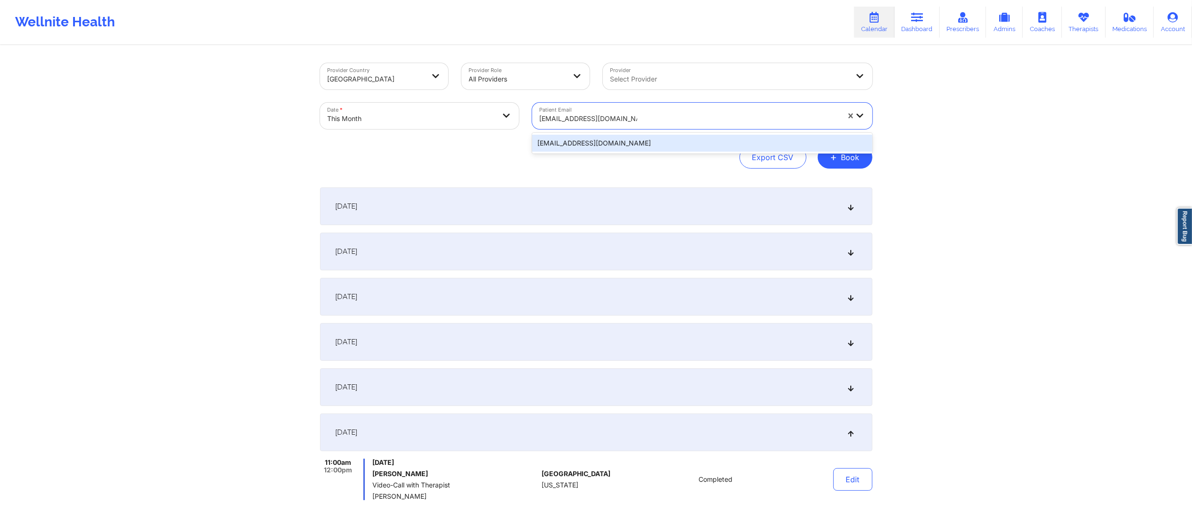
click at [651, 145] on div "bryantbryant6669@gmail.com" at bounding box center [702, 143] width 340 height 17
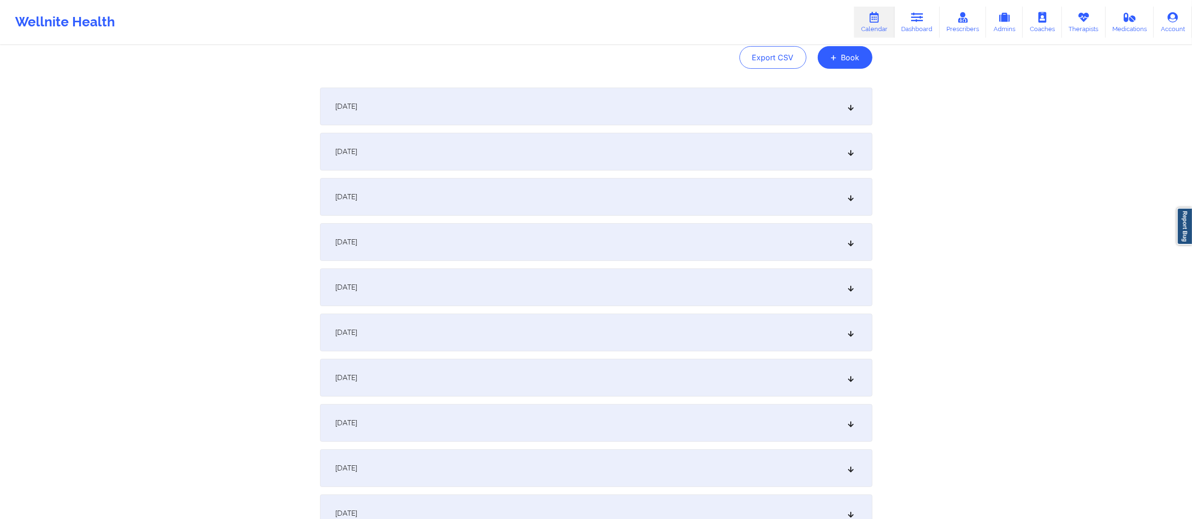
scroll to position [108, 0]
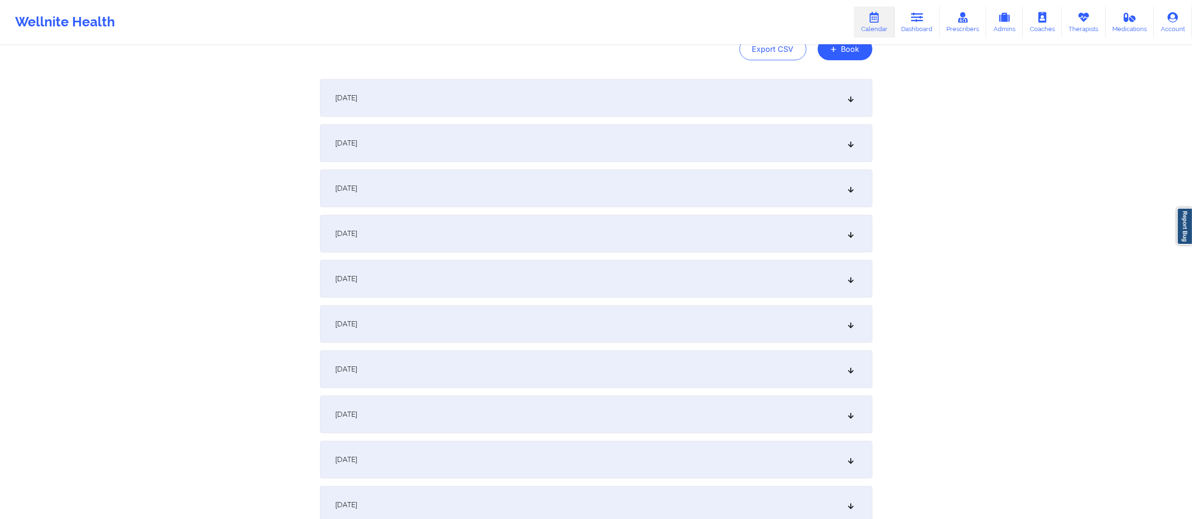
click at [430, 324] on div "October 6, 2025" at bounding box center [596, 324] width 552 height 38
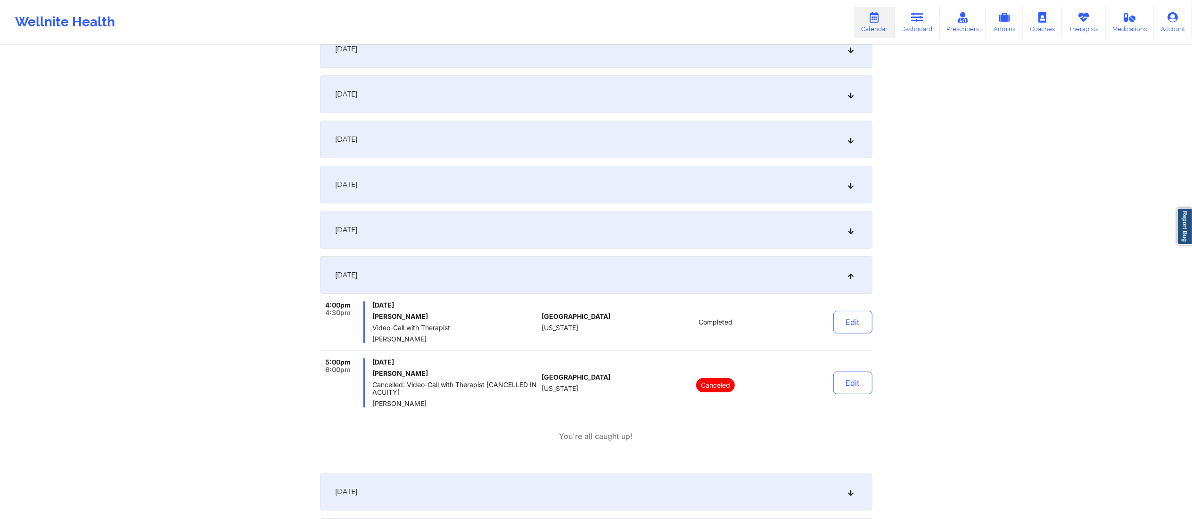
scroll to position [158, 0]
click at [856, 316] on button "Edit" at bounding box center [852, 321] width 39 height 23
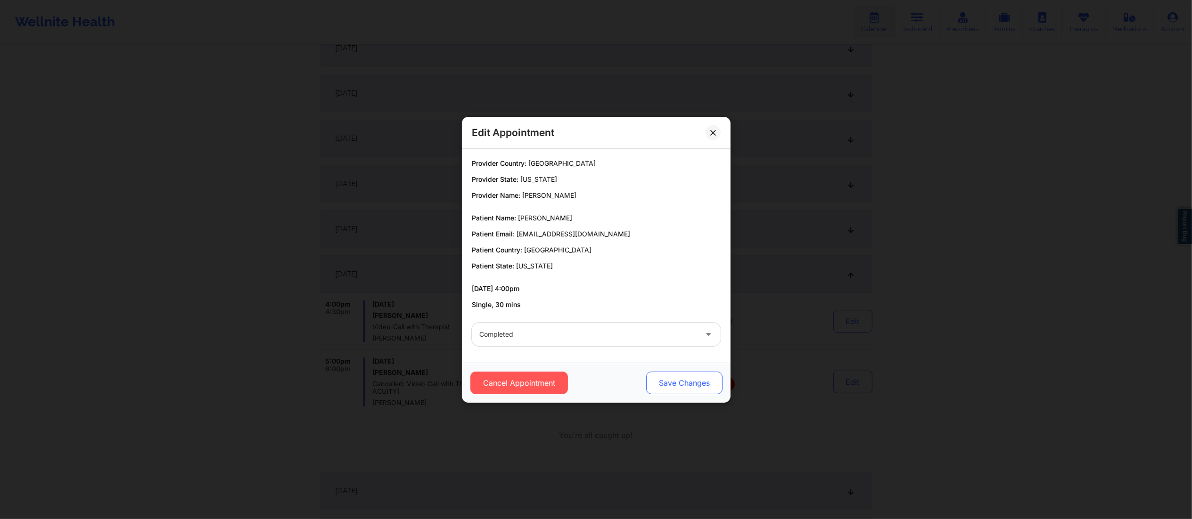
click at [711, 386] on button "Save Changes" at bounding box center [684, 383] width 76 height 23
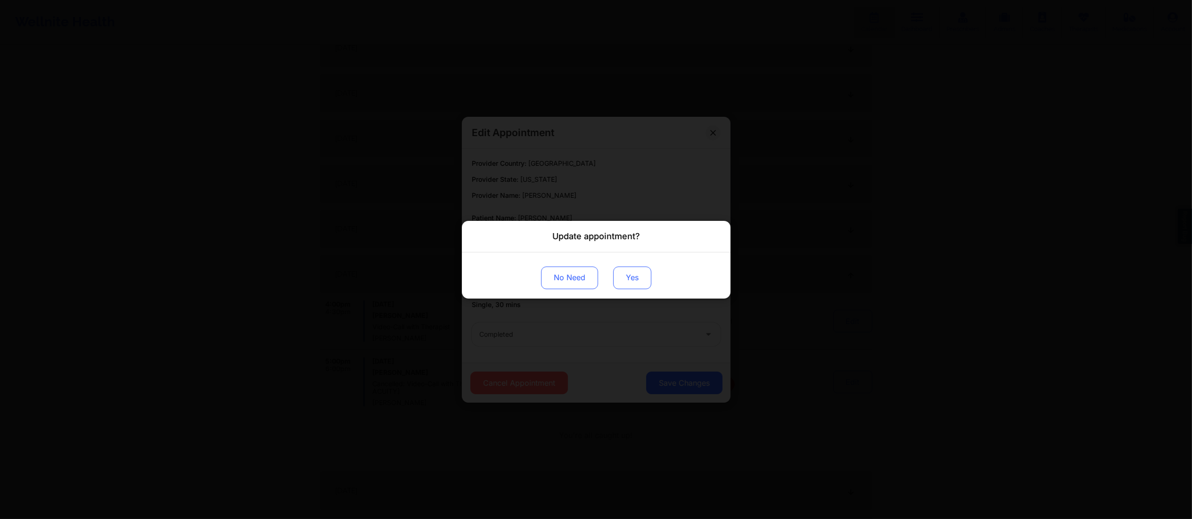
click at [634, 273] on button "Yes" at bounding box center [632, 277] width 38 height 23
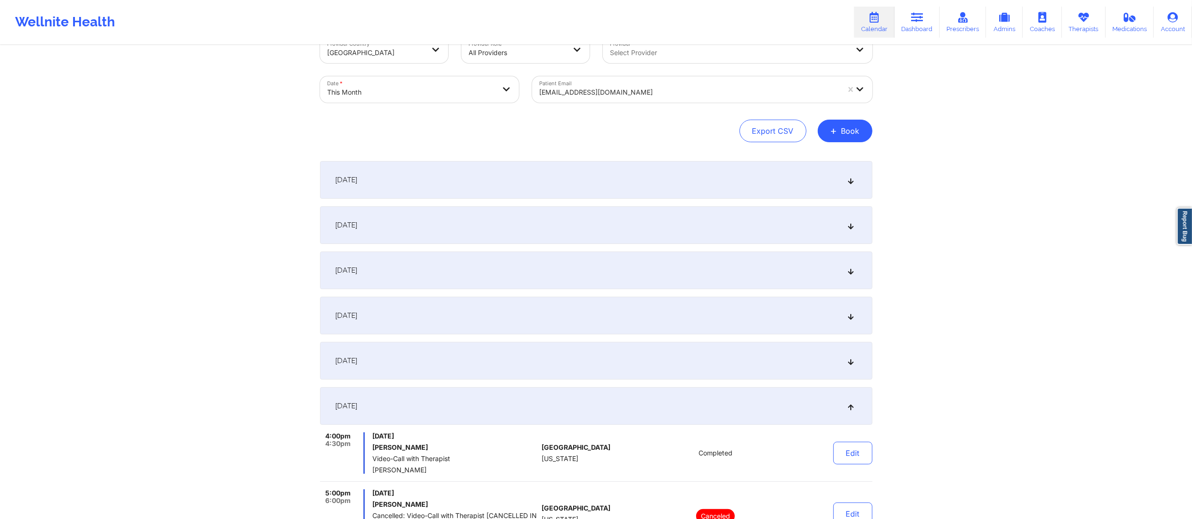
scroll to position [0, 0]
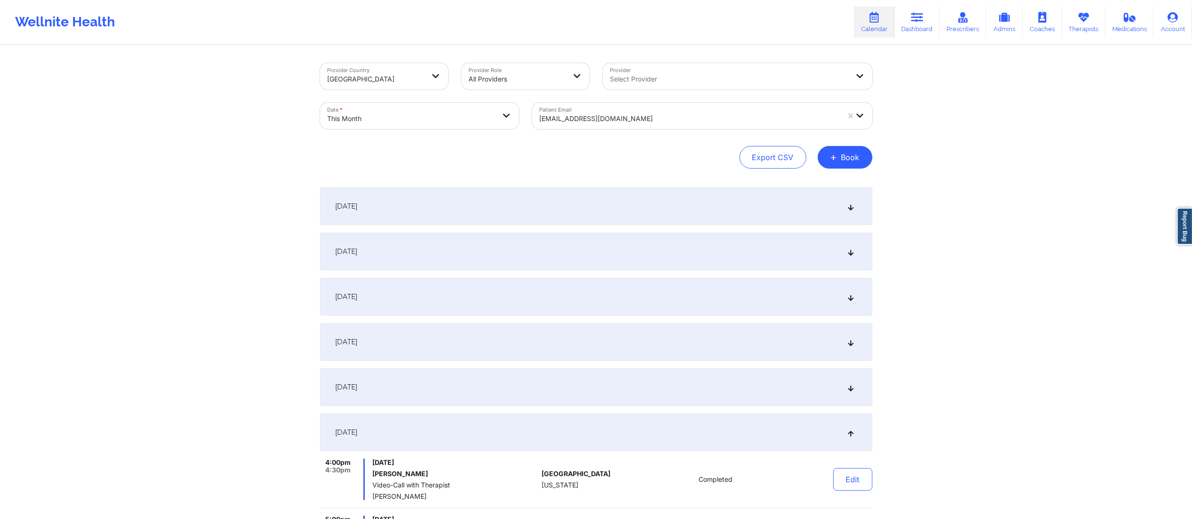
click at [696, 113] on div at bounding box center [690, 118] width 300 height 11
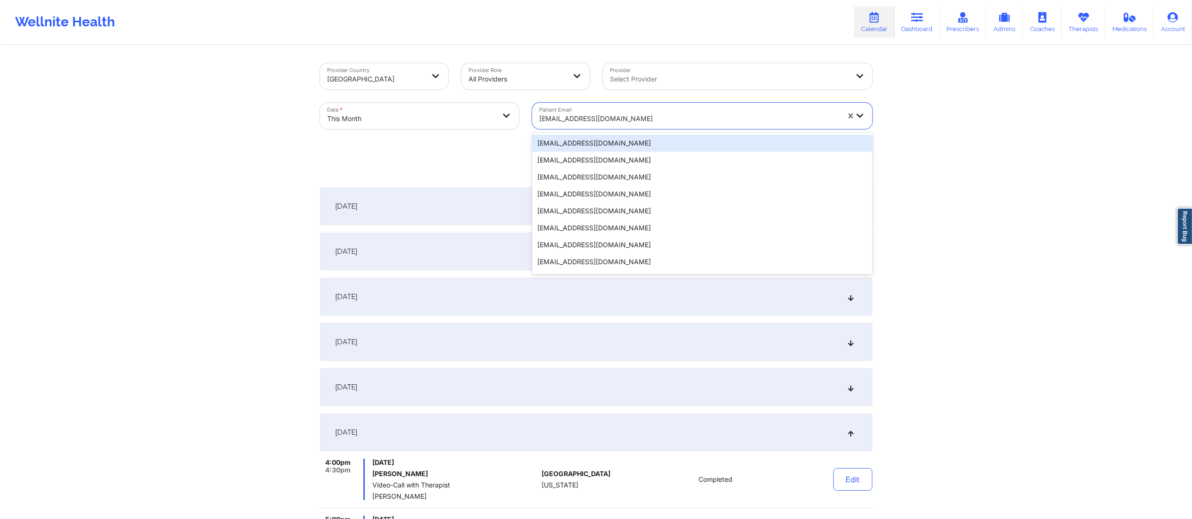
paste input "[EMAIL_ADDRESS][DOMAIN_NAME]"
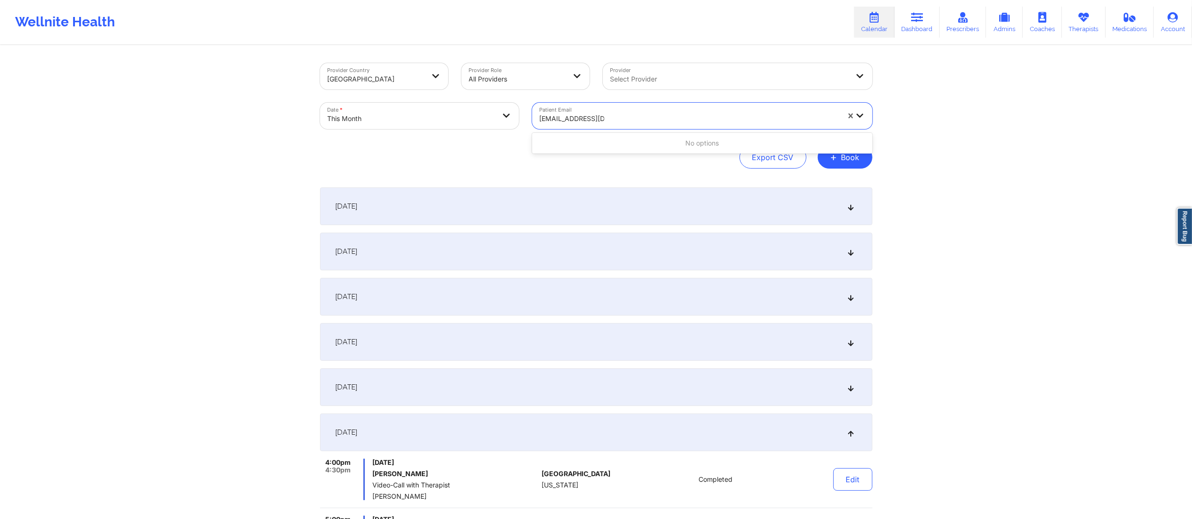
type input "[EMAIL_ADDRESS][DOMAIN_NAME]"
click at [628, 149] on div "[EMAIL_ADDRESS][DOMAIN_NAME]" at bounding box center [702, 143] width 340 height 17
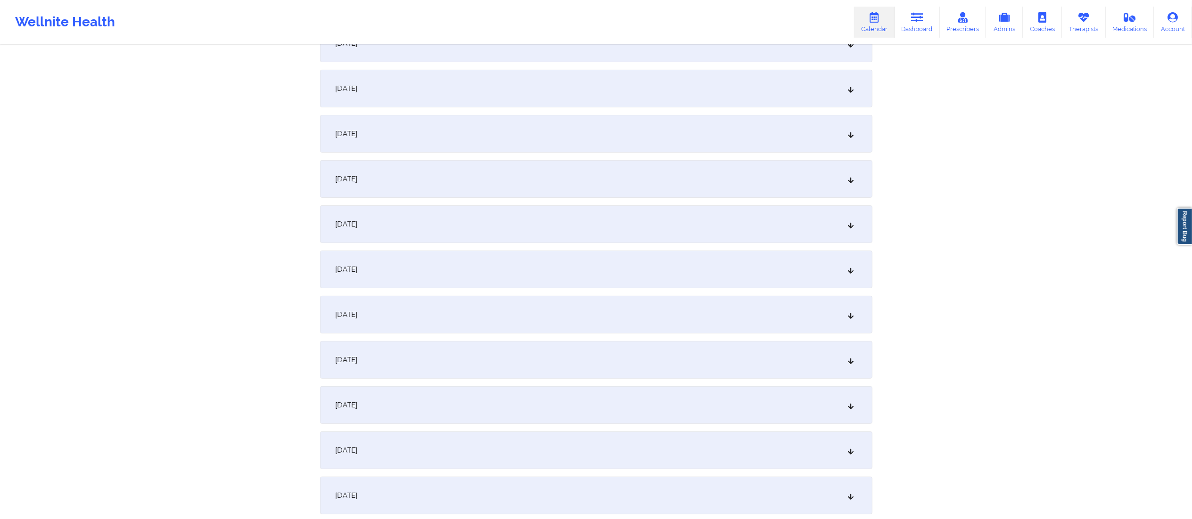
click at [417, 399] on div "October 10, 2025" at bounding box center [596, 405] width 552 height 38
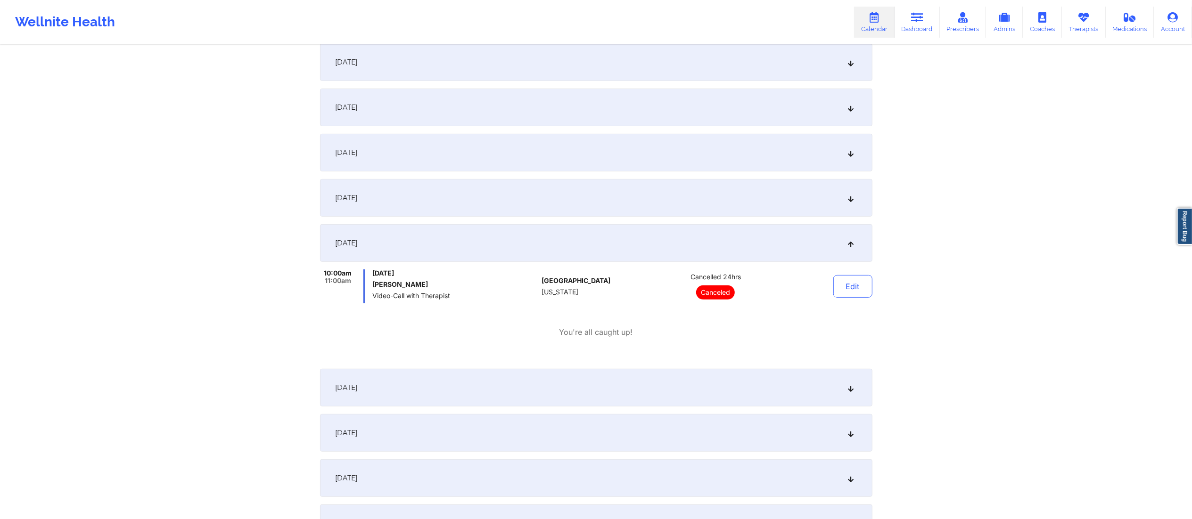
scroll to position [372, 0]
click at [540, 382] on div "October 11, 2025" at bounding box center [596, 386] width 552 height 38
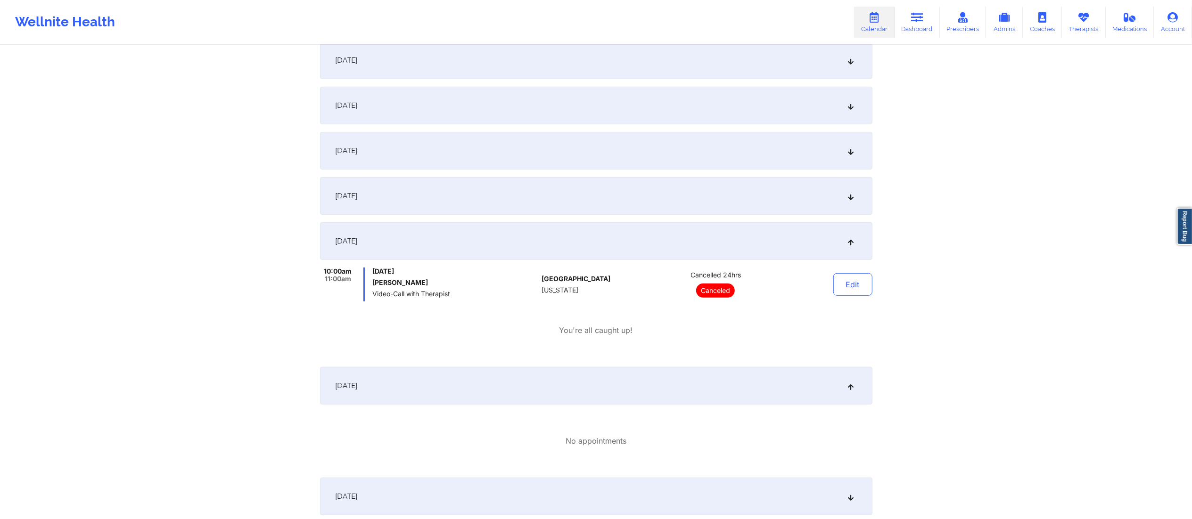
click at [540, 380] on div "October 11, 2025" at bounding box center [596, 386] width 552 height 38
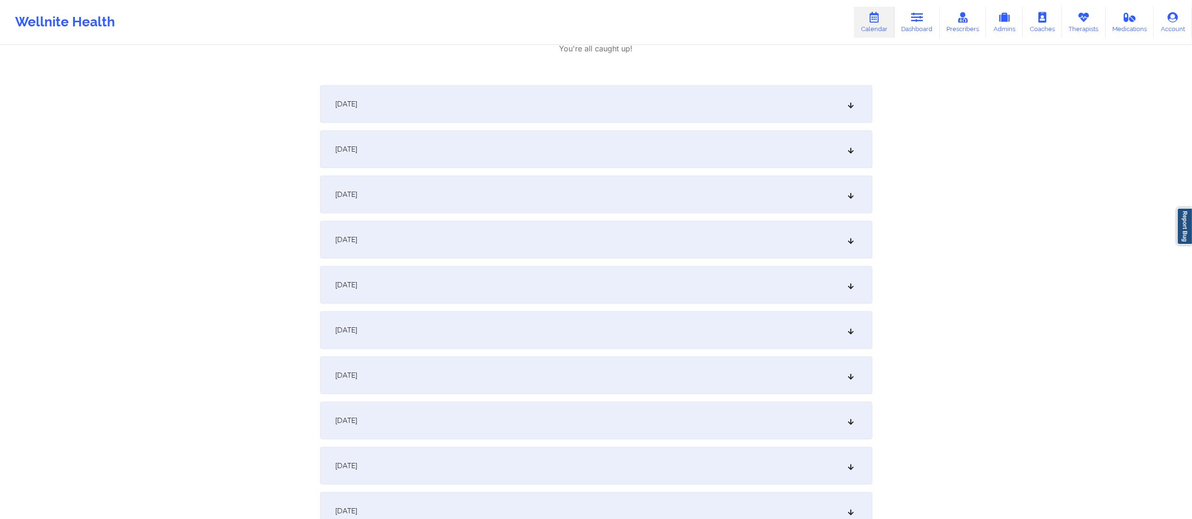
scroll to position [678, 0]
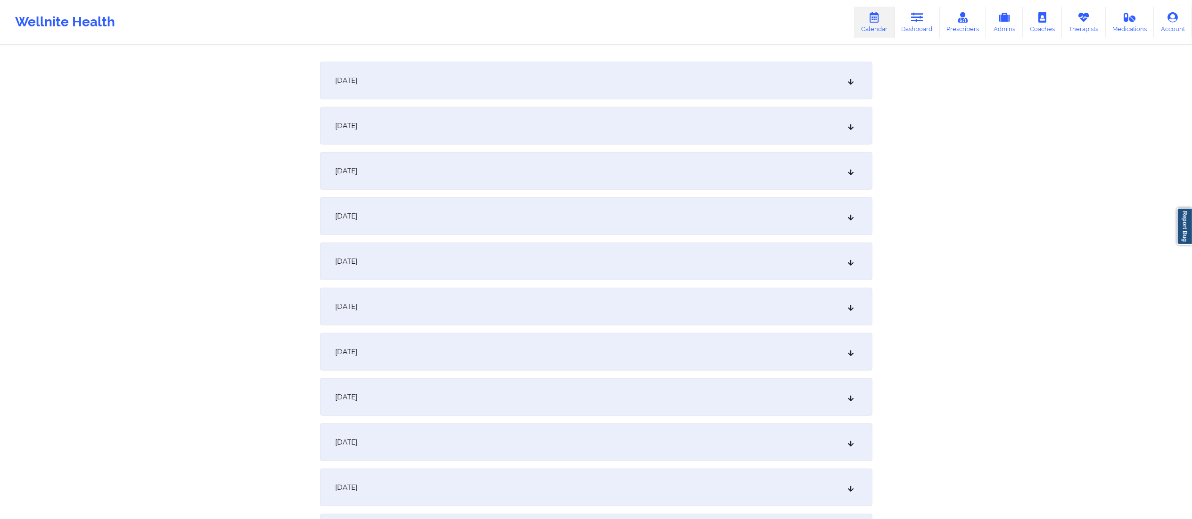
click at [434, 355] on div "October 17, 2025" at bounding box center [596, 352] width 552 height 38
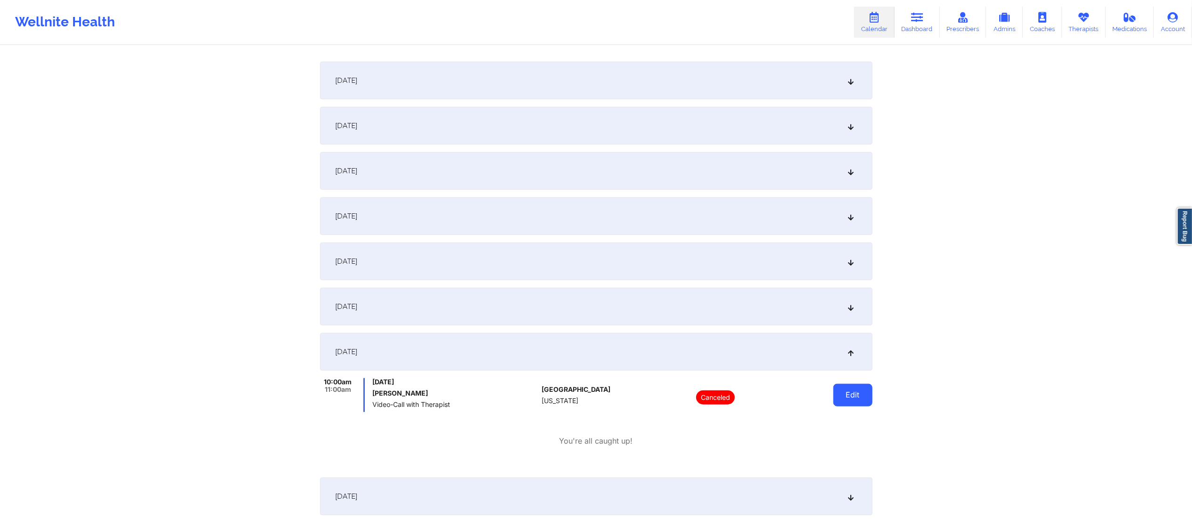
click at [858, 398] on button "Edit" at bounding box center [852, 395] width 39 height 23
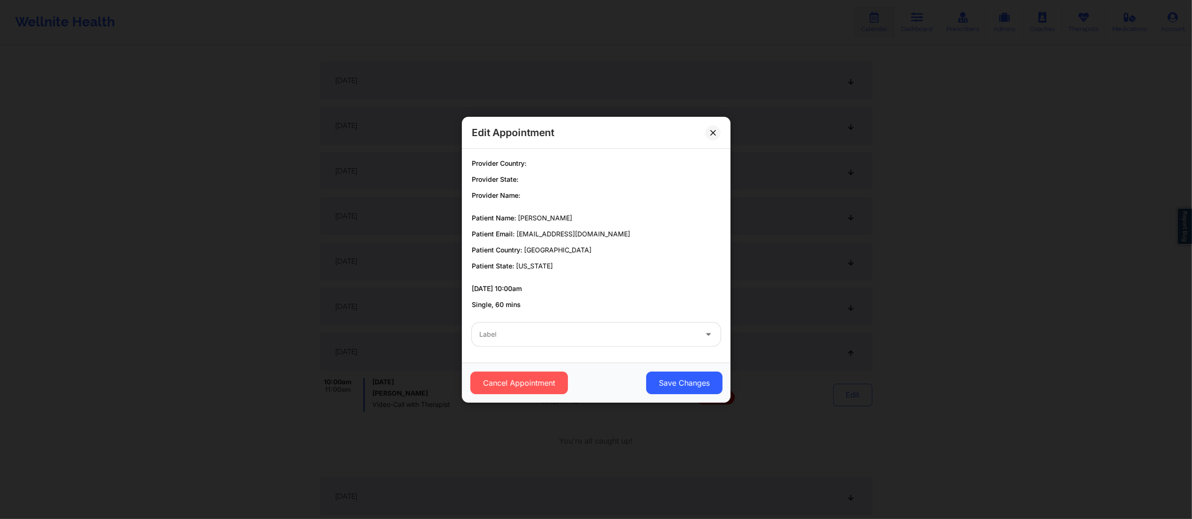
click at [873, 328] on div "Edit Appointment Provider Country: Provider State: Provider Name: Patient Name:…" at bounding box center [596, 259] width 1192 height 519
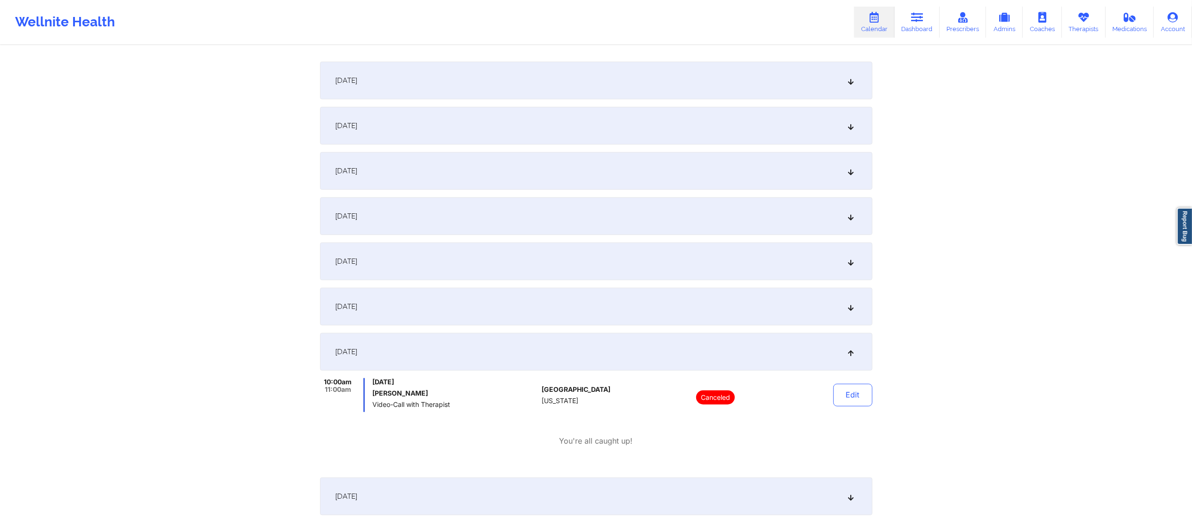
click at [828, 354] on div "October 17, 2025" at bounding box center [596, 352] width 552 height 38
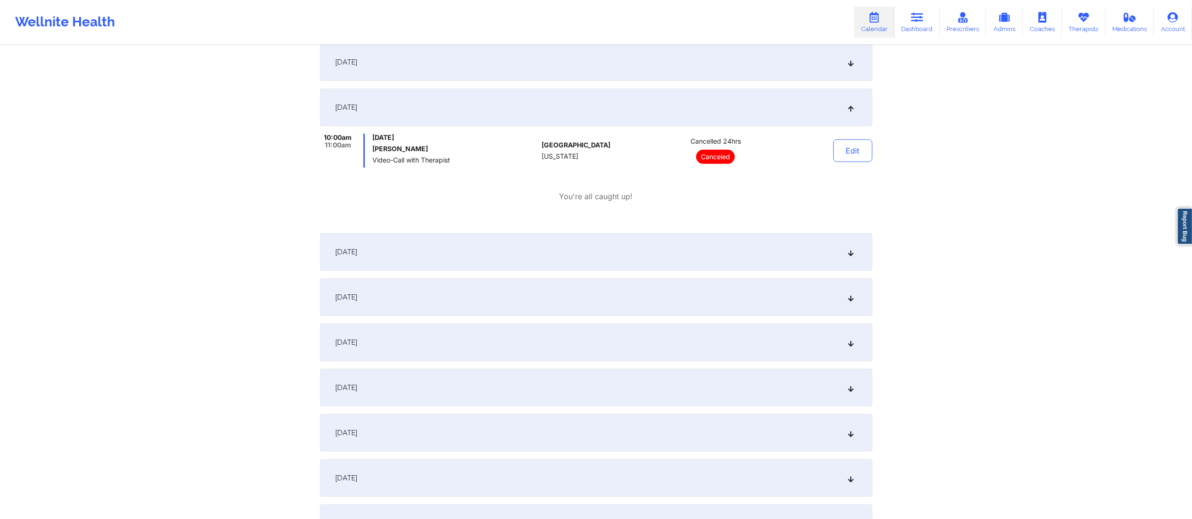
scroll to position [0, 0]
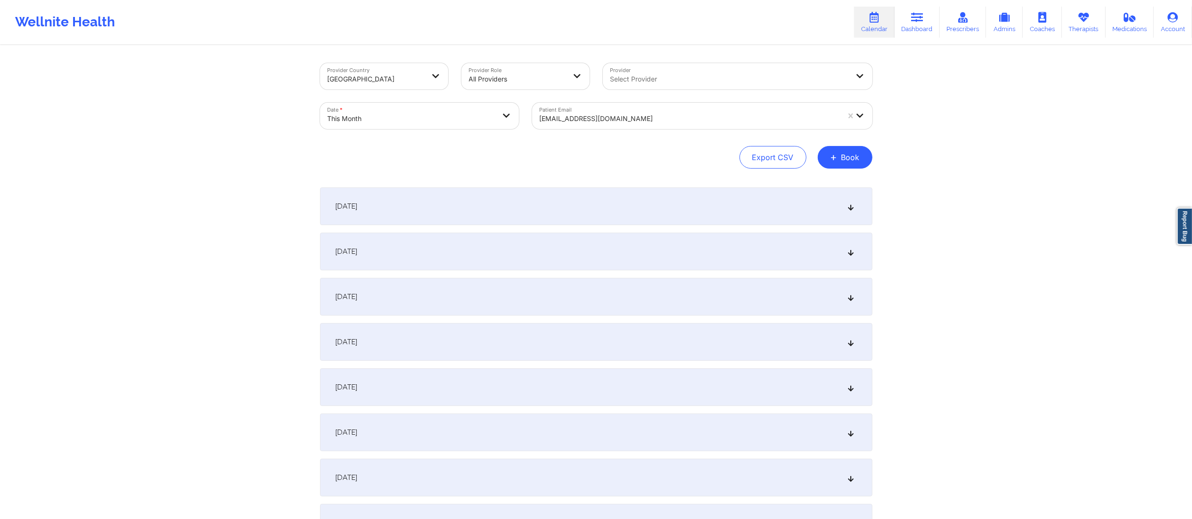
click at [675, 82] on div at bounding box center [729, 79] width 238 height 11
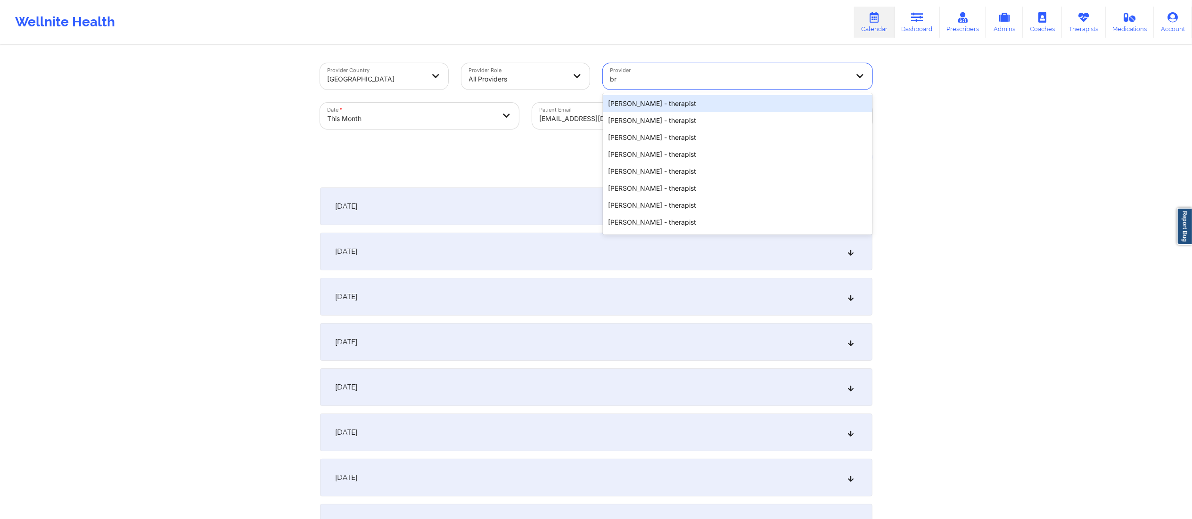
type input "b"
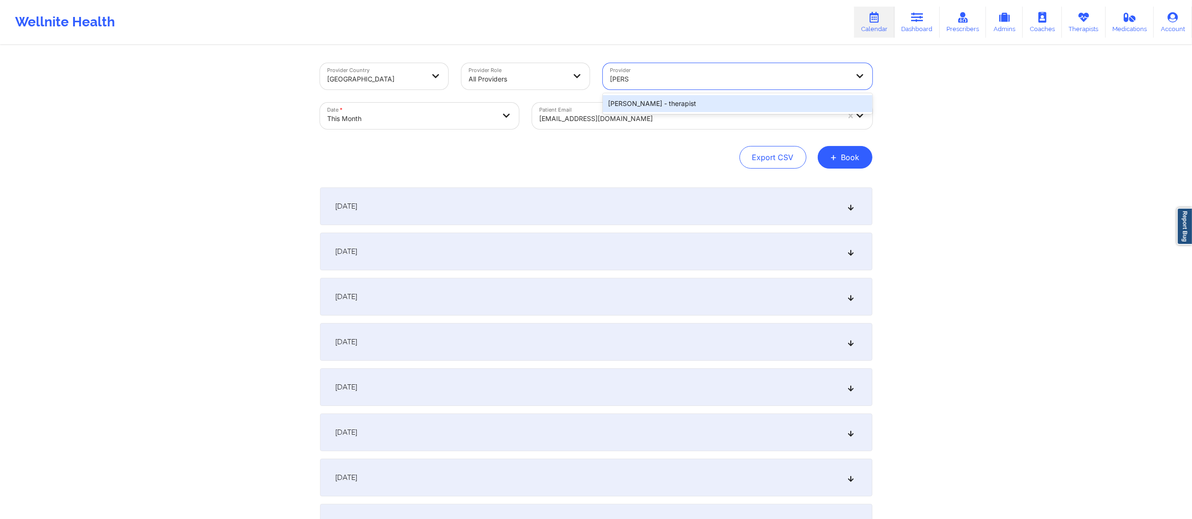
type input "[PERSON_NAME]"
click at [668, 152] on div "Export CSV + Book" at bounding box center [596, 157] width 552 height 23
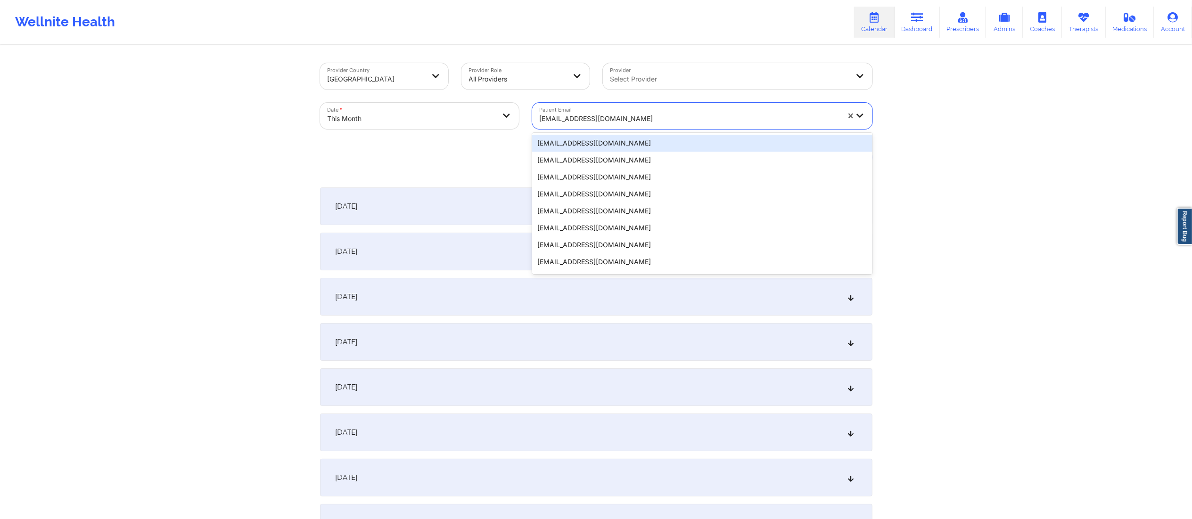
drag, startPoint x: 622, startPoint y: 110, endPoint x: 515, endPoint y: 109, distance: 107.4
click at [515, 109] on div "Provider Country United States Provider Role All Providers Provider Select Prov…" at bounding box center [595, 96] width 565 height 79
paste input "yen@yenbiechler.com"
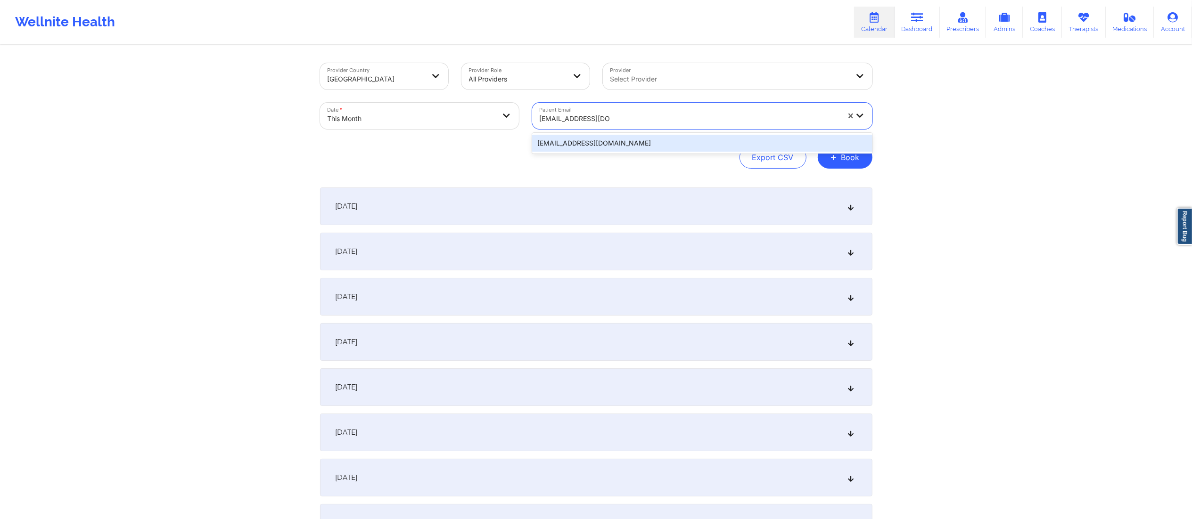
type input "yen@yenbiechler.com"
click at [400, 116] on body "Wellnite Health Calendar Dashboard Prescribers Admins Coaches Therapists Medica…" at bounding box center [596, 259] width 1192 height 519
select select "2025-9"
select select "2025-10"
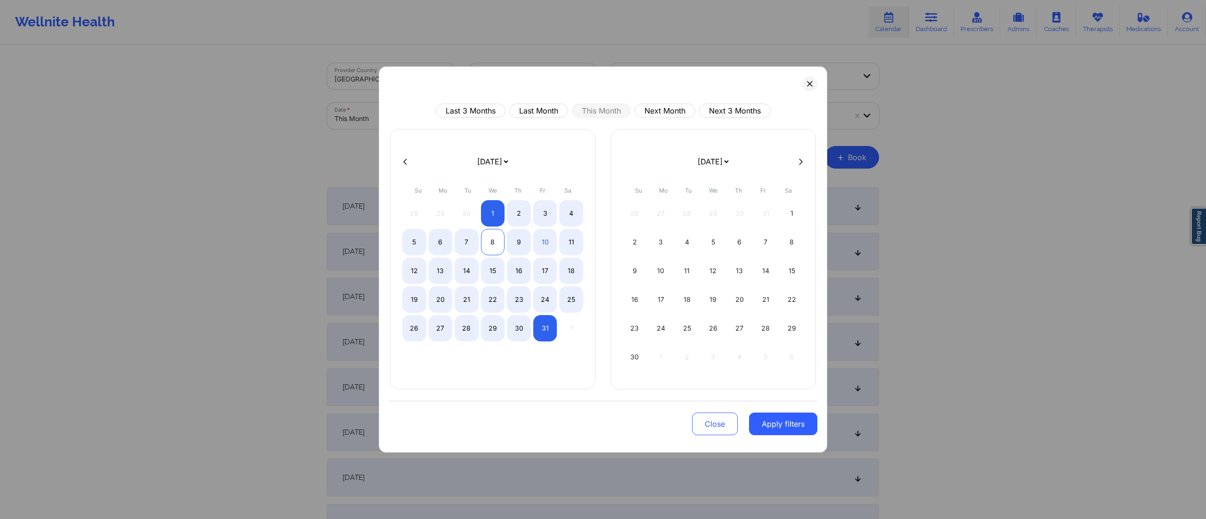
click at [494, 240] on div "8" at bounding box center [493, 242] width 24 height 26
select select "2025-9"
select select "2025-10"
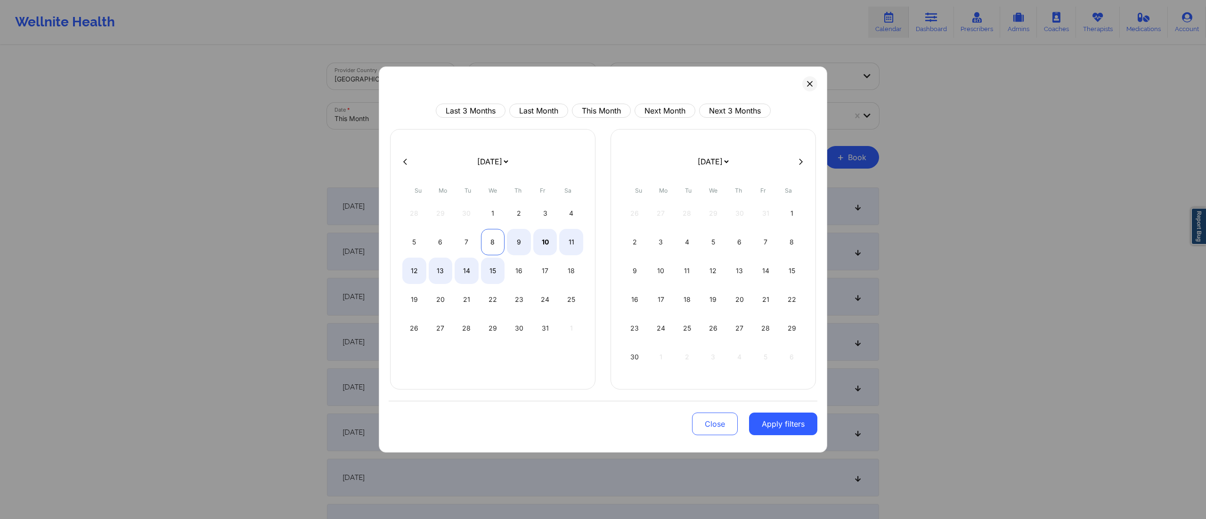
select select "2025-9"
select select "2025-10"
click at [489, 240] on div "8" at bounding box center [493, 242] width 24 height 26
select select "2025-9"
select select "2025-10"
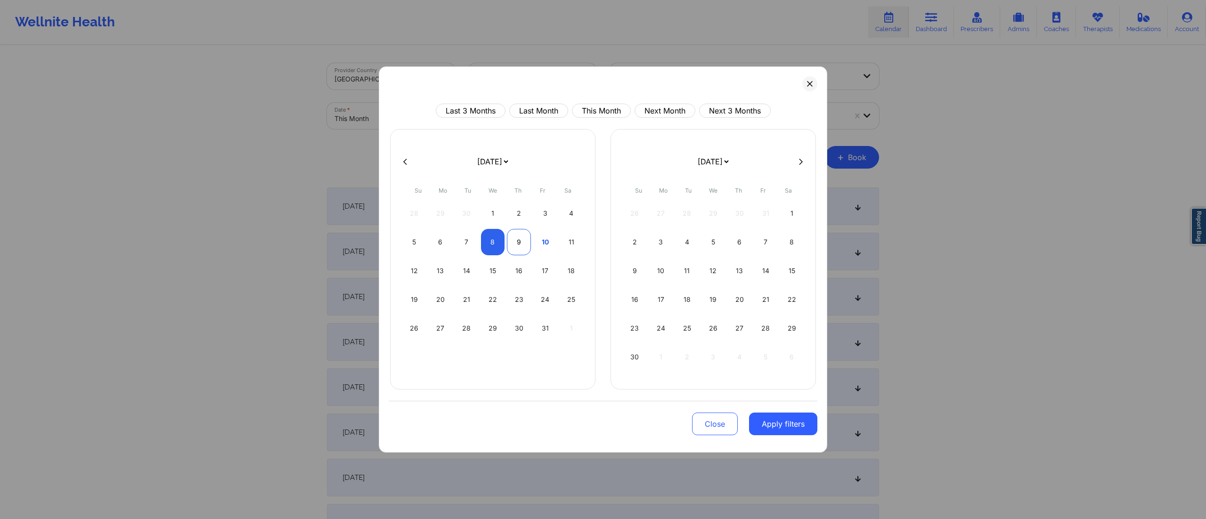
click at [513, 244] on div "9" at bounding box center [519, 242] width 24 height 26
select select "2025-9"
select select "2025-10"
click at [513, 243] on div "9" at bounding box center [519, 242] width 24 height 26
select select "2025-9"
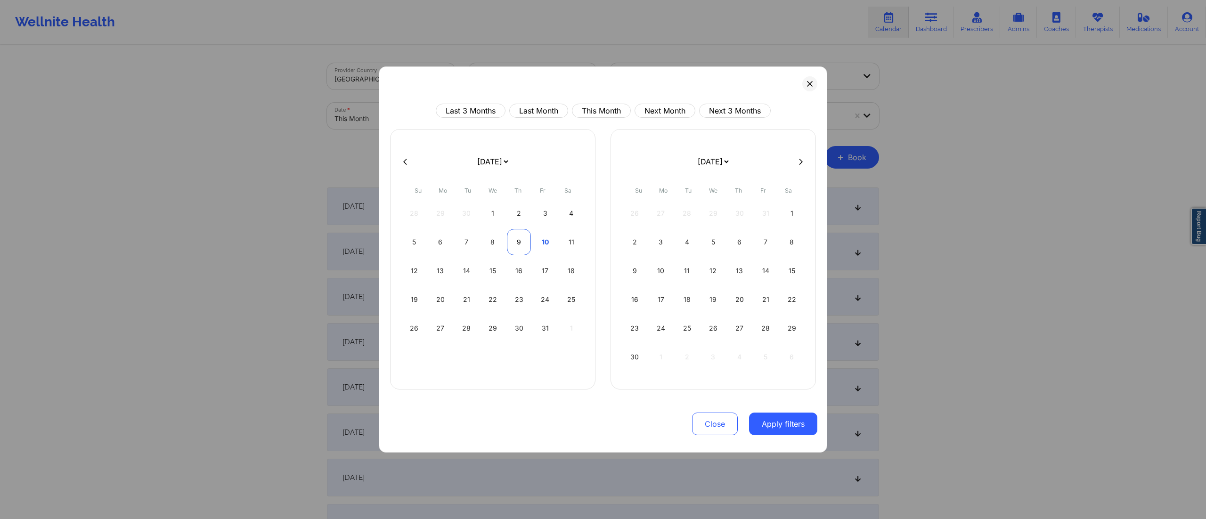
select select "2025-10"
click at [763, 422] on button "Apply filters" at bounding box center [783, 424] width 68 height 23
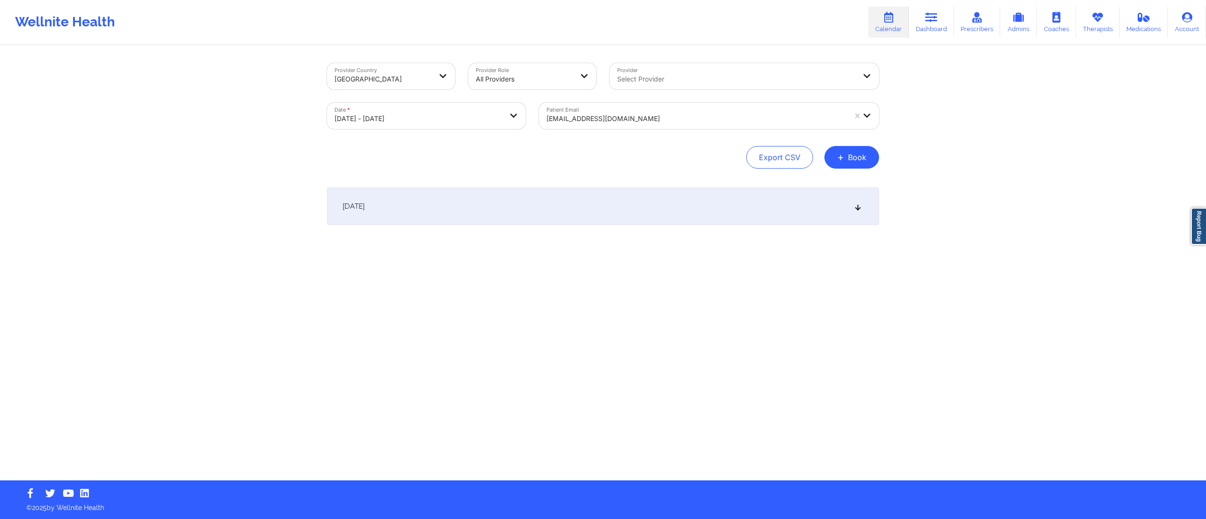
click at [501, 211] on div "October 9, 2025" at bounding box center [603, 207] width 552 height 38
click at [434, 115] on body "Wellnite Health Calendar Dashboard Prescribers Admins Coaches Therapists Medica…" at bounding box center [603, 259] width 1206 height 519
select select "2025-9"
select select "2025-10"
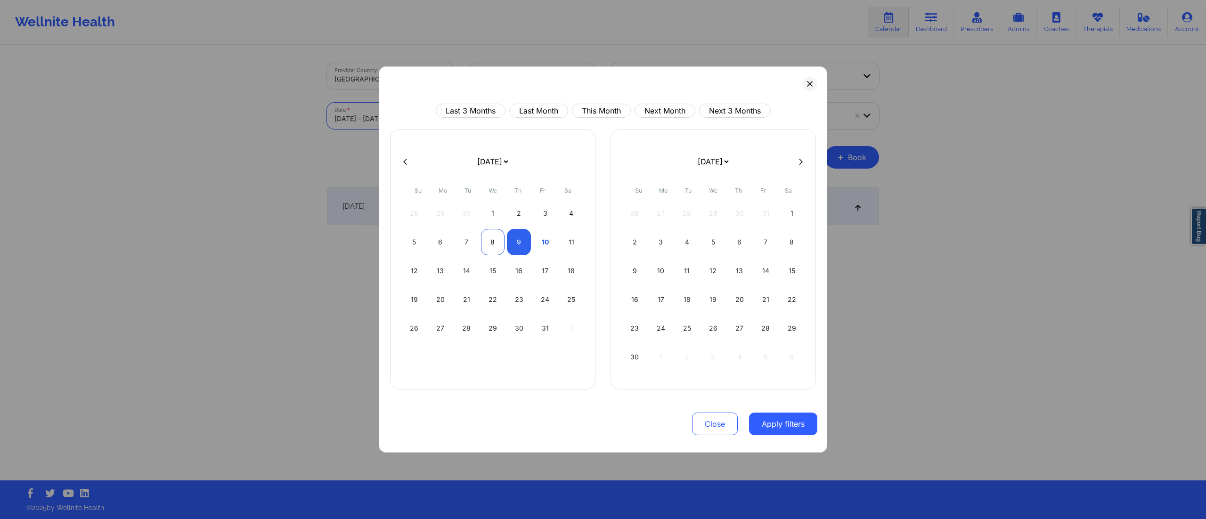
click at [498, 250] on div "8" at bounding box center [493, 242] width 24 height 26
select select "2025-9"
select select "2025-10"
select select "2025-9"
select select "2025-10"
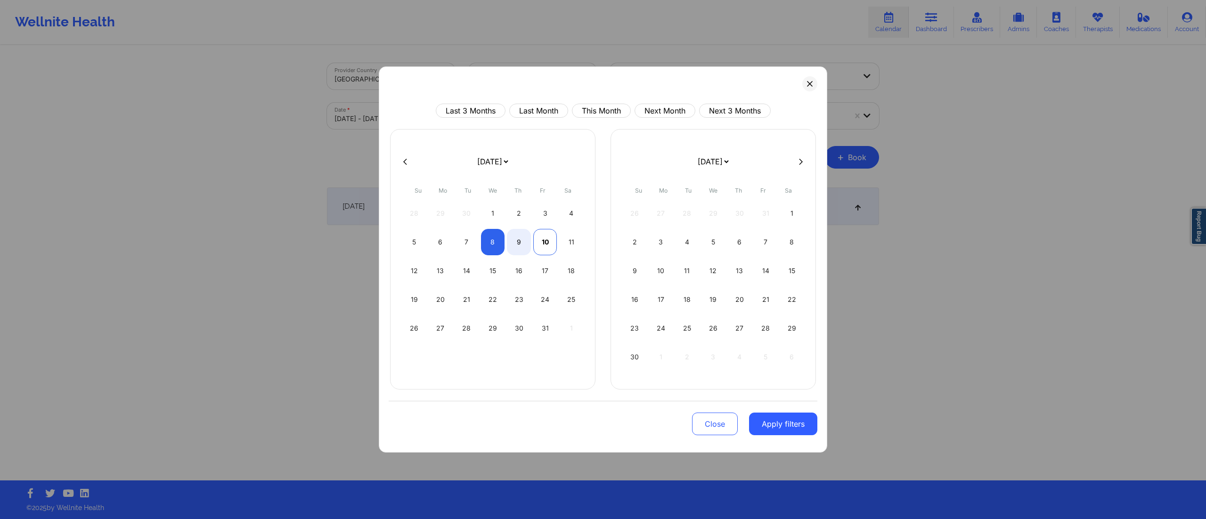
click at [545, 240] on div "10" at bounding box center [545, 242] width 24 height 26
select select "2025-9"
select select "2025-10"
click at [789, 425] on button "Apply filters" at bounding box center [783, 424] width 68 height 23
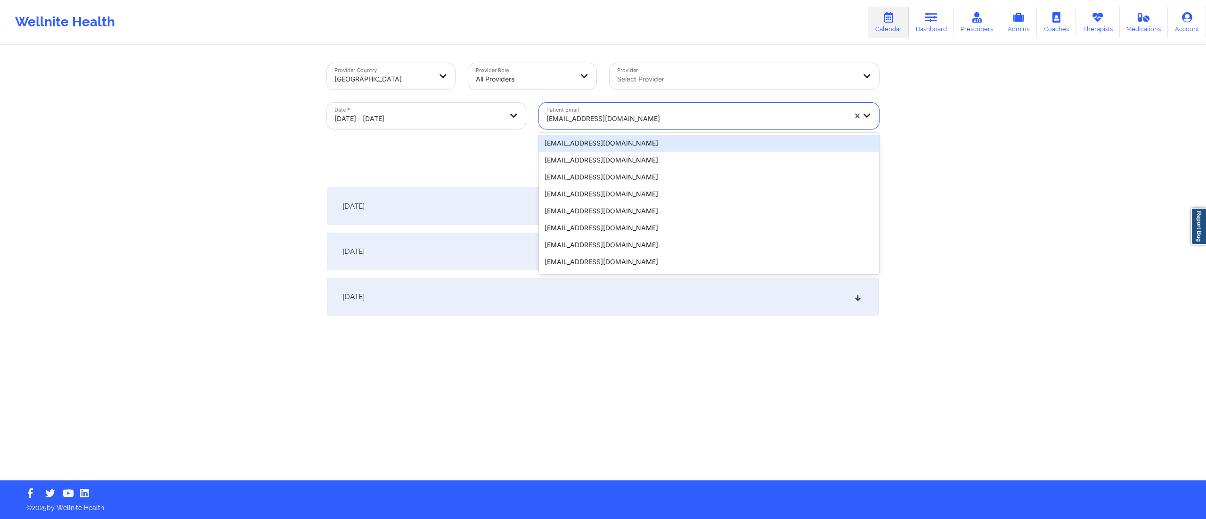
click at [629, 115] on div at bounding box center [697, 118] width 300 height 11
paste input "yen@yenbiechler.com"
type input "yen@yenbiechler.com"
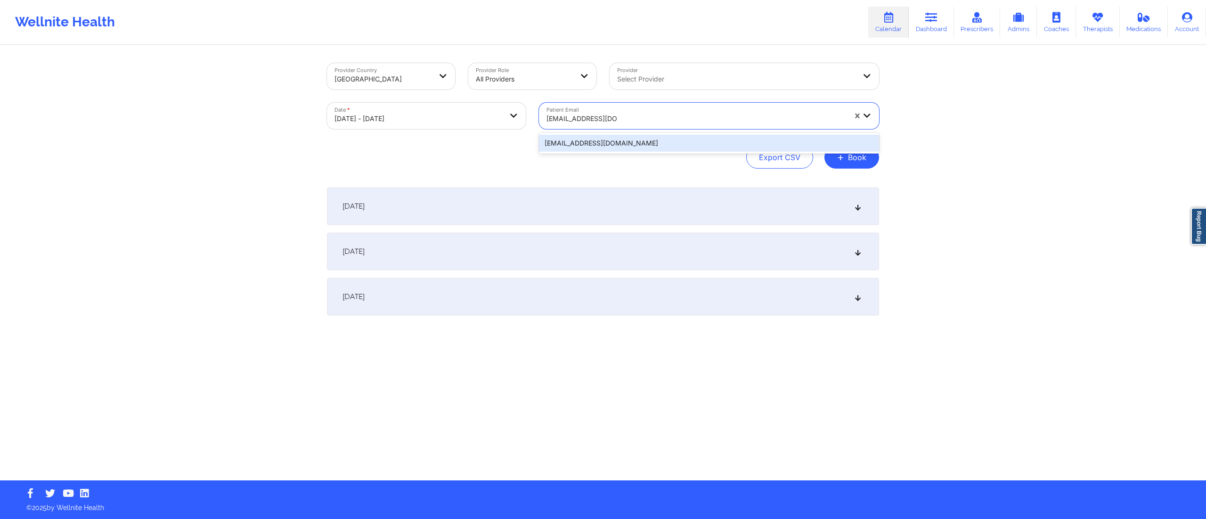
click at [594, 144] on div "yen@yenbiechler.com" at bounding box center [709, 143] width 340 height 17
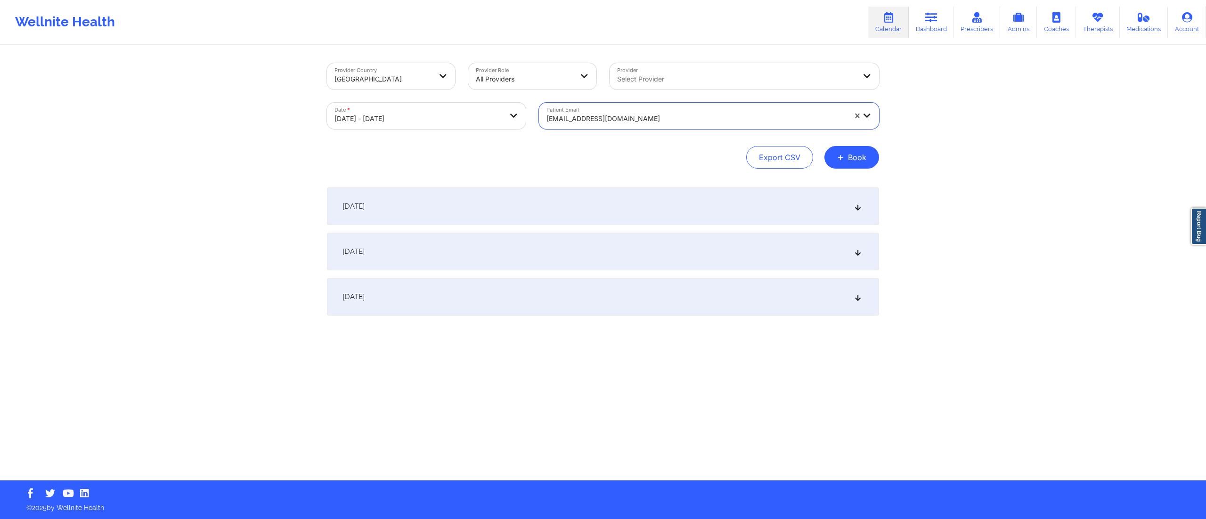
click at [495, 248] on div "October 9, 2025" at bounding box center [603, 252] width 552 height 38
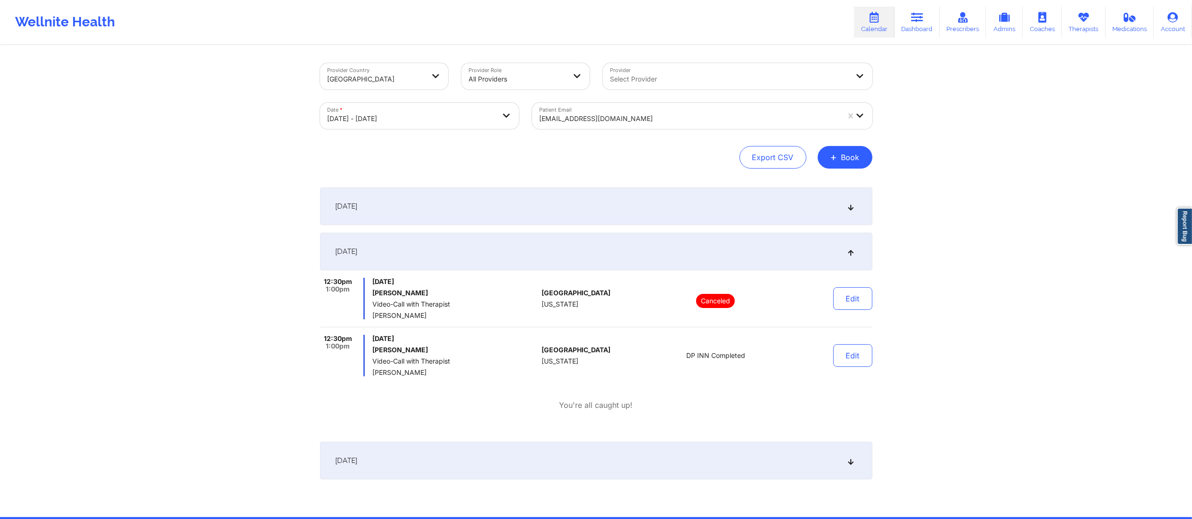
click at [630, 118] on div at bounding box center [690, 118] width 300 height 11
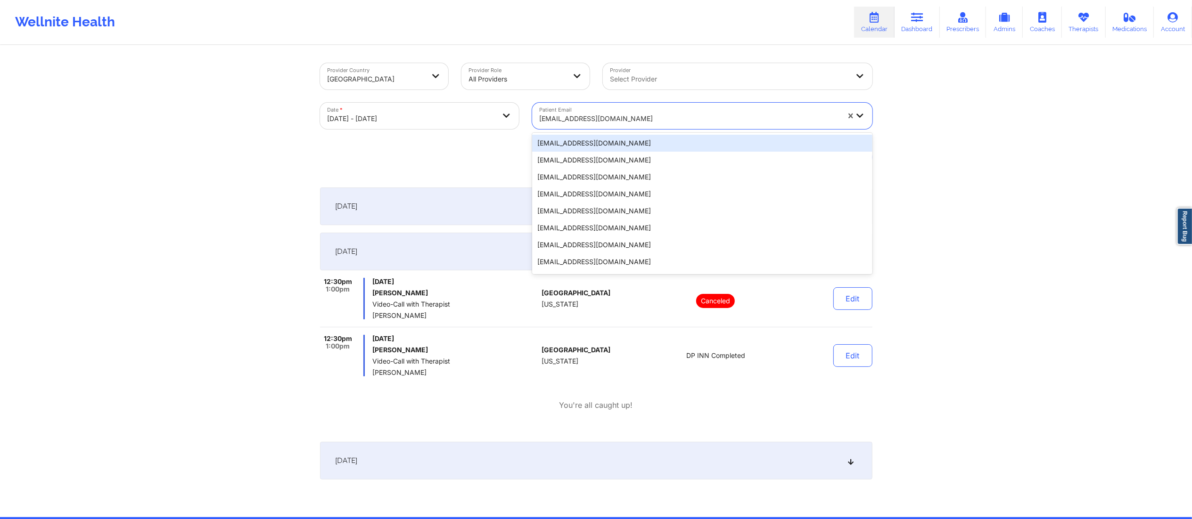
paste input "[EMAIL_ADDRESS][DOMAIN_NAME]"
type input "[EMAIL_ADDRESS][DOMAIN_NAME]"
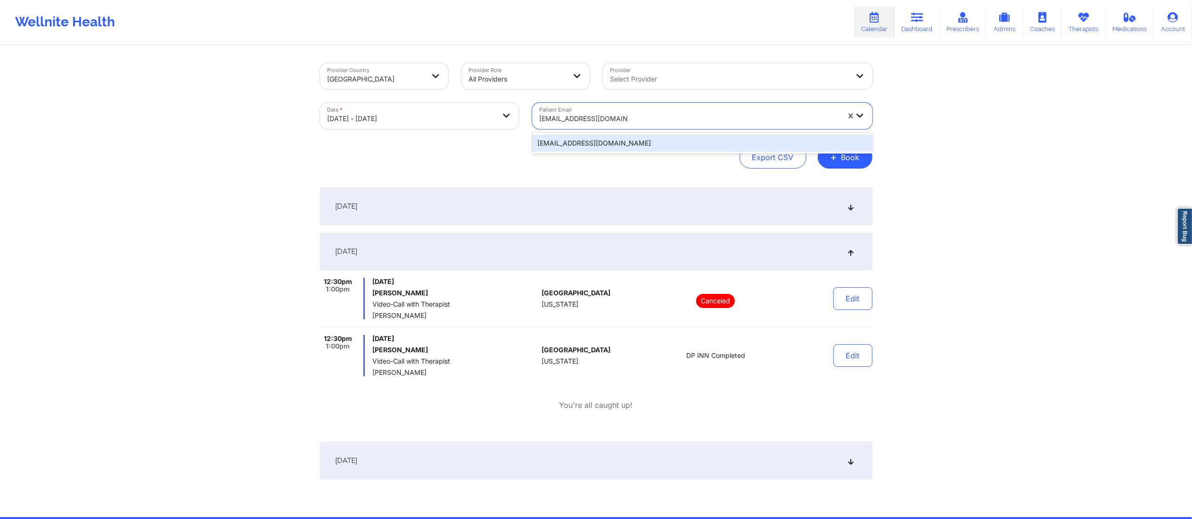
click at [609, 139] on div "[EMAIL_ADDRESS][DOMAIN_NAME]" at bounding box center [702, 143] width 340 height 17
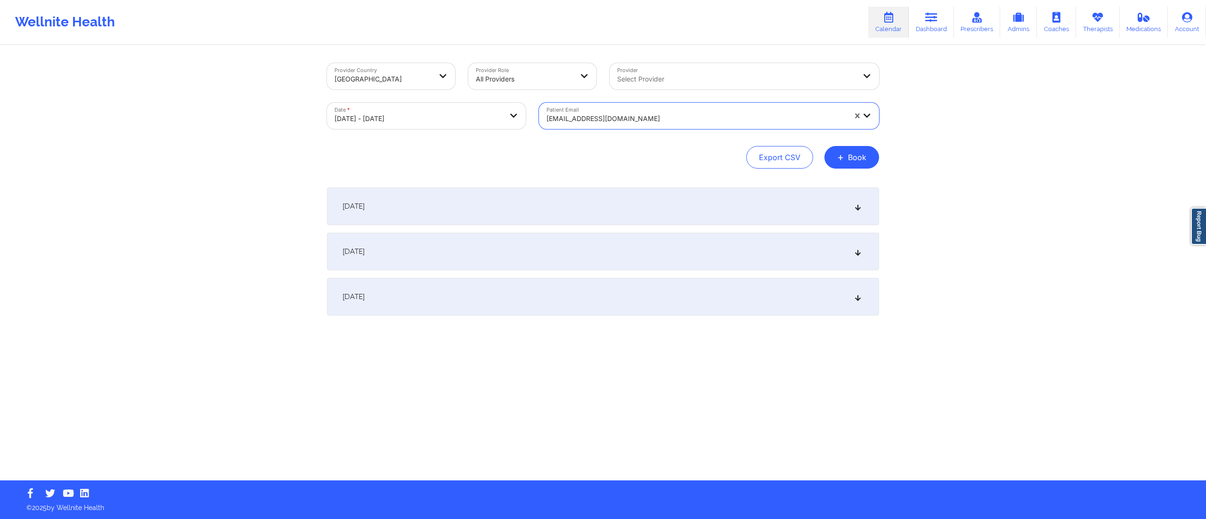
click at [399, 105] on body "Wellnite Health Calendar Dashboard Prescribers Admins Coaches Therapists Medica…" at bounding box center [603, 259] width 1206 height 519
select select "2025-9"
select select "2025-10"
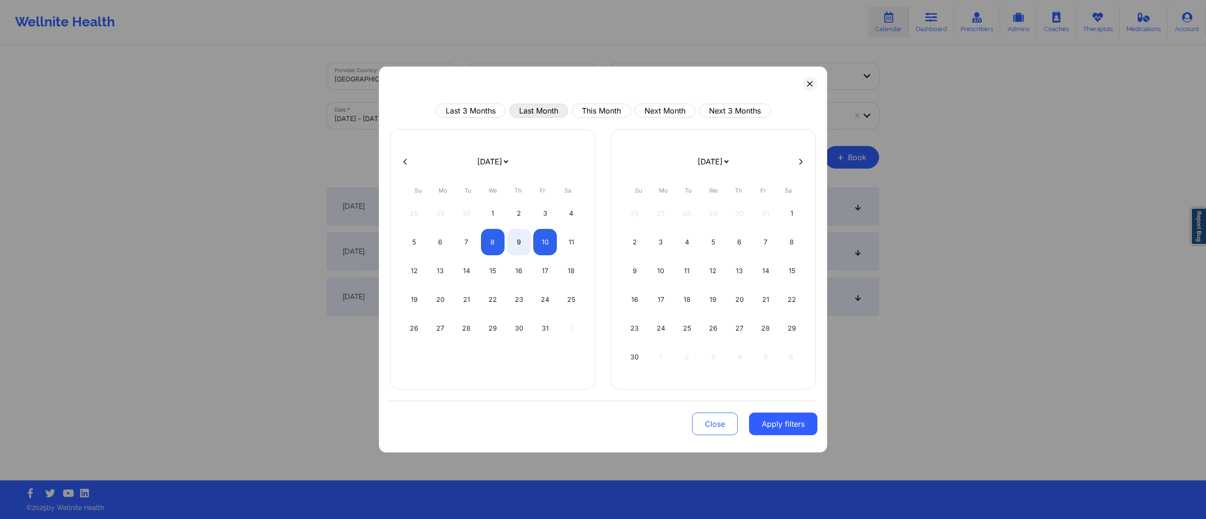
click at [545, 111] on button "Last Month" at bounding box center [538, 111] width 59 height 14
select select "2025-8"
select select "2025-9"
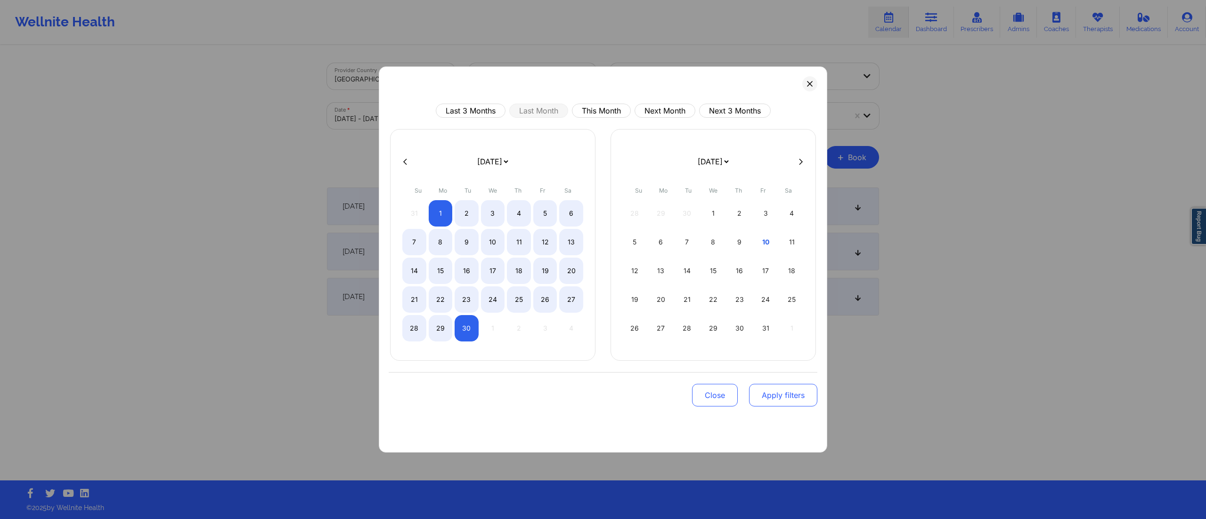
click at [772, 400] on button "Apply filters" at bounding box center [783, 395] width 68 height 23
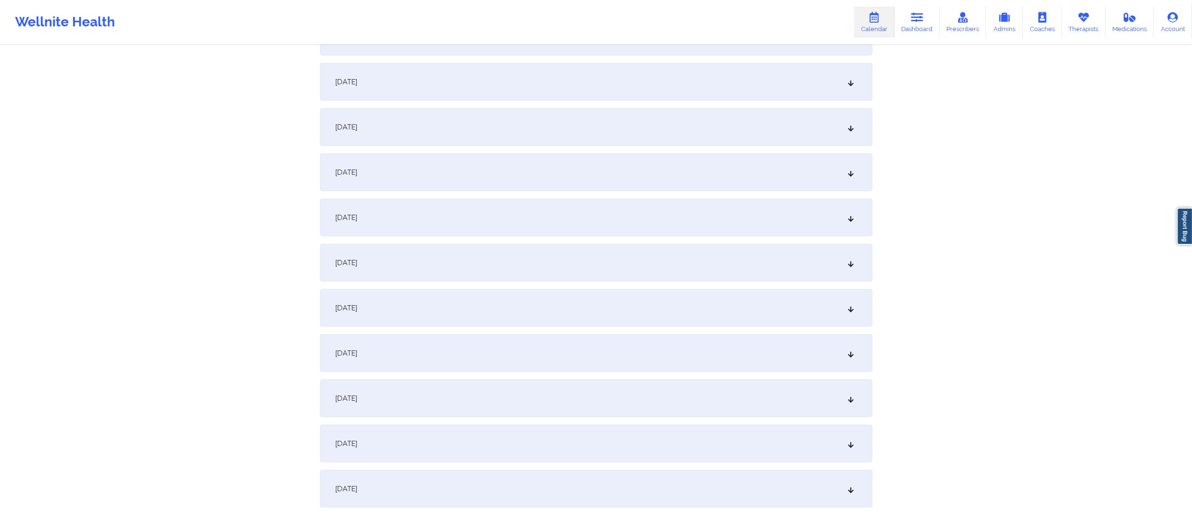
scroll to position [1094, 0]
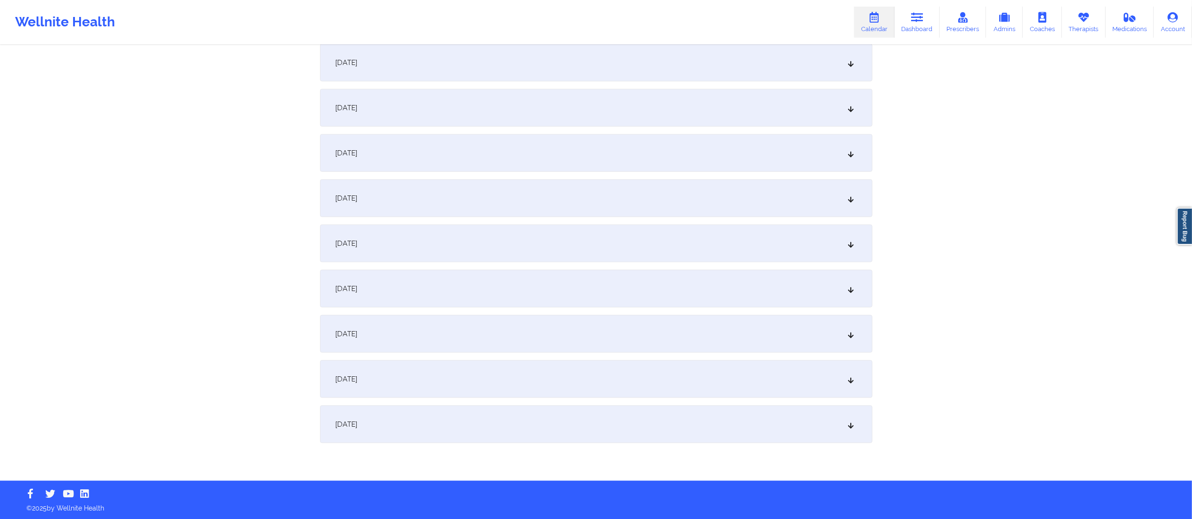
click at [472, 426] on div "September 30, 2025" at bounding box center [596, 425] width 552 height 38
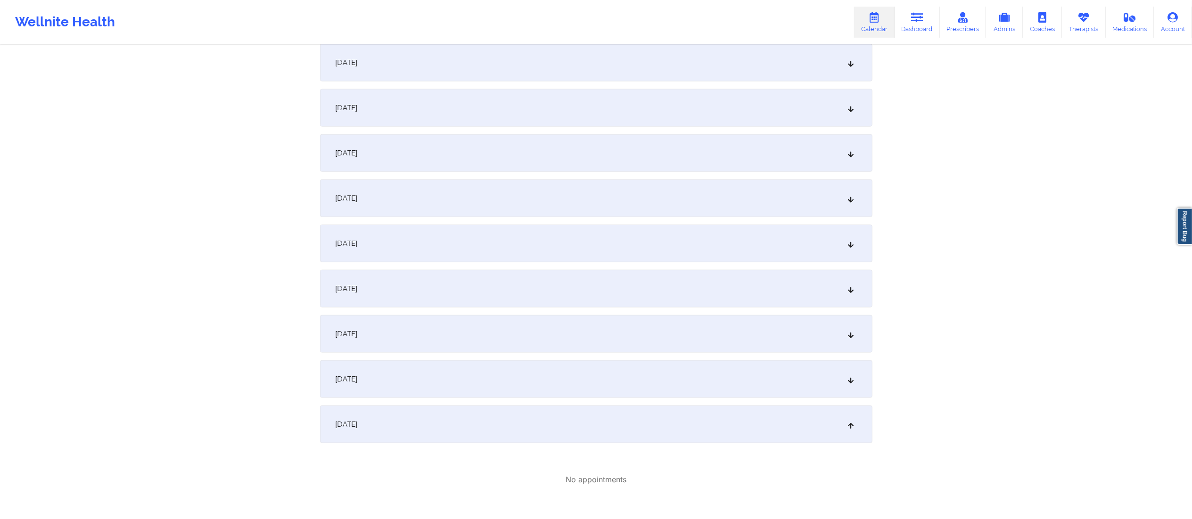
click at [472, 425] on div "September 30, 2025" at bounding box center [596, 425] width 552 height 38
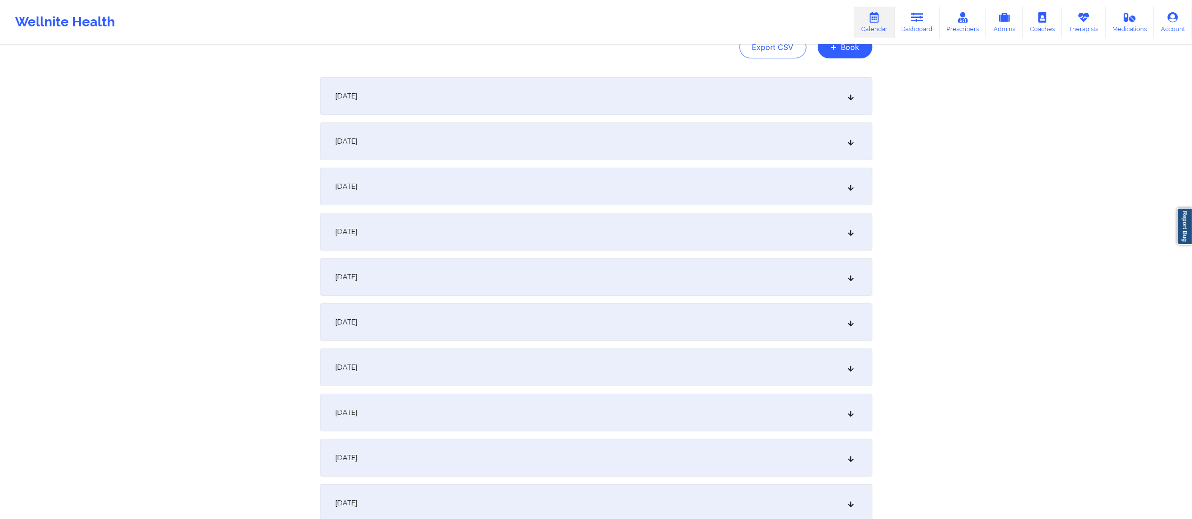
scroll to position [0, 0]
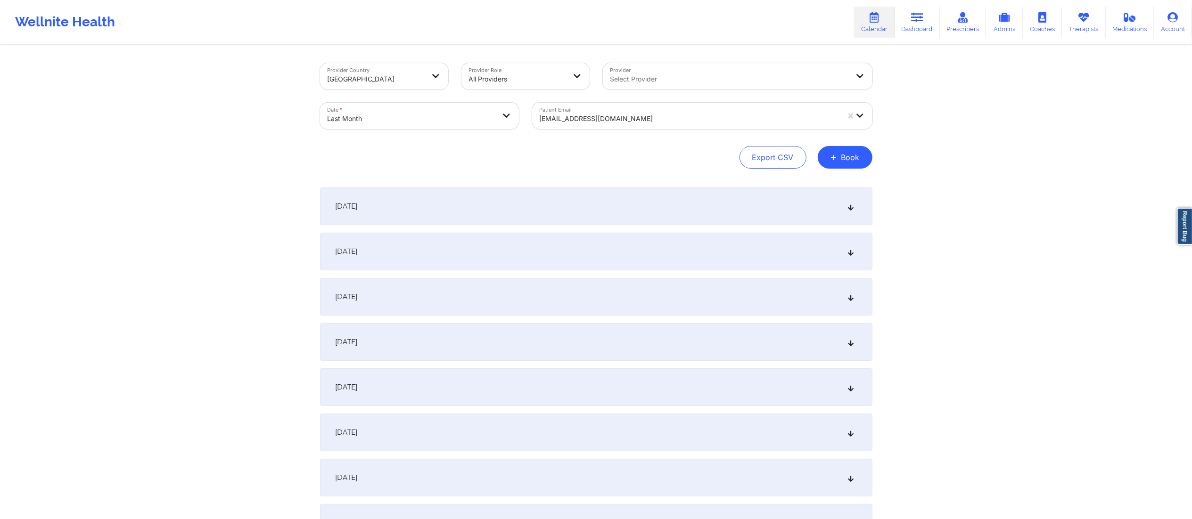
select select "2025-8"
select select "2025-9"
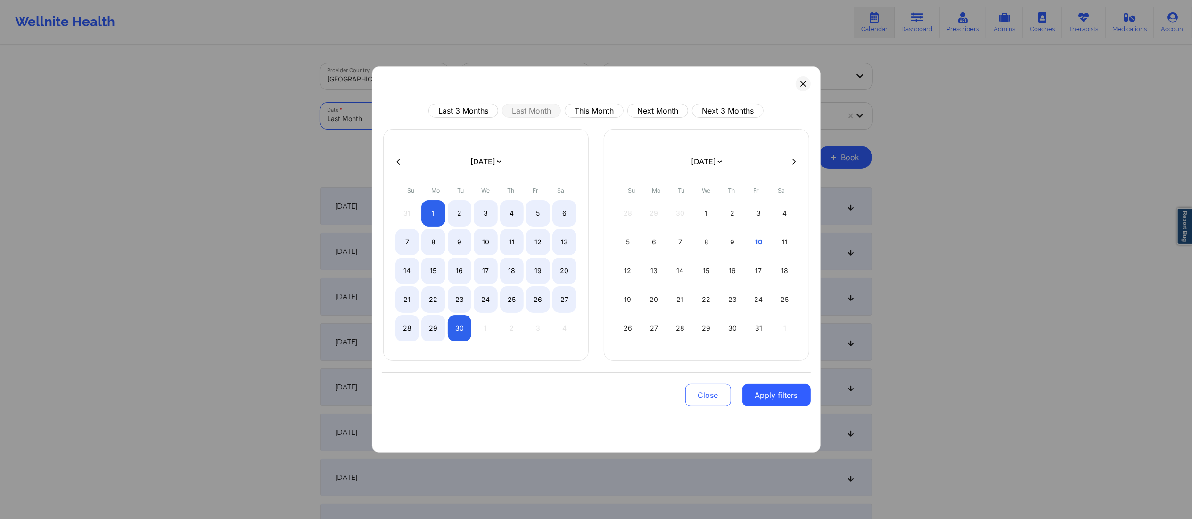
click at [430, 111] on body "Wellnite Health Calendar Dashboard Prescribers Admins Coaches Therapists Medica…" at bounding box center [596, 259] width 1192 height 519
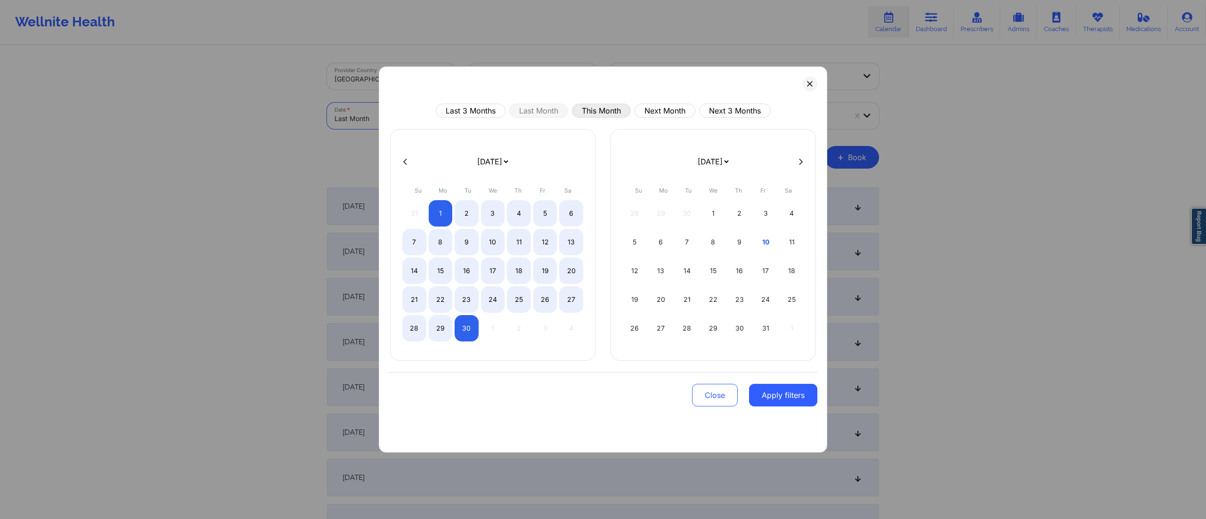
click at [589, 118] on button "This Month" at bounding box center [601, 111] width 59 height 14
select select "2025-9"
select select "2025-10"
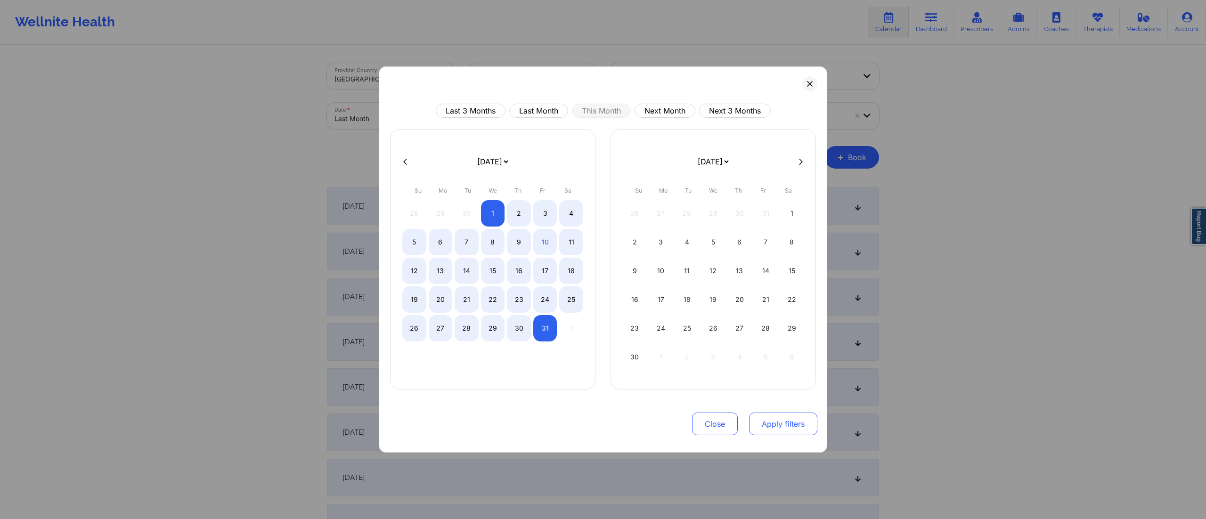
click at [768, 433] on button "Apply filters" at bounding box center [783, 424] width 68 height 23
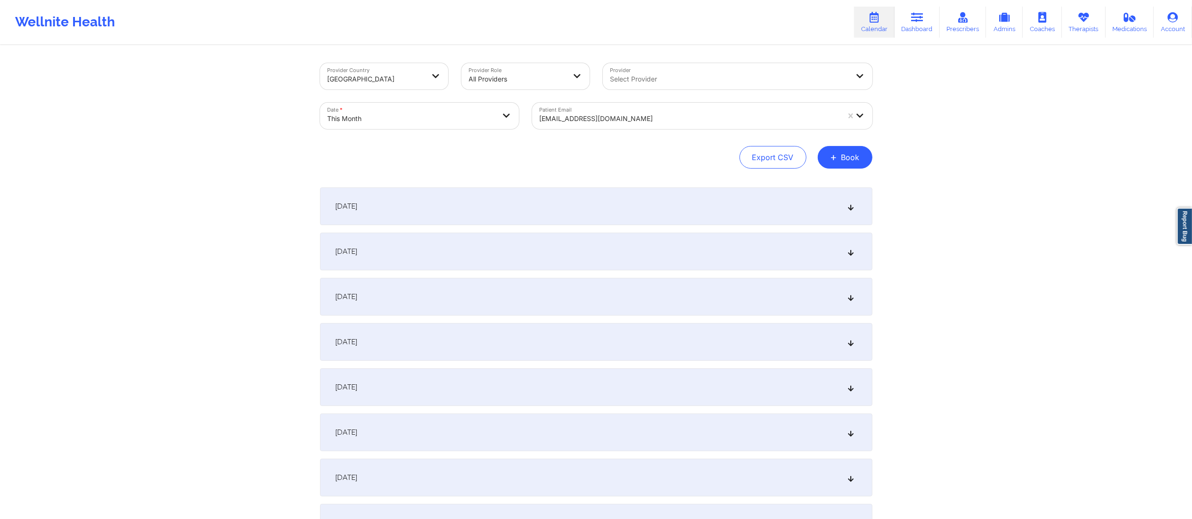
click at [528, 205] on div "October 1, 2025" at bounding box center [596, 207] width 552 height 38
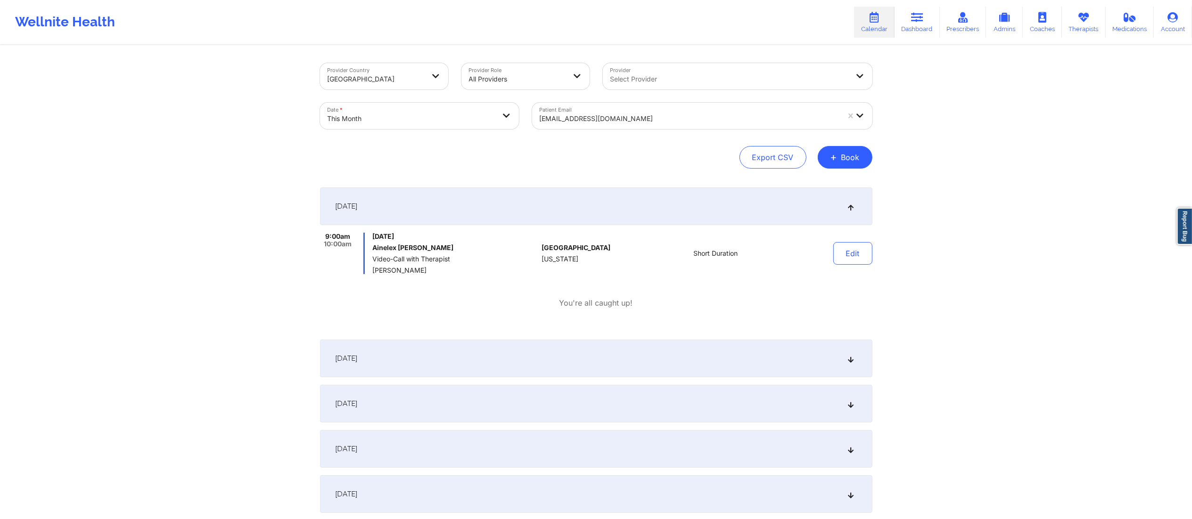
click at [528, 205] on div "October 1, 2025" at bounding box center [596, 207] width 552 height 38
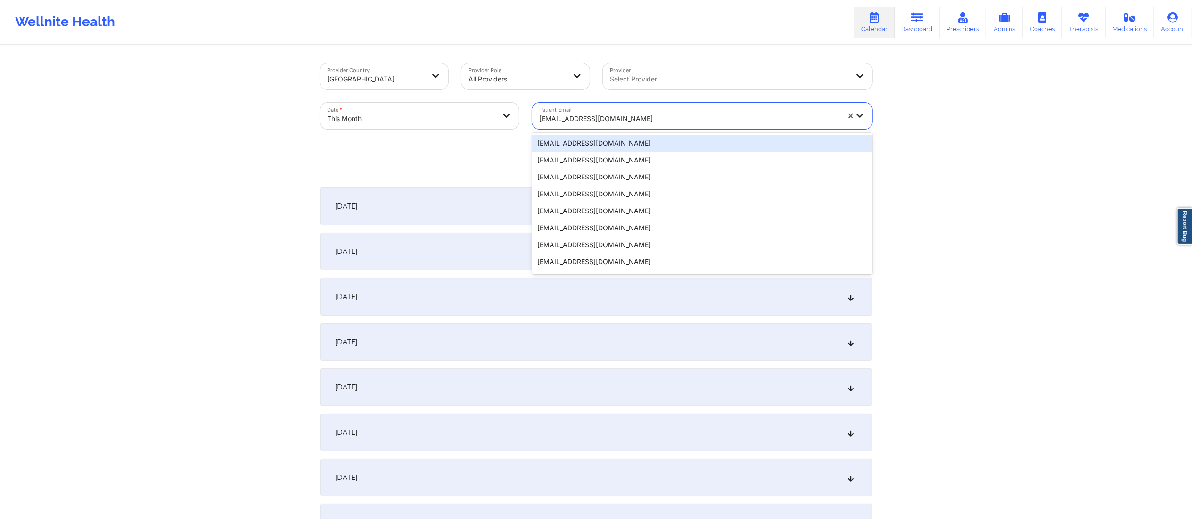
click at [628, 121] on div at bounding box center [690, 118] width 300 height 11
paste input "[EMAIL_ADDRESS][DOMAIN_NAME]"
type input "[EMAIL_ADDRESS][DOMAIN_NAME]"
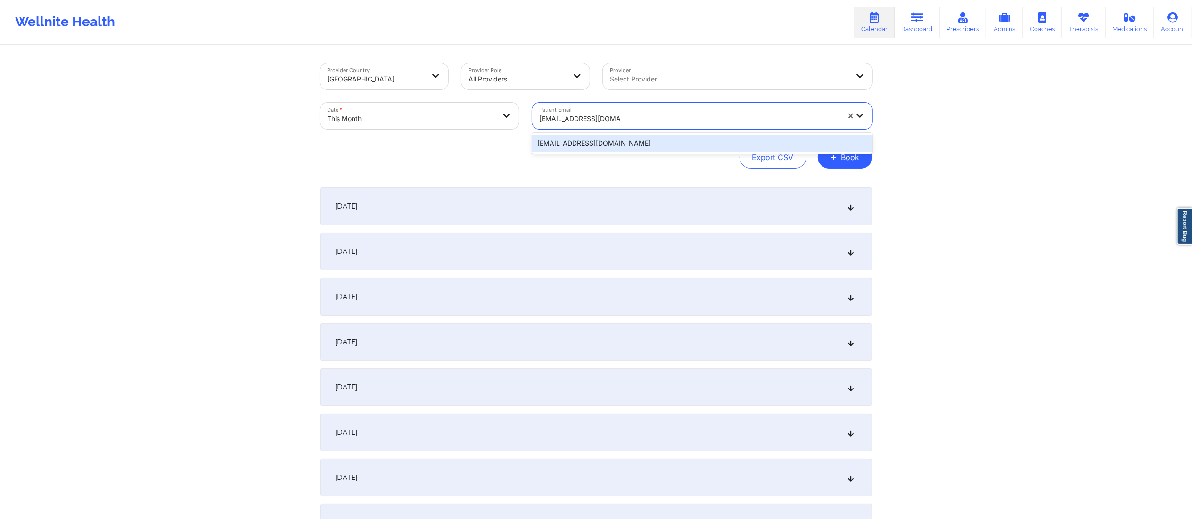
click at [576, 150] on div "[EMAIL_ADDRESS][DOMAIN_NAME]" at bounding box center [702, 143] width 340 height 17
click at [492, 211] on div "October 1, 2025" at bounding box center [596, 207] width 552 height 38
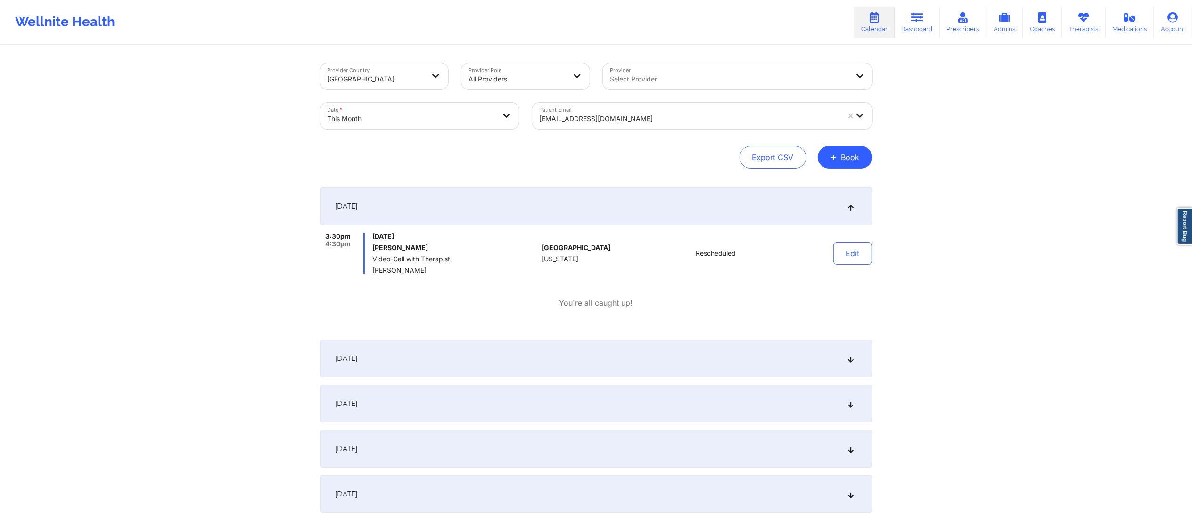
click at [489, 209] on div "October 1, 2025" at bounding box center [596, 207] width 552 height 38
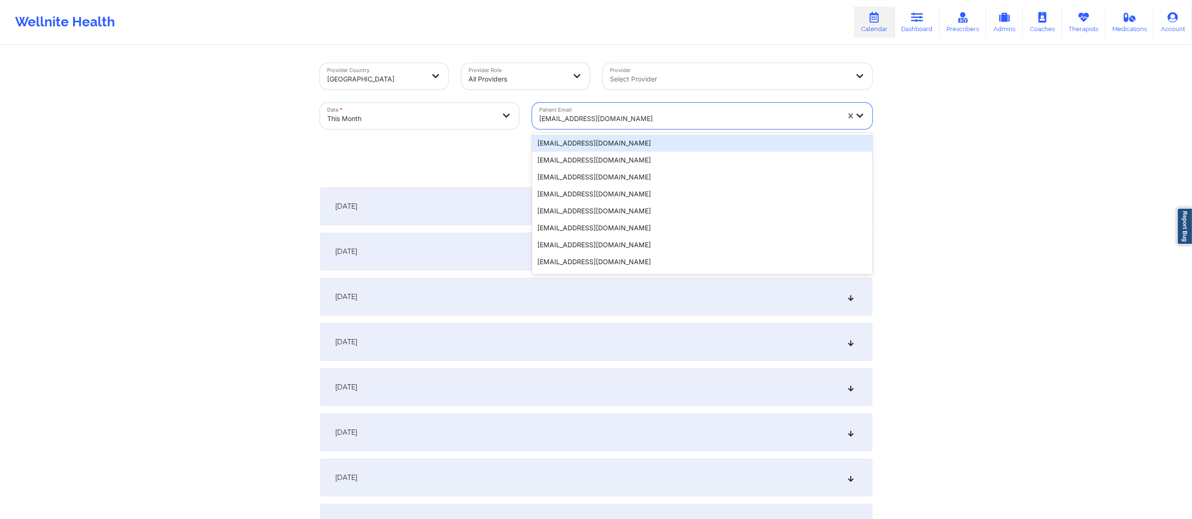
click at [626, 111] on div "[EMAIL_ADDRESS][DOMAIN_NAME]" at bounding box center [690, 118] width 300 height 21
paste input "[EMAIL_ADDRESS][DOMAIN_NAME]"
type input "[EMAIL_ADDRESS][DOMAIN_NAME]"
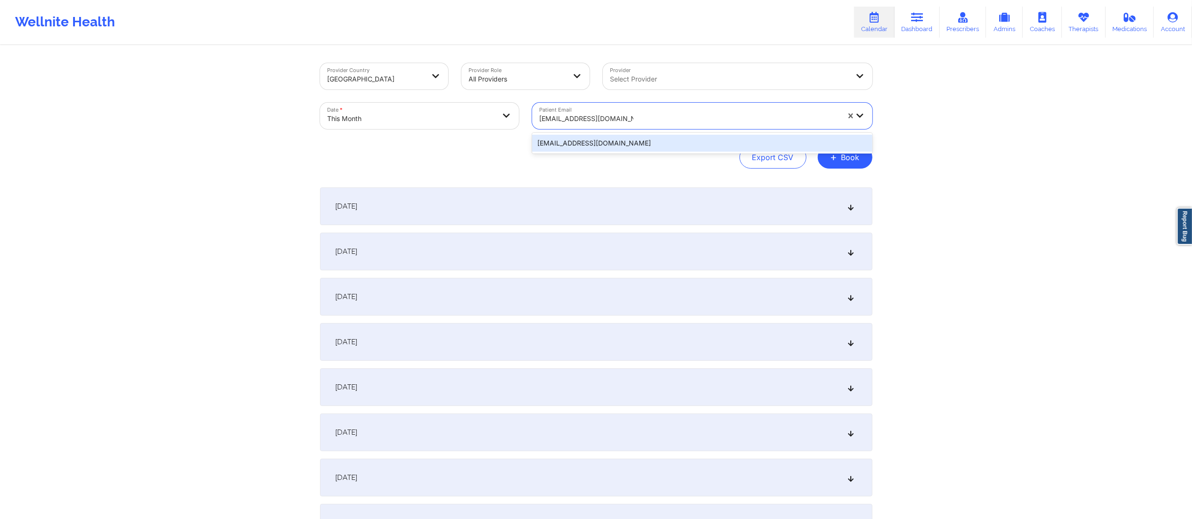
click at [597, 145] on div "[EMAIL_ADDRESS][DOMAIN_NAME]" at bounding box center [702, 143] width 340 height 17
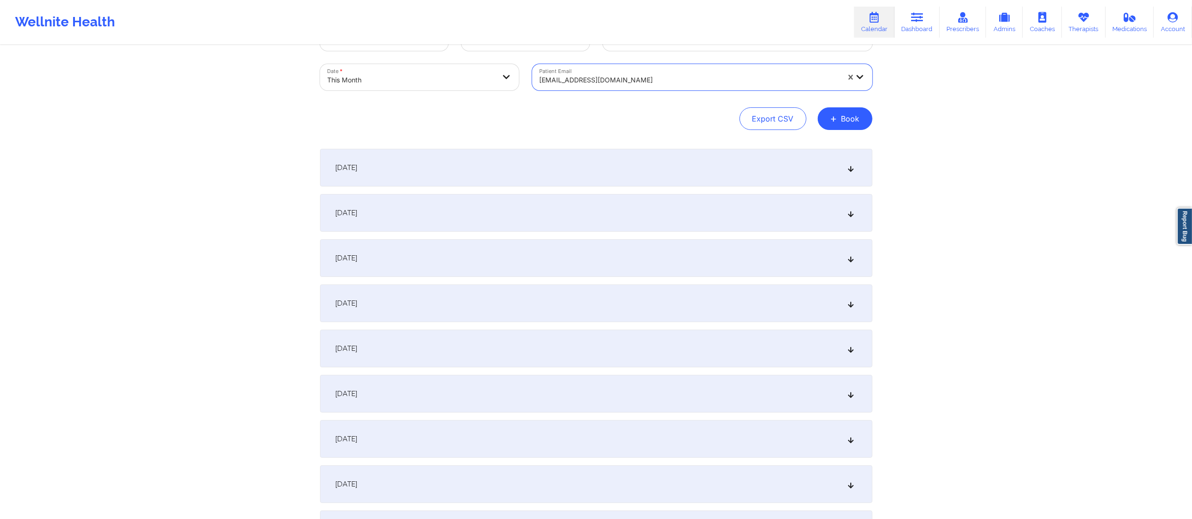
scroll to position [45, 0]
click at [453, 437] on div "October 7, 2025" at bounding box center [596, 433] width 552 height 38
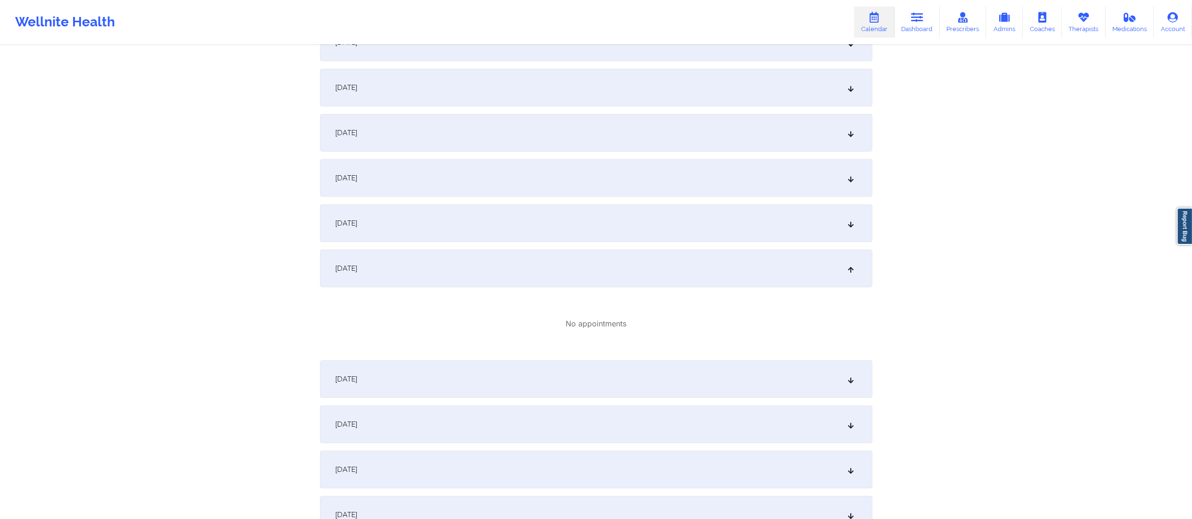
scroll to position [214, 0]
click at [477, 365] on div "October 8, 2025" at bounding box center [596, 375] width 552 height 38
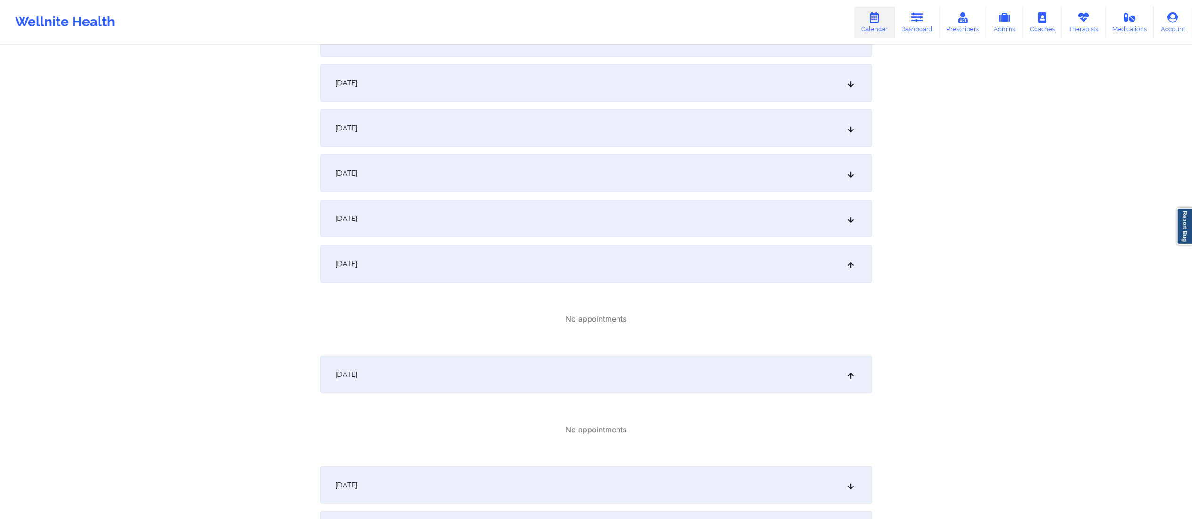
drag, startPoint x: 470, startPoint y: 383, endPoint x: 470, endPoint y: 377, distance: 5.7
click at [470, 384] on div "October 8, 2025" at bounding box center [596, 375] width 552 height 38
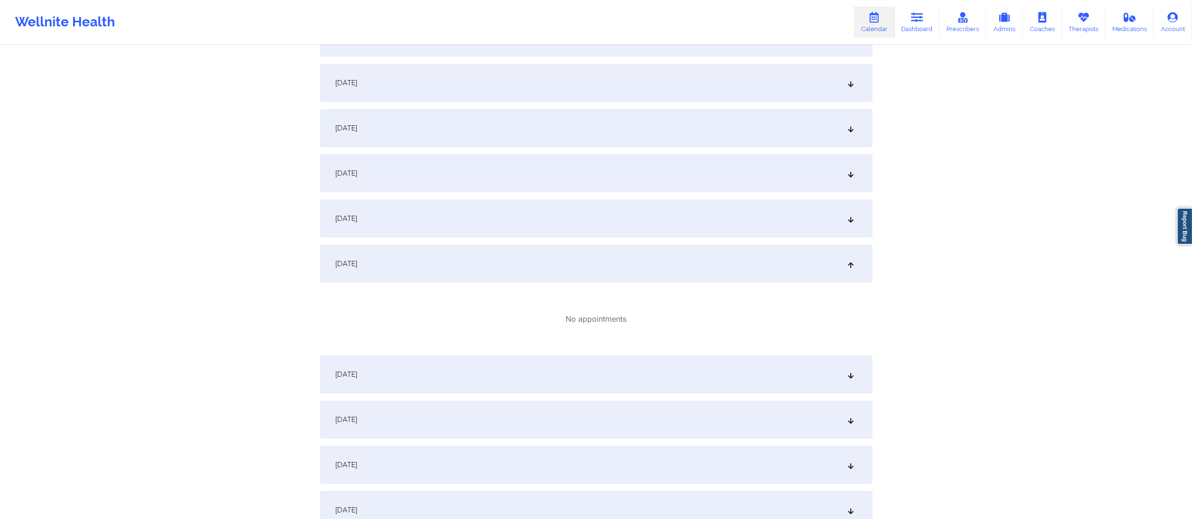
click at [462, 263] on div "October 7, 2025" at bounding box center [596, 264] width 552 height 38
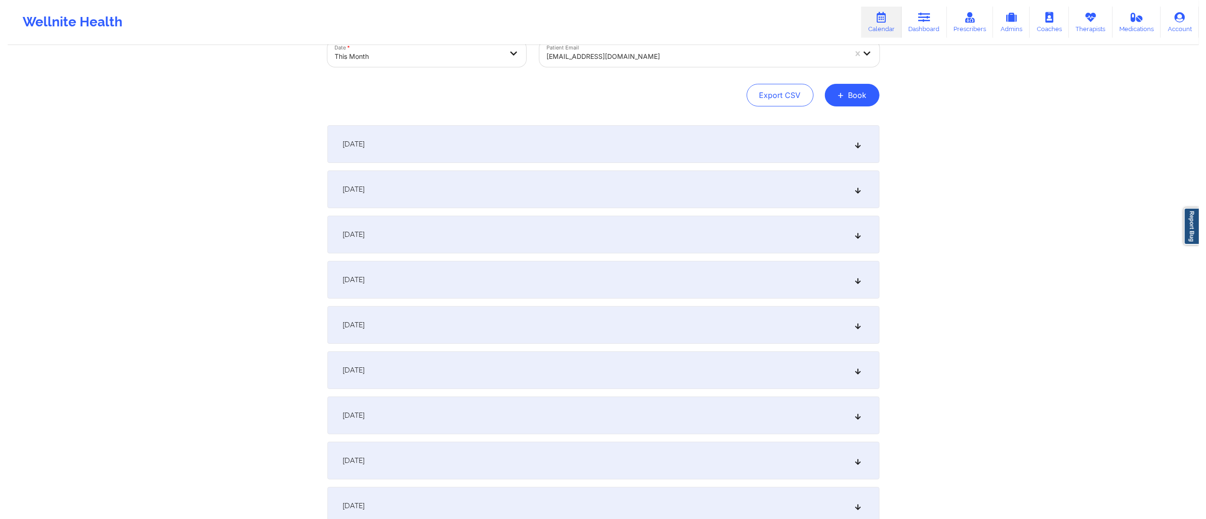
scroll to position [0, 0]
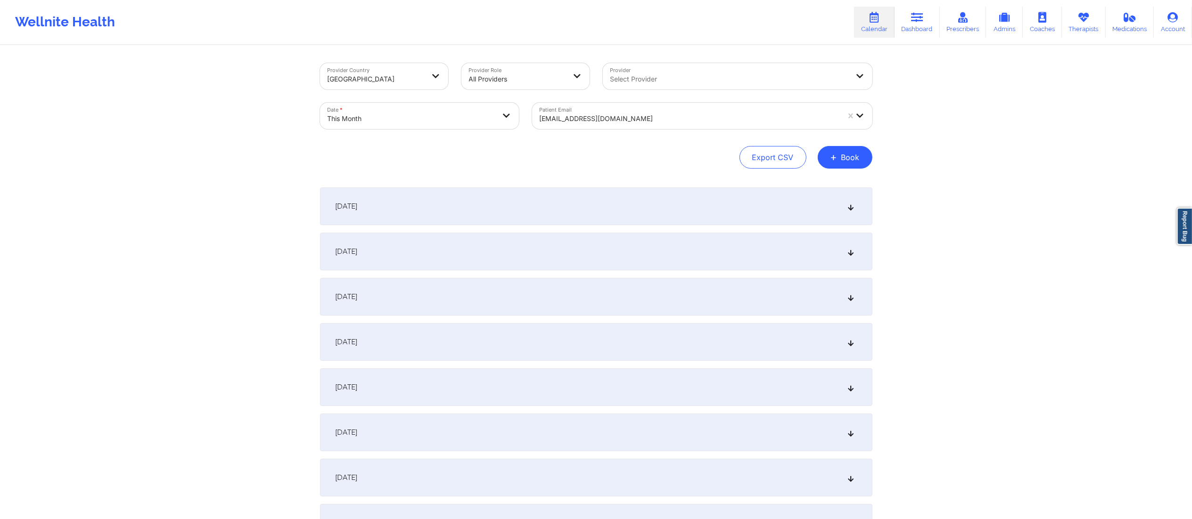
click at [413, 117] on body "Wellnite Health Calendar Dashboard Prescribers Admins Coaches Therapists Medica…" at bounding box center [596, 259] width 1192 height 519
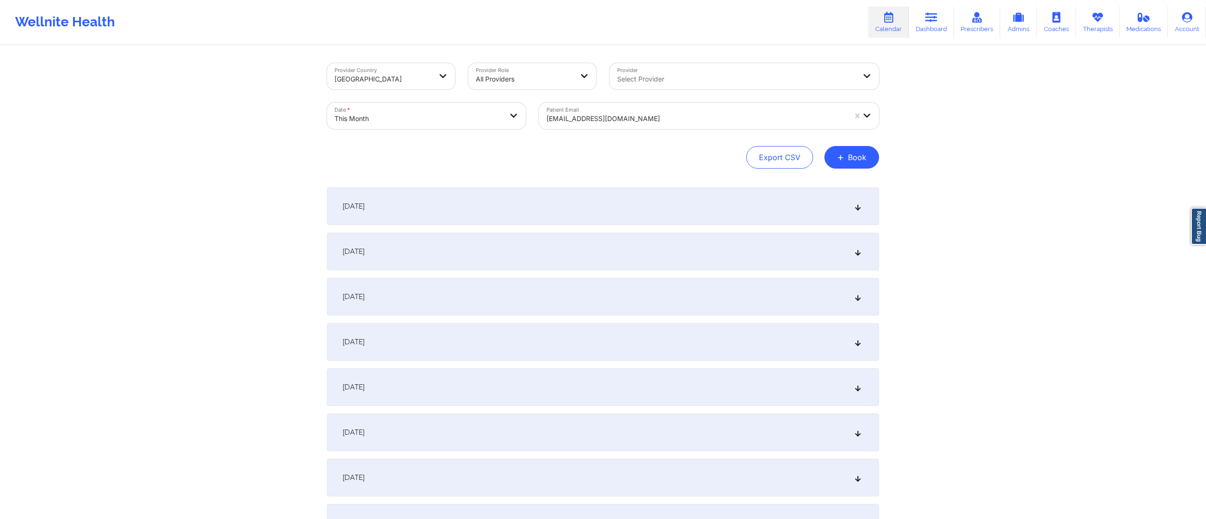
select select "2025-9"
select select "2025-10"
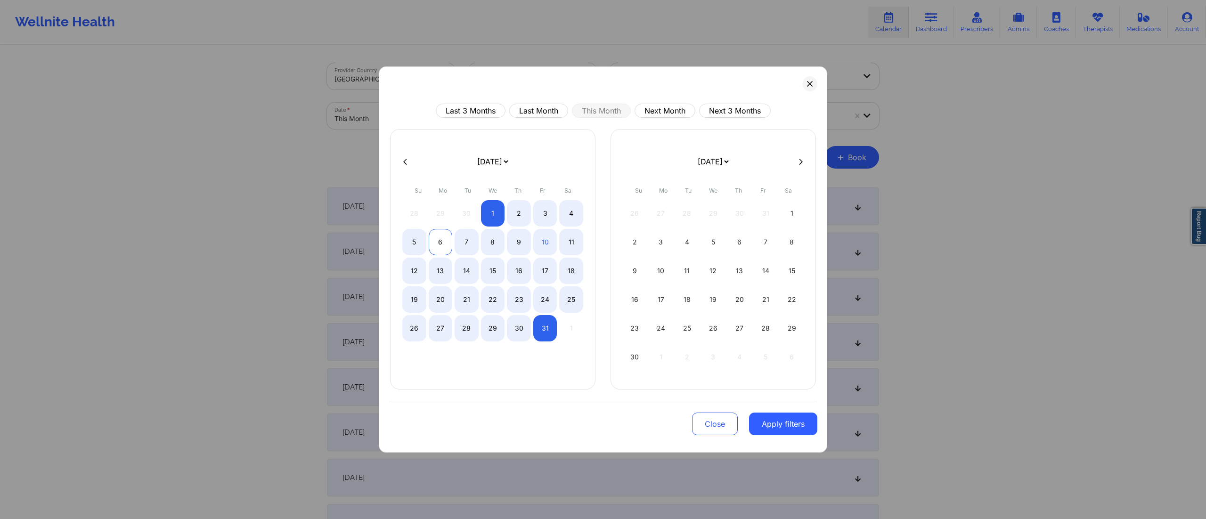
click at [444, 245] on div "6" at bounding box center [441, 242] width 24 height 26
select select "2025-9"
select select "2025-10"
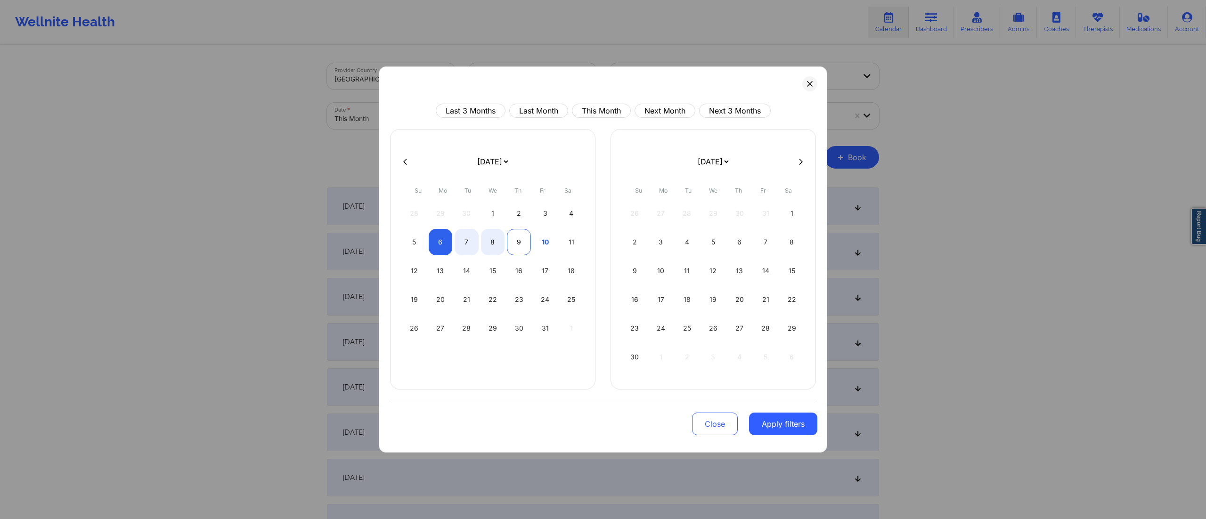
select select "2025-9"
select select "2025-10"
select select "2025-9"
select select "2025-10"
click at [499, 243] on div "8" at bounding box center [493, 242] width 24 height 26
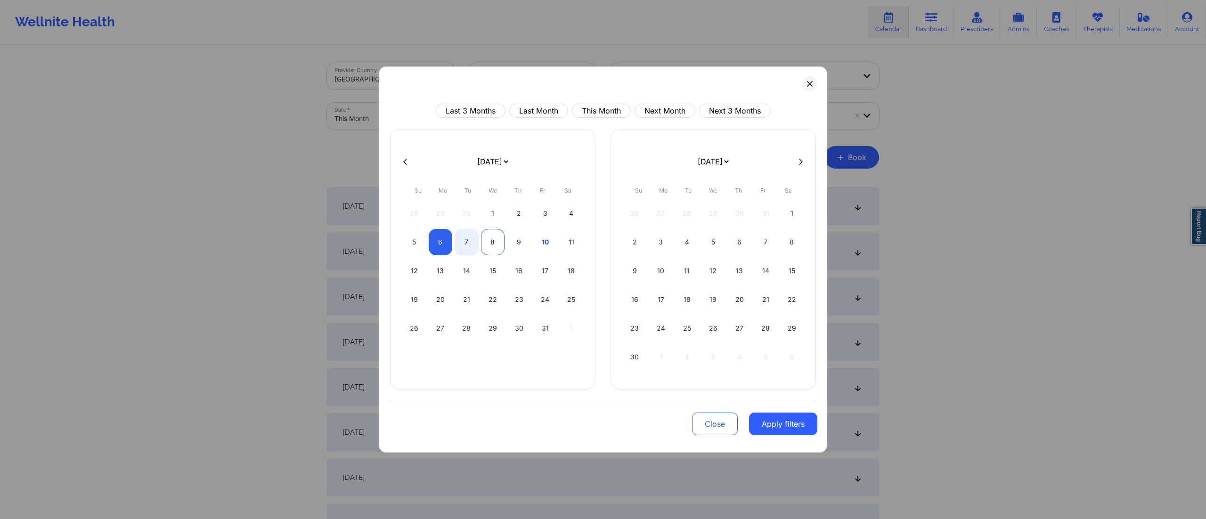
select select "2025-9"
select select "2025-10"
click at [753, 424] on button "Apply filters" at bounding box center [783, 424] width 68 height 23
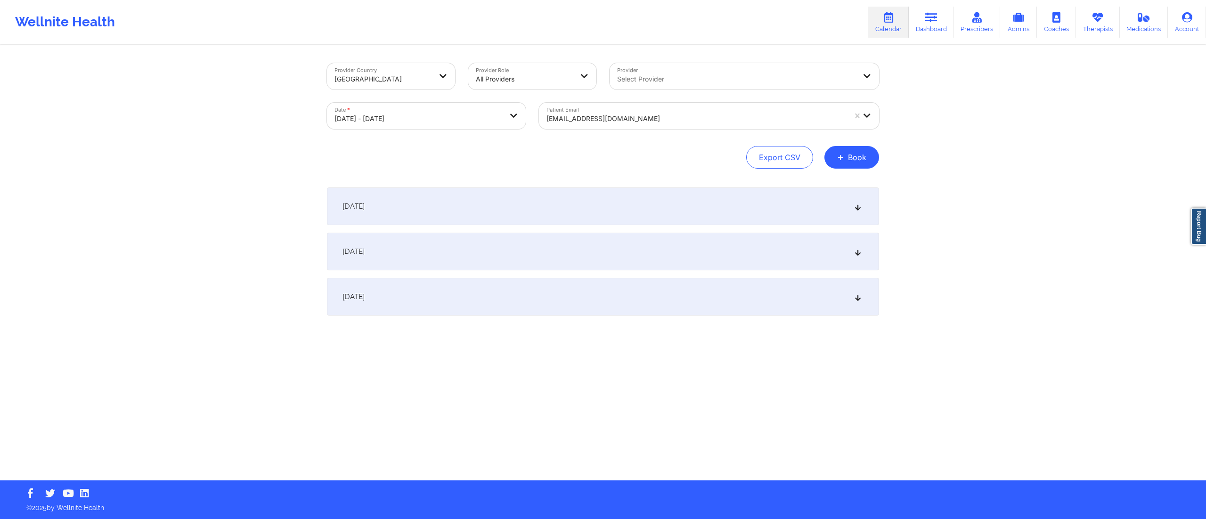
click at [549, 249] on div "October 7, 2025" at bounding box center [603, 252] width 552 height 38
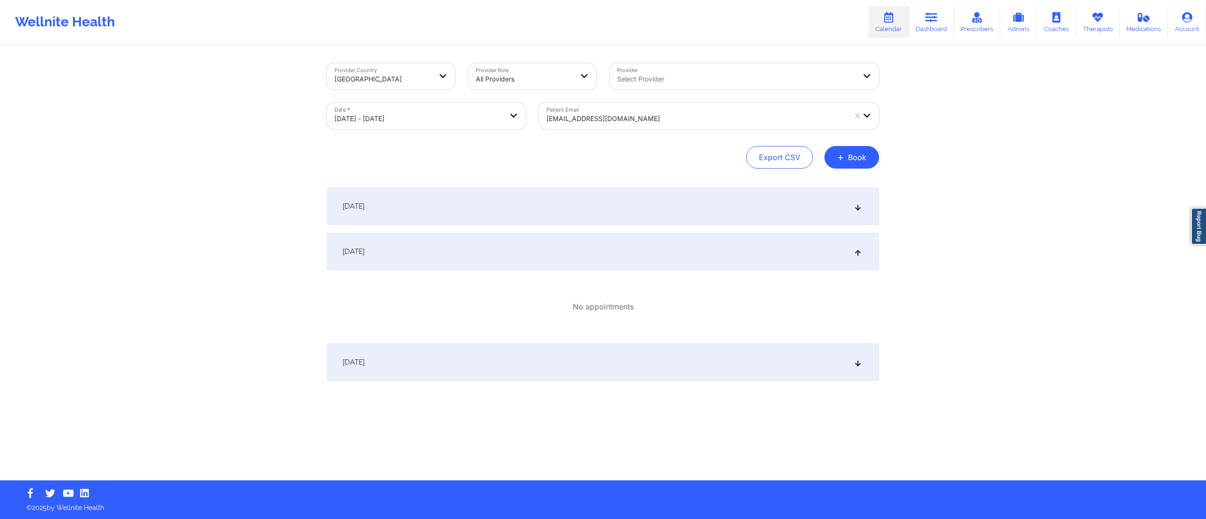
click at [498, 372] on div "October 8, 2025" at bounding box center [603, 363] width 552 height 38
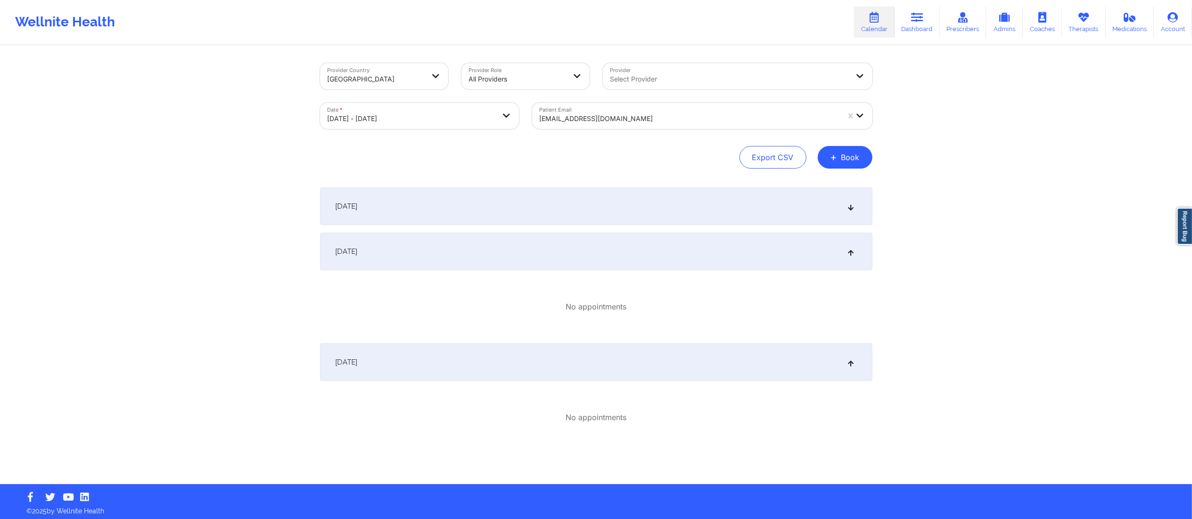
click at [498, 363] on div "October 8, 2025" at bounding box center [596, 363] width 552 height 38
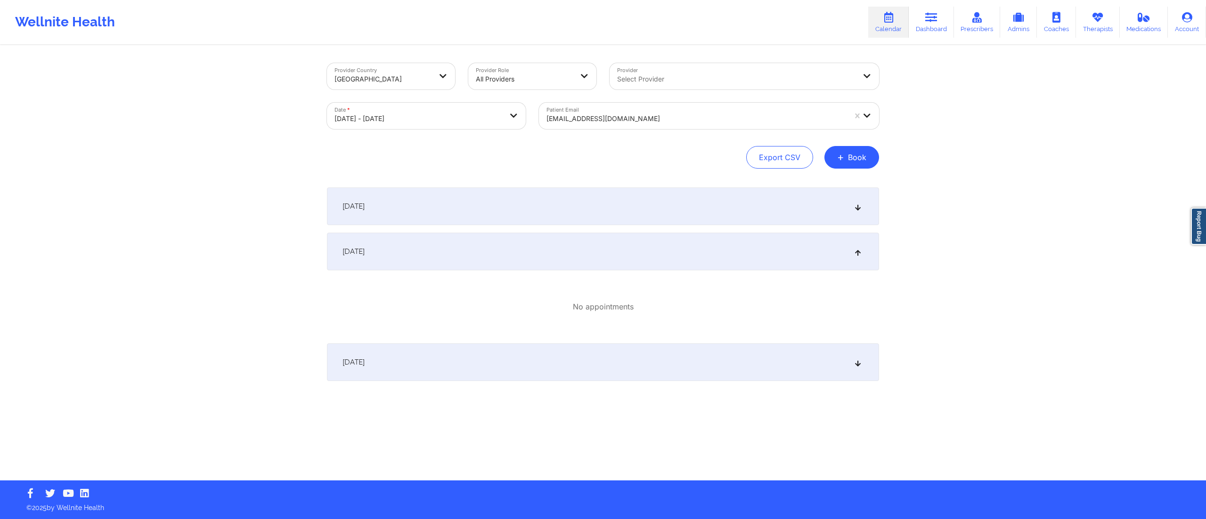
click at [557, 249] on div "October 7, 2025" at bounding box center [603, 252] width 552 height 38
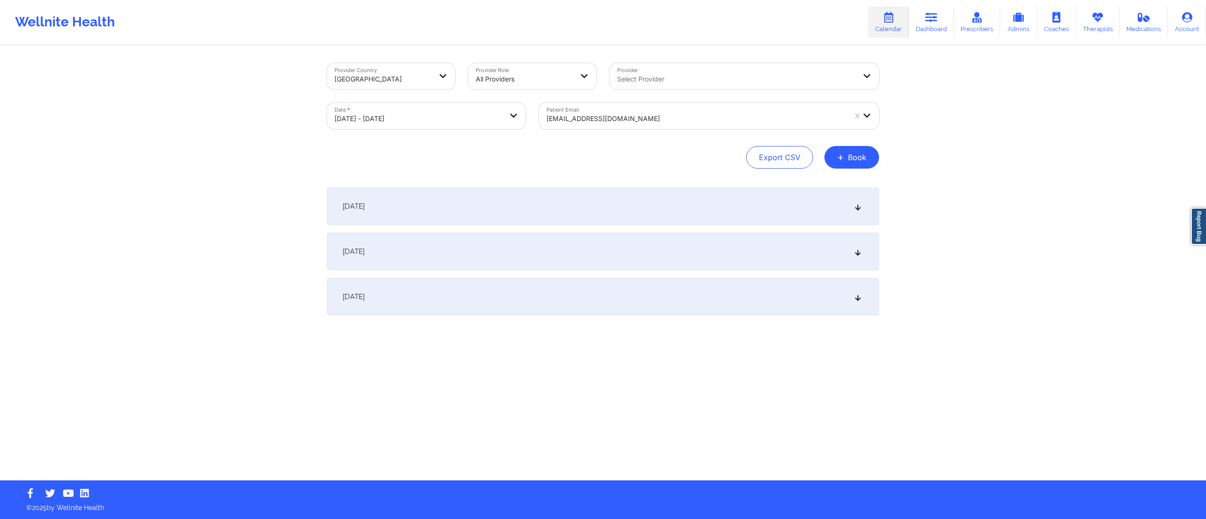
click at [575, 203] on div "October 6, 2025" at bounding box center [603, 207] width 552 height 38
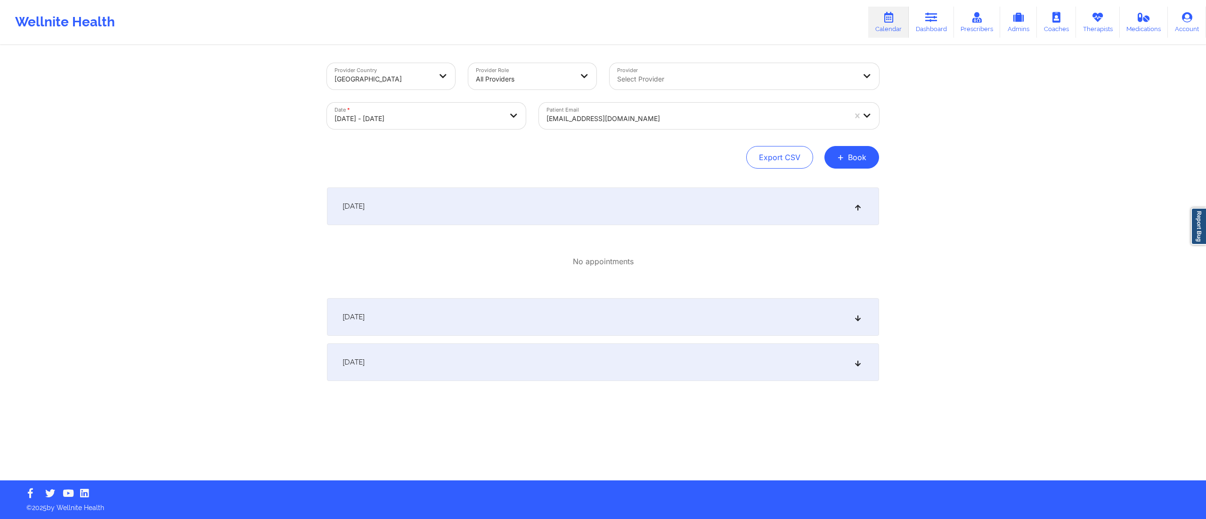
click at [574, 203] on div "October 6, 2025" at bounding box center [603, 207] width 552 height 38
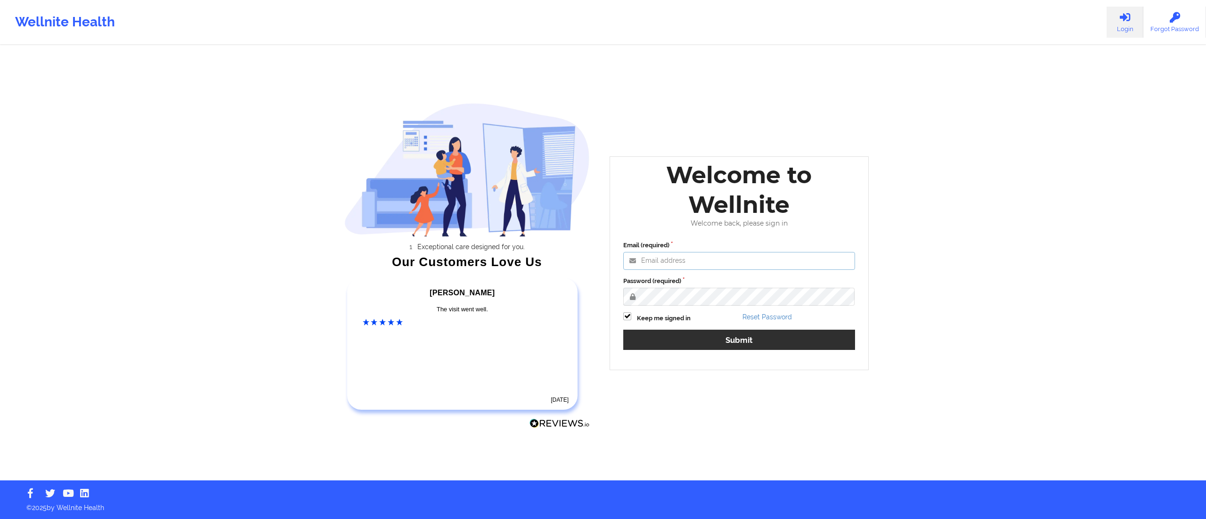
type input "[DATE][EMAIL_ADDRESS][DOMAIN_NAME]"
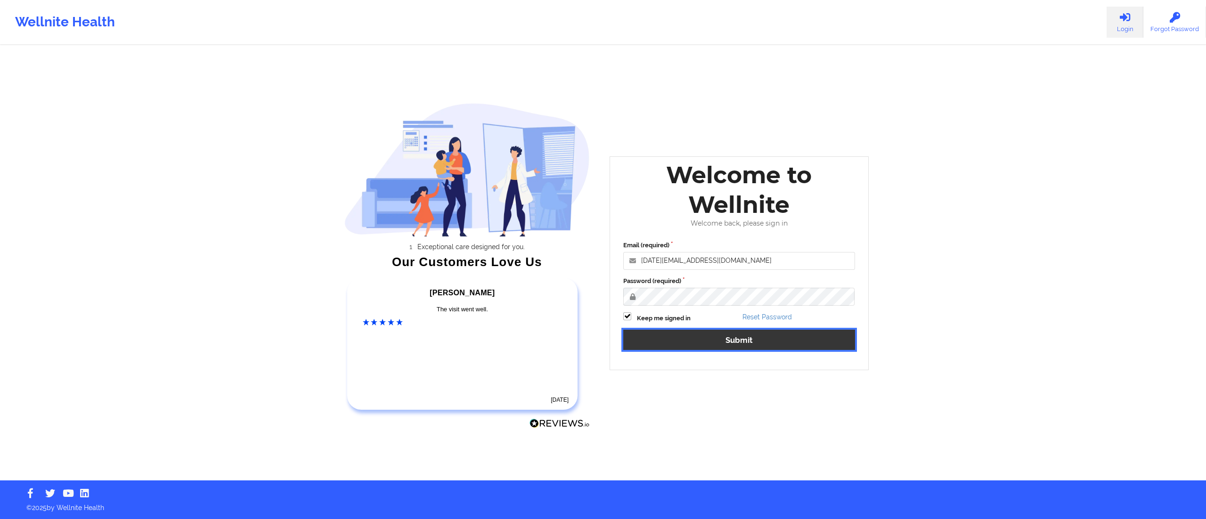
click at [670, 341] on button "Submit" at bounding box center [739, 340] width 232 height 20
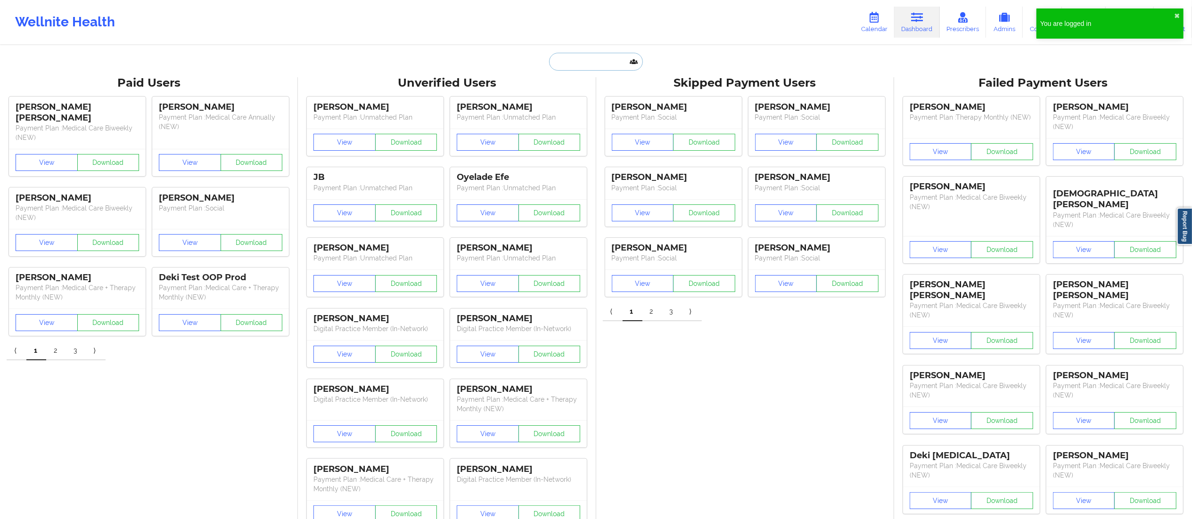
click at [596, 60] on input "text" at bounding box center [595, 62] width 93 height 18
paste input "[EMAIL_ADDRESS][DOMAIN_NAME]"
type input "[EMAIL_ADDRESS][DOMAIN_NAME]"
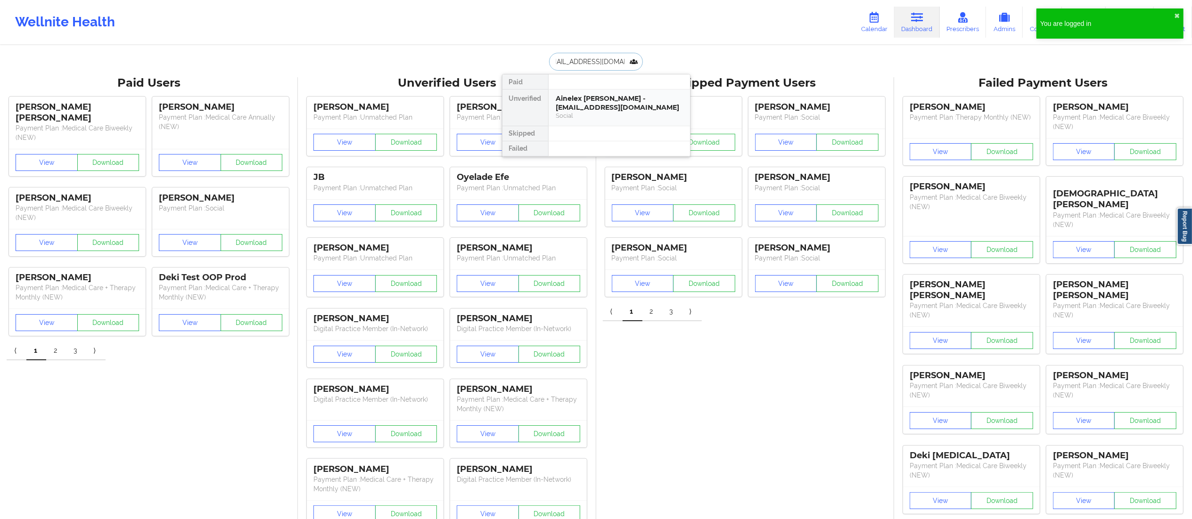
click at [586, 102] on div "Ainelex [PERSON_NAME] - [EMAIL_ADDRESS][DOMAIN_NAME]" at bounding box center [619, 102] width 126 height 17
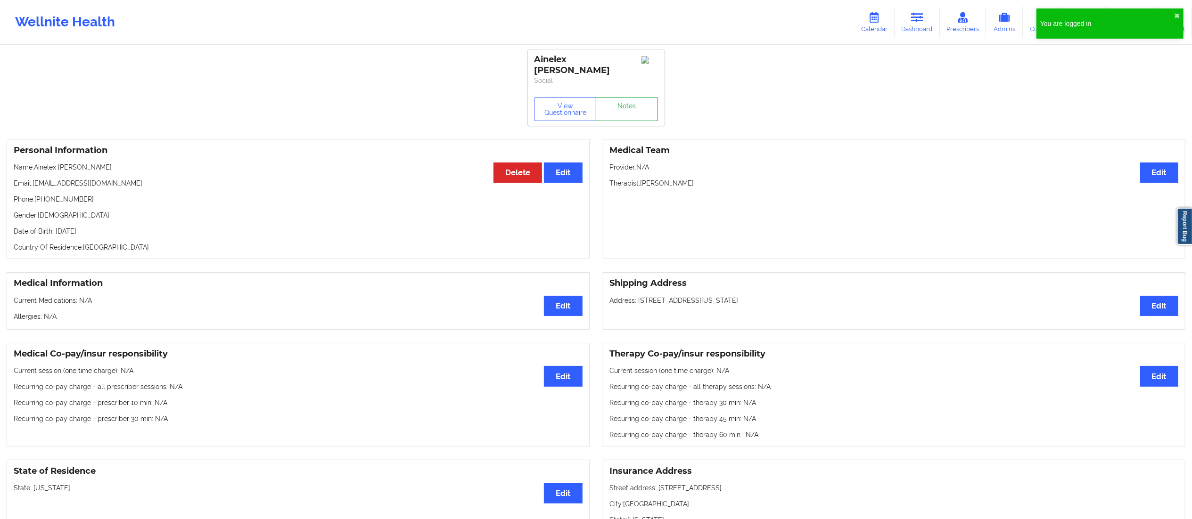
click at [621, 103] on link "Notes" at bounding box center [627, 110] width 62 height 24
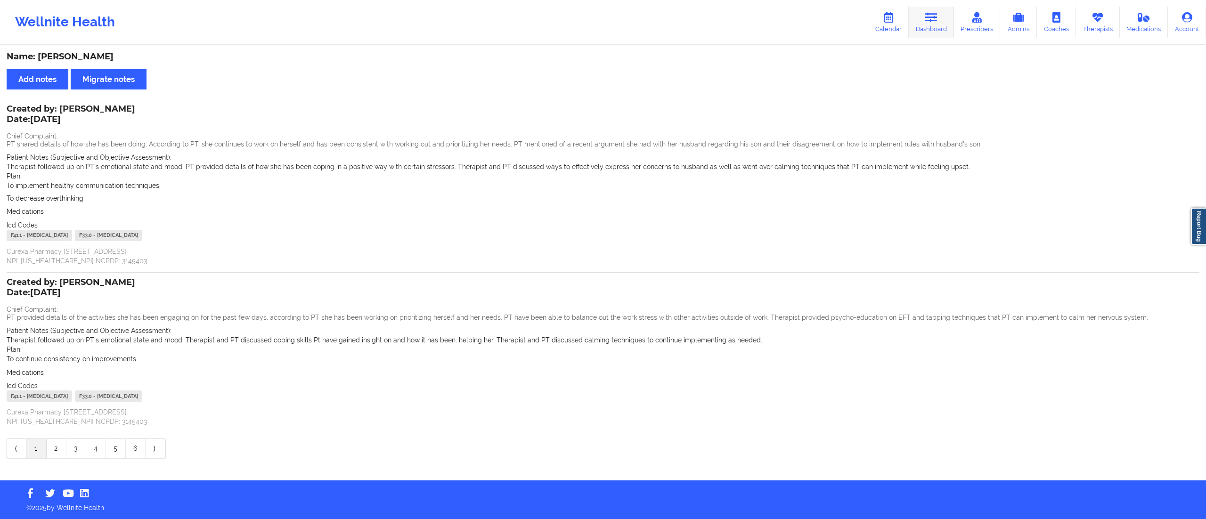
click at [926, 20] on link "Dashboard" at bounding box center [931, 22] width 45 height 31
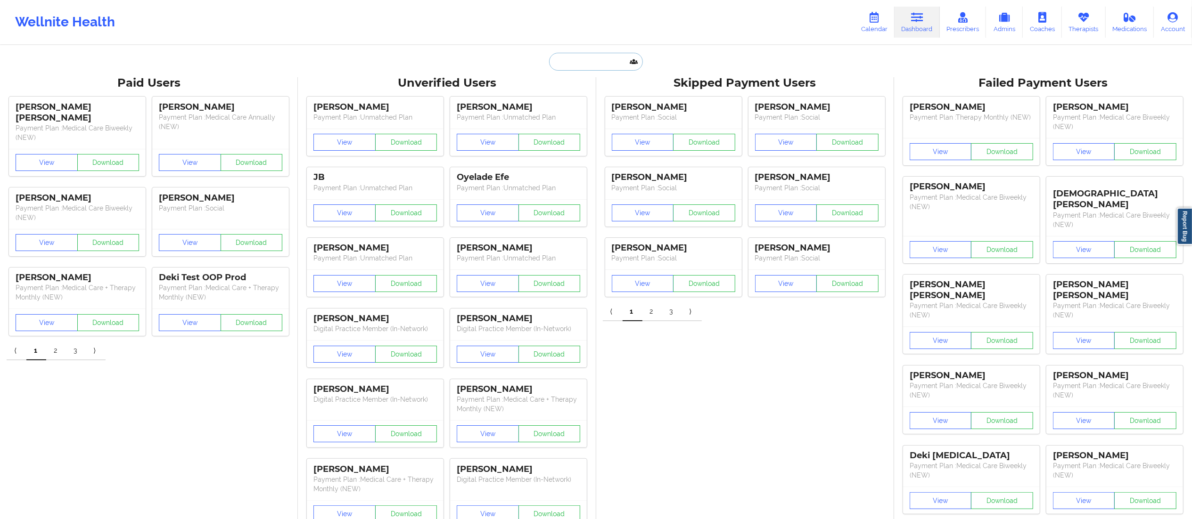
click at [601, 58] on input "text" at bounding box center [595, 62] width 93 height 18
paste input "[EMAIL_ADDRESS][DOMAIN_NAME]"
type input "[EMAIL_ADDRESS][DOMAIN_NAME]"
click at [614, 94] on div "[PERSON_NAME] - [EMAIL_ADDRESS][DOMAIN_NAME] Social" at bounding box center [618, 108] width 141 height 36
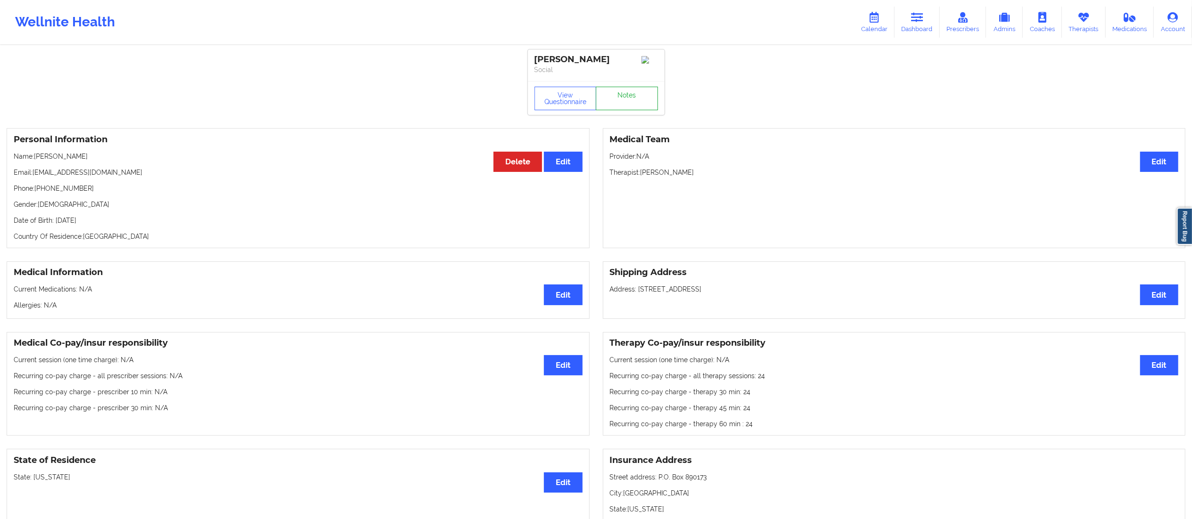
click at [612, 99] on link "Notes" at bounding box center [627, 99] width 62 height 24
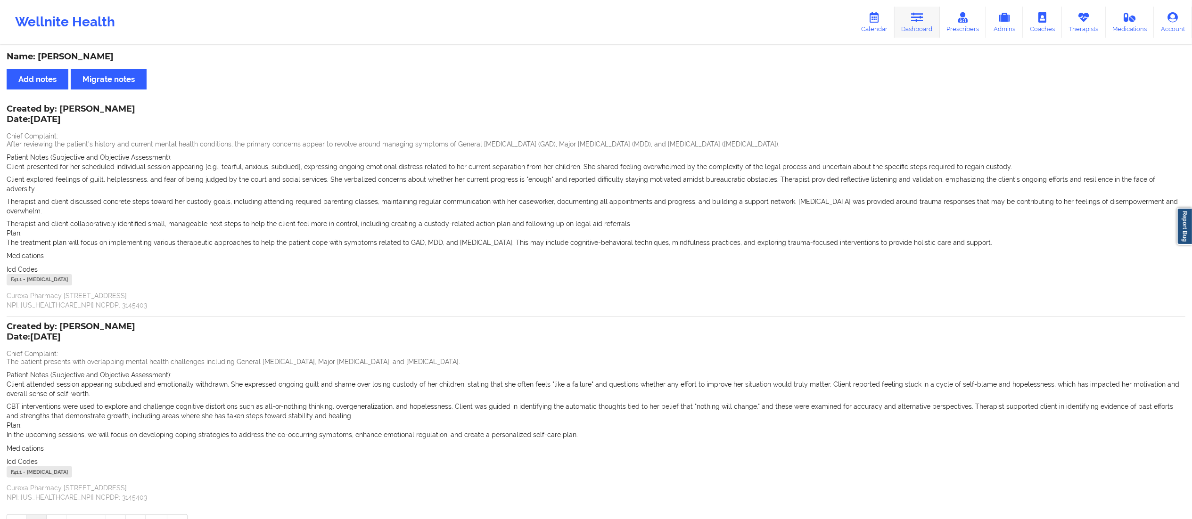
click at [920, 25] on link "Dashboard" at bounding box center [916, 22] width 45 height 31
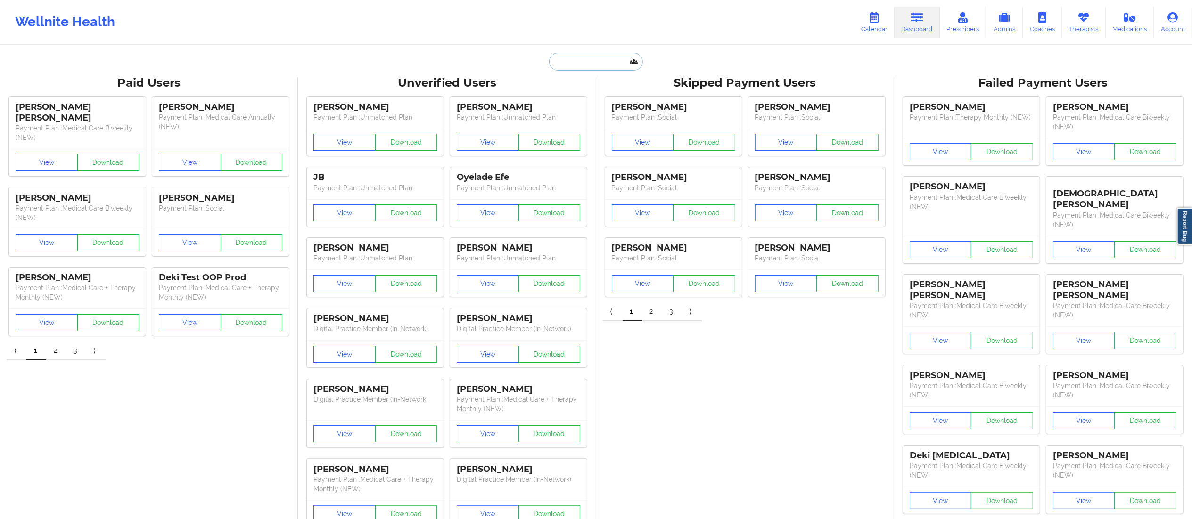
click at [600, 64] on input "text" at bounding box center [595, 62] width 93 height 18
paste input "[EMAIL_ADDRESS][DOMAIN_NAME]"
type input "[EMAIL_ADDRESS][DOMAIN_NAME]"
click at [592, 106] on div "[PERSON_NAME] - [EMAIL_ADDRESS][DOMAIN_NAME]" at bounding box center [619, 102] width 126 height 17
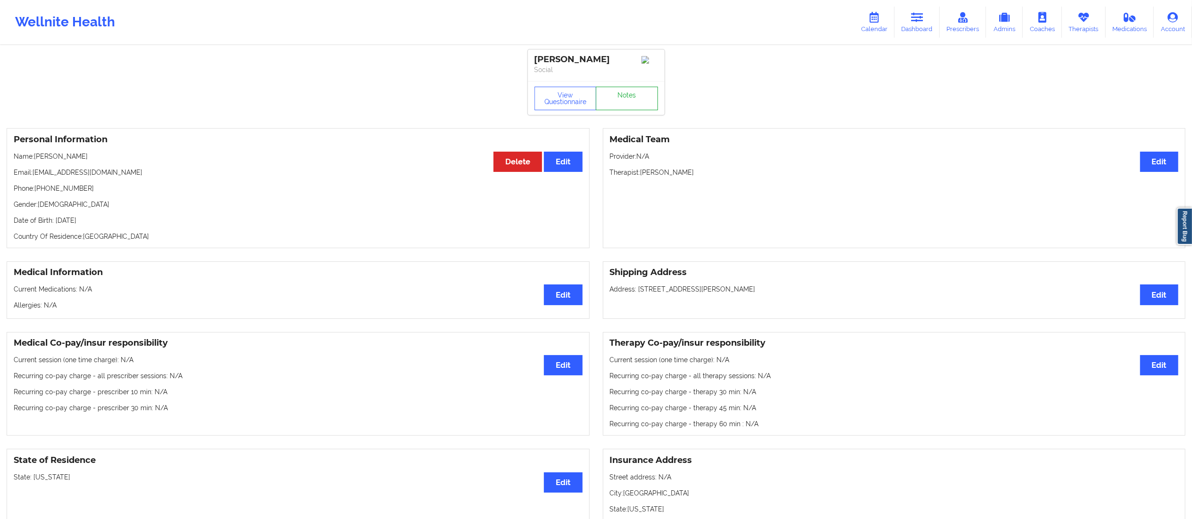
click at [615, 101] on link "Notes" at bounding box center [627, 99] width 62 height 24
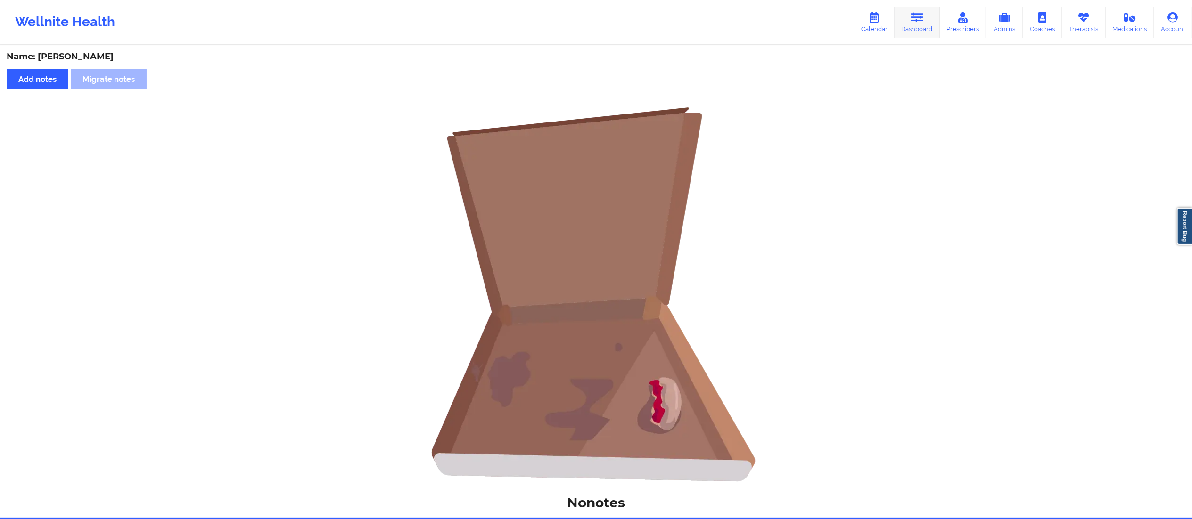
click at [913, 25] on link "Dashboard" at bounding box center [916, 22] width 45 height 31
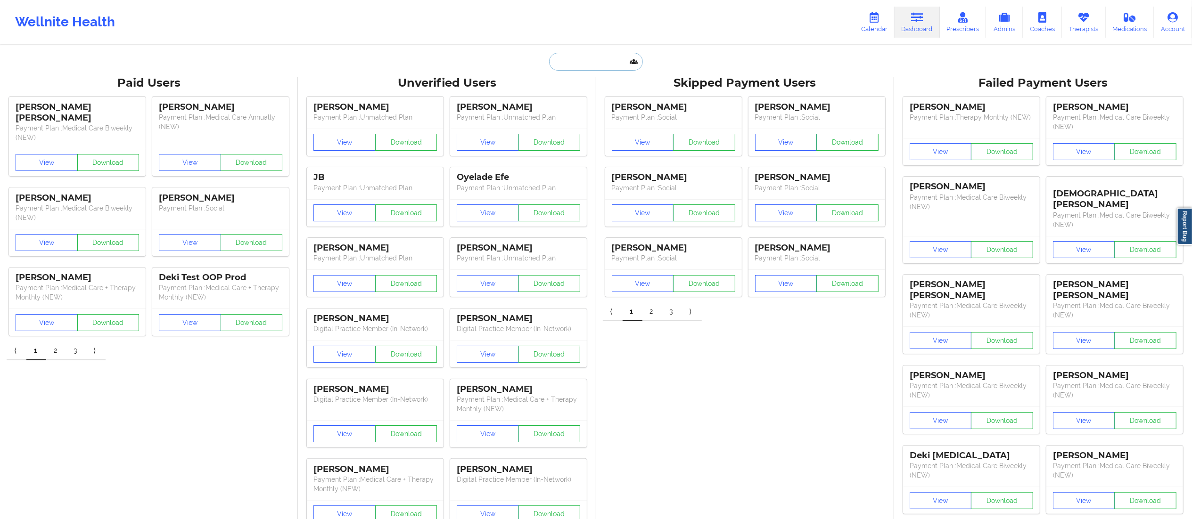
click at [602, 61] on input "text" at bounding box center [595, 62] width 93 height 18
paste input "[PHONE_NUMBER]"
click at [601, 126] on div at bounding box center [619, 133] width 142 height 15
drag, startPoint x: 613, startPoint y: 65, endPoint x: 491, endPoint y: 75, distance: 122.0
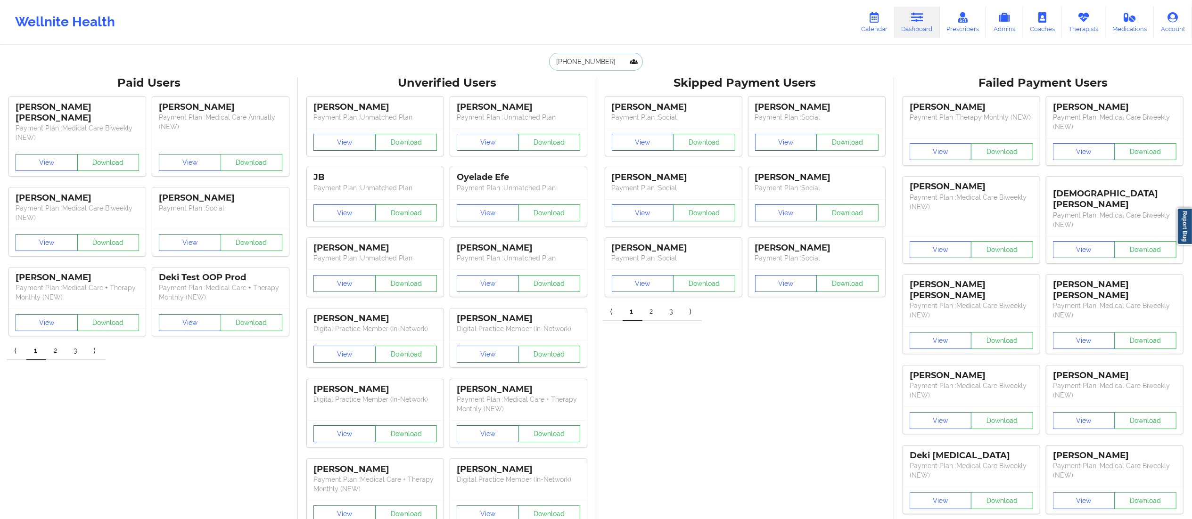
paste input "[EMAIL_ADDRESS][DOMAIN_NAME]"
type input "[EMAIL_ADDRESS][DOMAIN_NAME]"
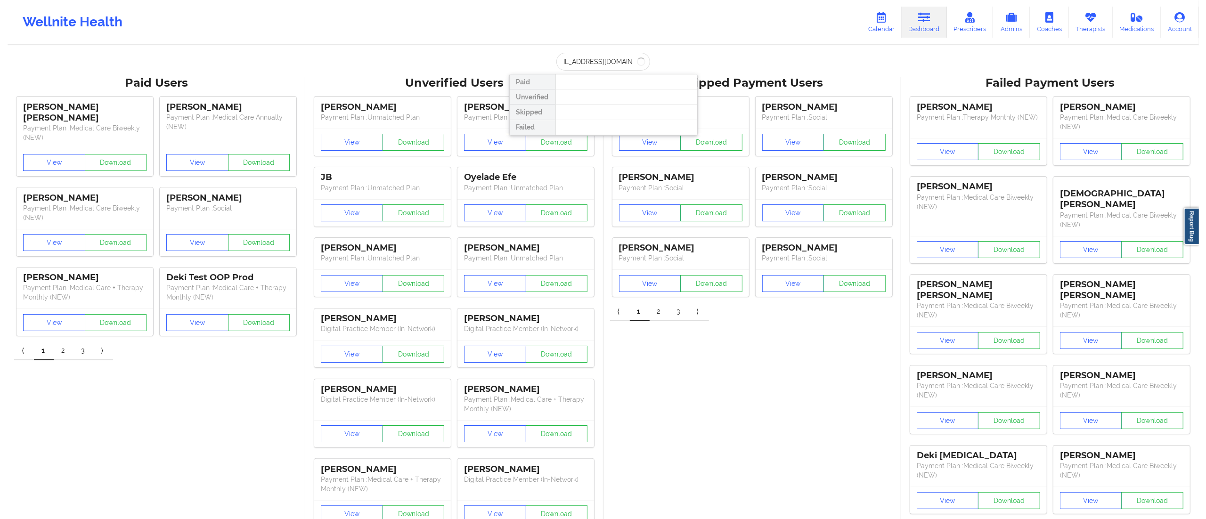
scroll to position [0, 0]
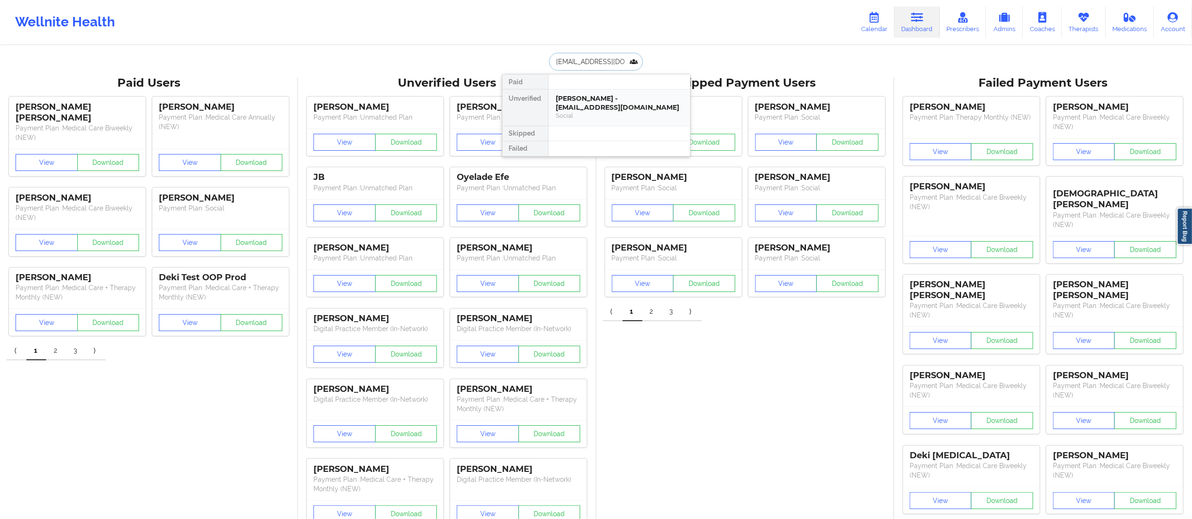
click at [596, 101] on div "[PERSON_NAME] - [EMAIL_ADDRESS][DOMAIN_NAME]" at bounding box center [619, 102] width 126 height 17
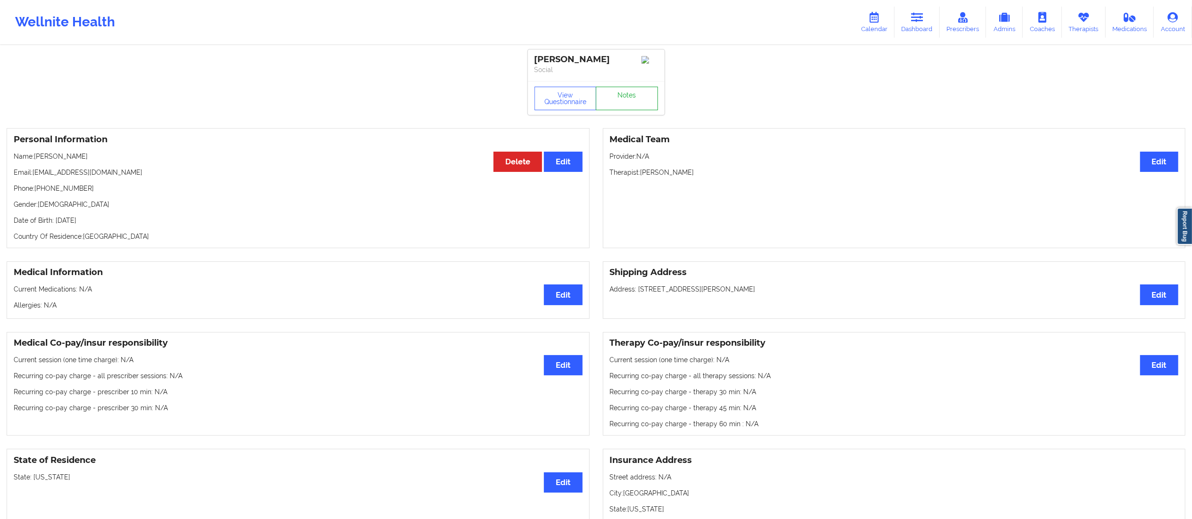
click at [619, 101] on link "Notes" at bounding box center [627, 99] width 62 height 24
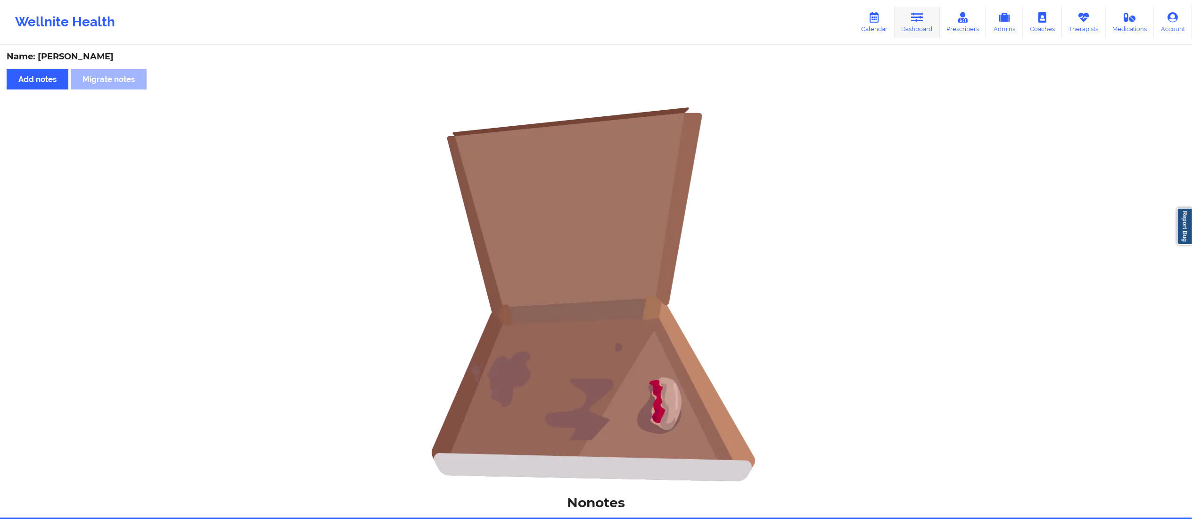
click at [904, 32] on link "Dashboard" at bounding box center [916, 22] width 45 height 31
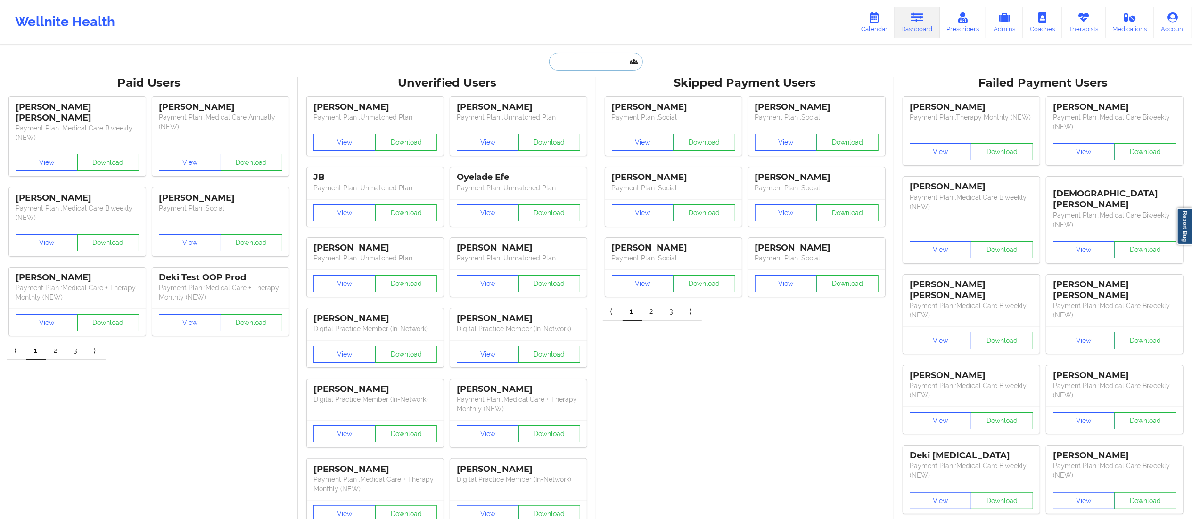
click at [575, 66] on input "text" at bounding box center [595, 62] width 93 height 18
type input "[PERSON_NAME]"
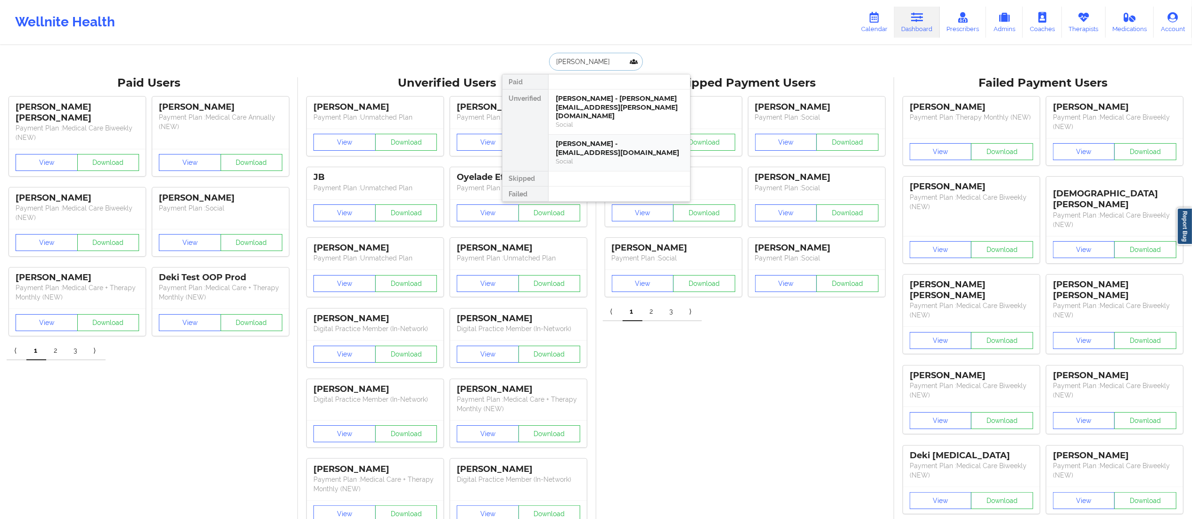
click at [583, 145] on div "[PERSON_NAME] - [EMAIL_ADDRESS][DOMAIN_NAME]" at bounding box center [619, 147] width 126 height 17
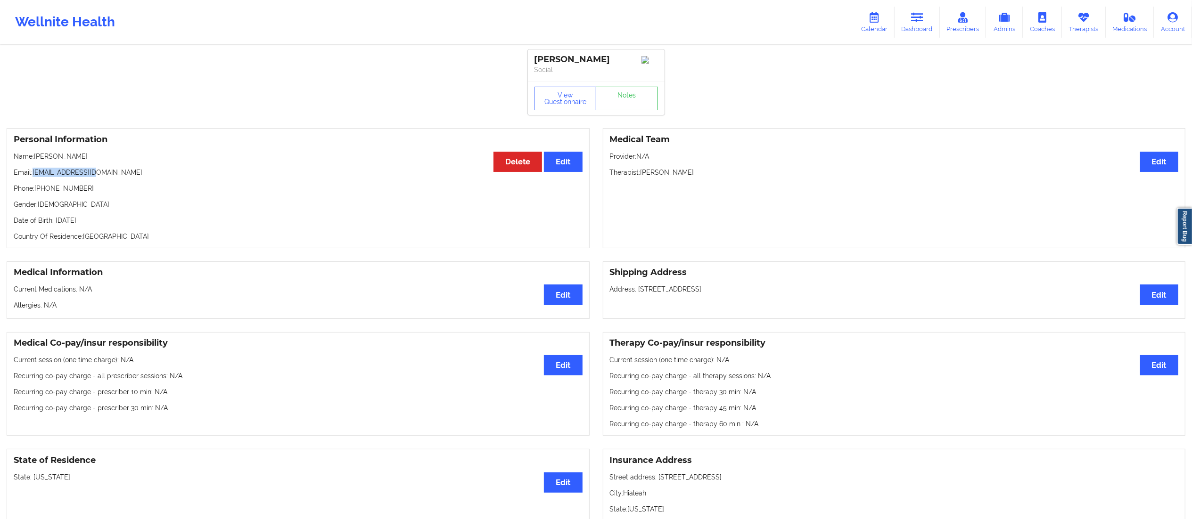
drag, startPoint x: 61, startPoint y: 181, endPoint x: 33, endPoint y: 174, distance: 29.0
click at [33, 174] on p "Email: [EMAIL_ADDRESS][DOMAIN_NAME]" at bounding box center [298, 172] width 569 height 9
click at [630, 114] on div "View Questionnaire Notes" at bounding box center [596, 98] width 137 height 34
click at [624, 106] on link "Notes" at bounding box center [627, 99] width 62 height 24
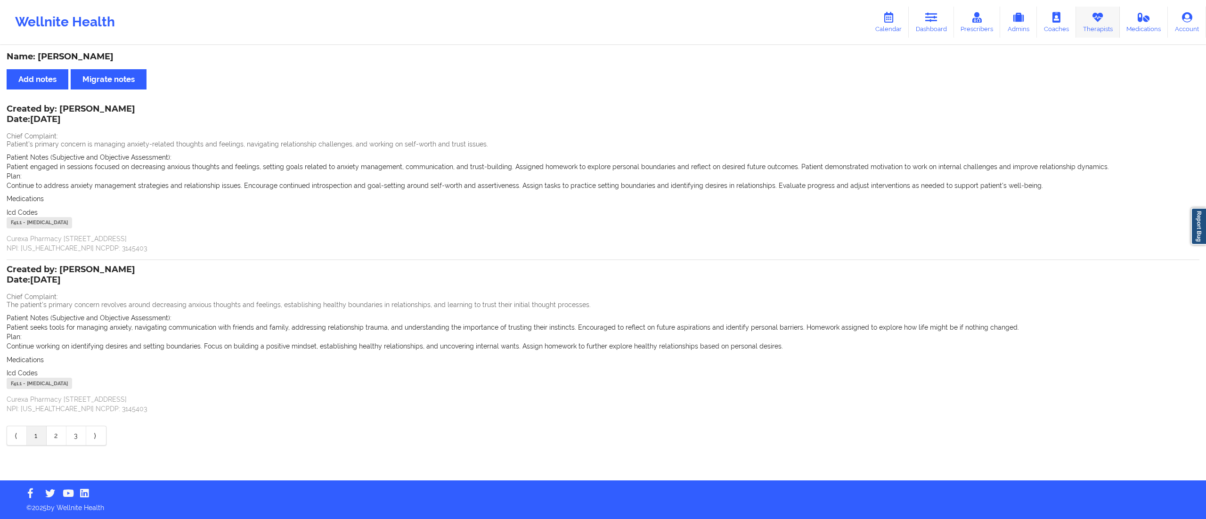
click at [1095, 25] on link "Therapists" at bounding box center [1098, 22] width 44 height 31
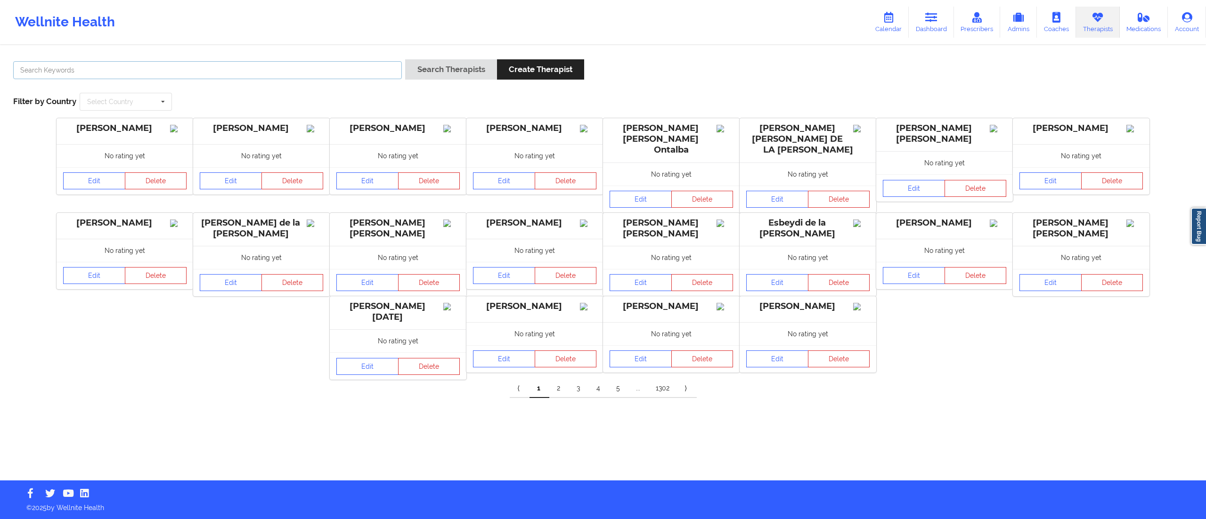
click at [310, 71] on input "text" at bounding box center [207, 70] width 389 height 18
type input "[PERSON_NAME]"
click at [432, 77] on button "Search Therapists" at bounding box center [450, 69] width 91 height 20
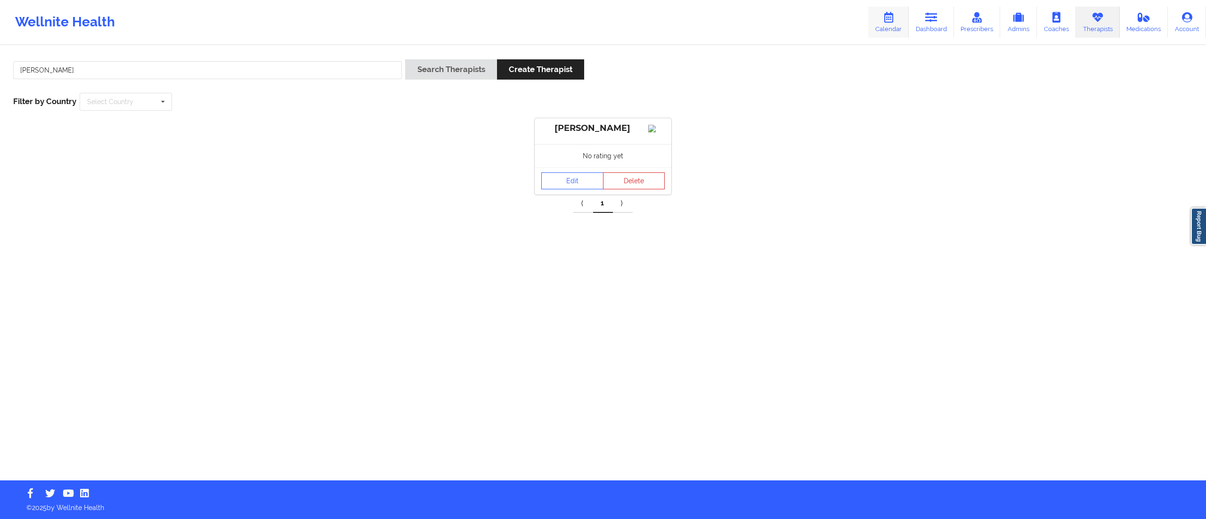
click at [872, 27] on link "Calendar" at bounding box center [888, 22] width 41 height 31
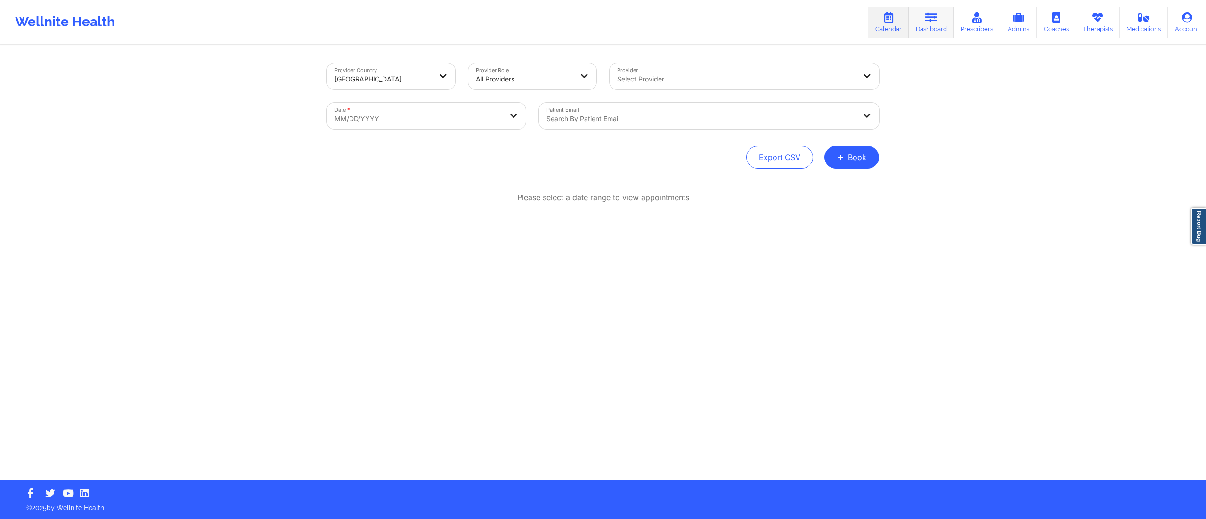
click at [944, 20] on link "Dashboard" at bounding box center [931, 22] width 45 height 31
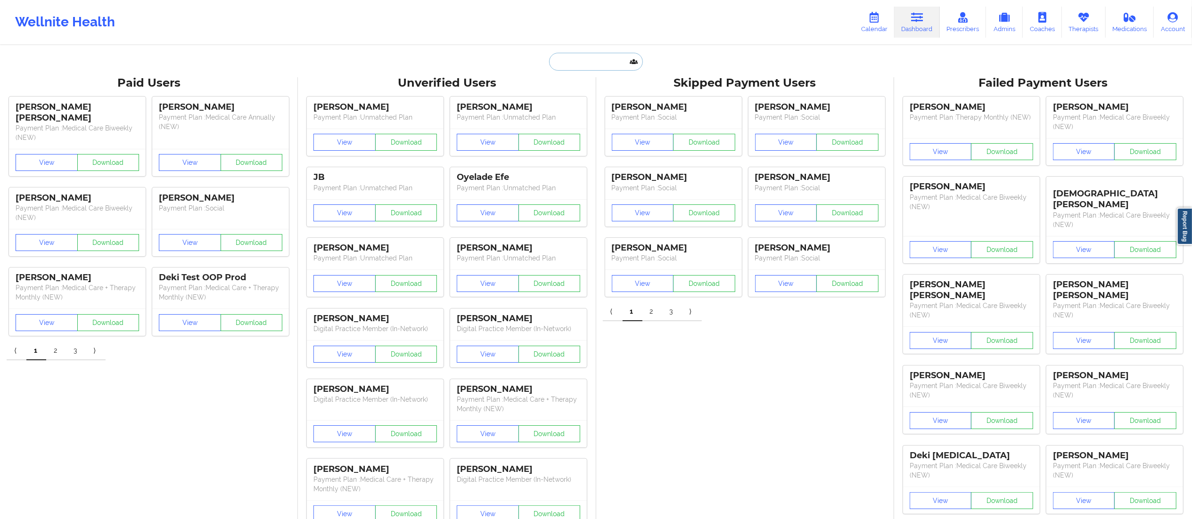
click at [585, 58] on input "text" at bounding box center [595, 62] width 93 height 18
paste input "[EMAIL_ADDRESS][DOMAIN_NAME]"
click at [553, 63] on input "[EMAIL_ADDRESS][DOMAIN_NAME]" at bounding box center [595, 62] width 93 height 18
type input "[EMAIL_ADDRESS][DOMAIN_NAME]"
click at [594, 98] on div "[PERSON_NAME] - [EMAIL_ADDRESS][DOMAIN_NAME]" at bounding box center [619, 102] width 126 height 17
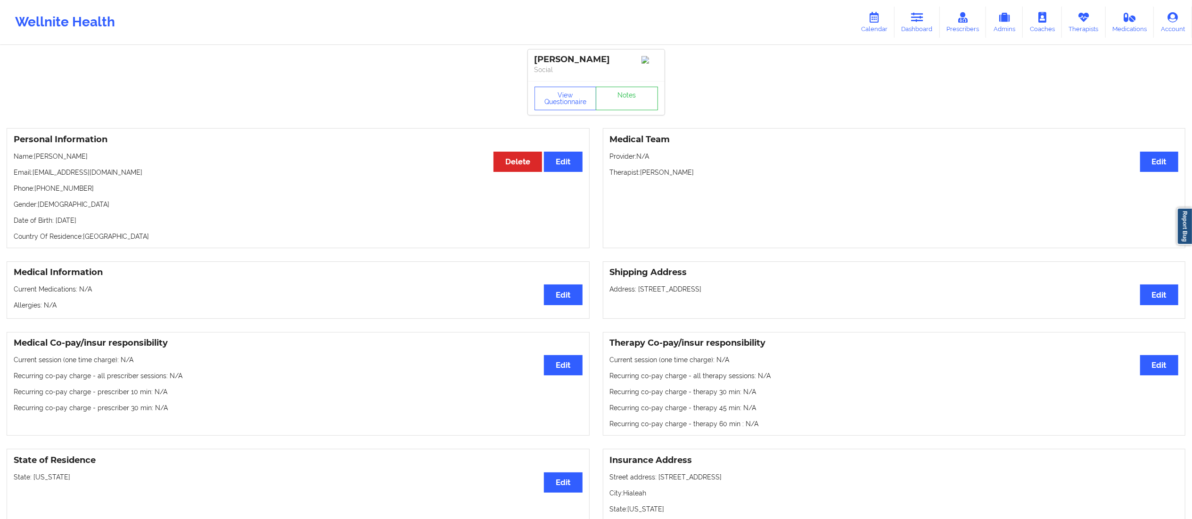
drag, startPoint x: 36, startPoint y: 158, endPoint x: 144, endPoint y: 163, distance: 108.0
click at [144, 161] on p "Name: [PERSON_NAME]" at bounding box center [298, 156] width 569 height 9
copy p "[PERSON_NAME]"
click at [626, 110] on link "Notes" at bounding box center [627, 99] width 62 height 24
